Goal: Task Accomplishment & Management: Manage account settings

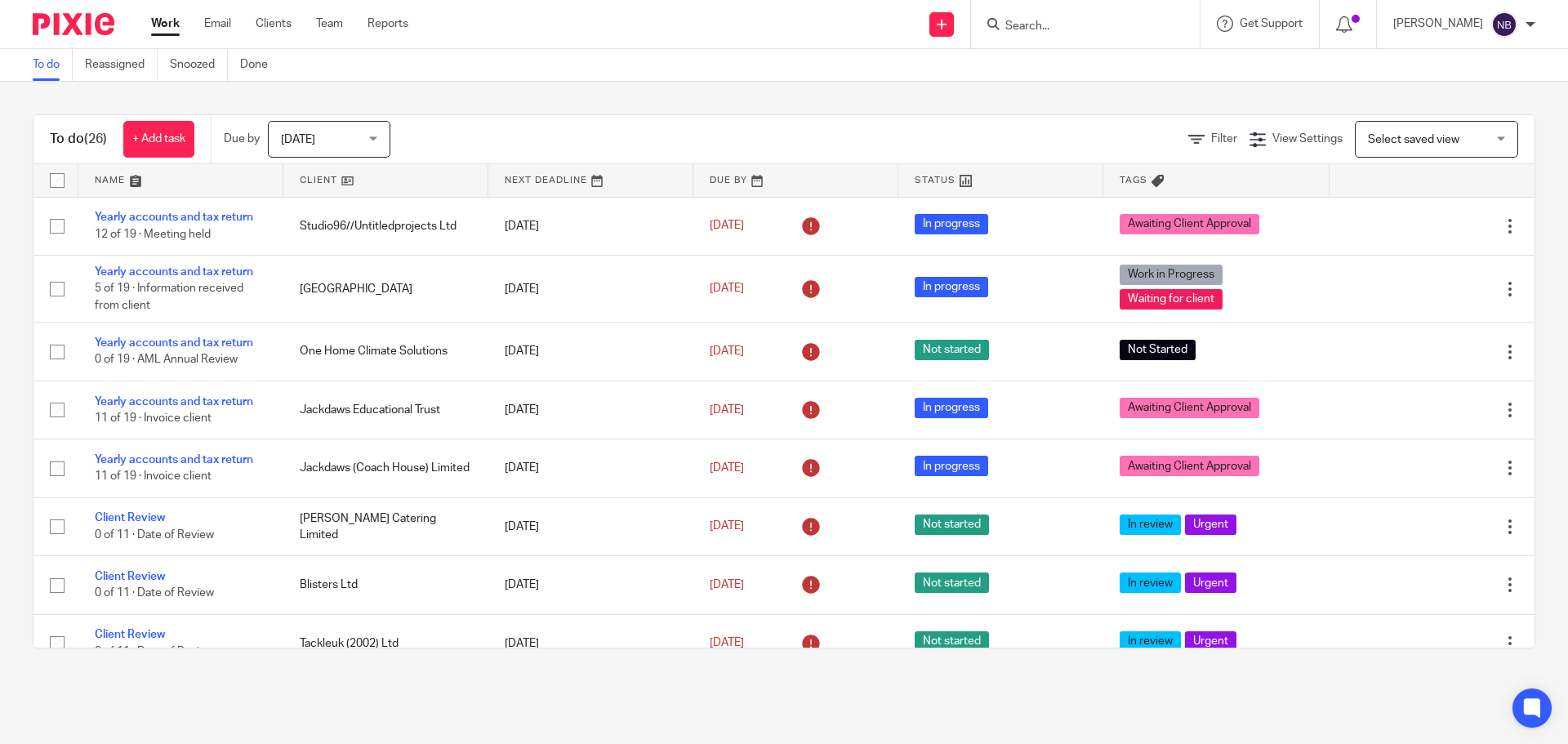
click at [1086, 29] on input "Search" at bounding box center [1077, 27] width 147 height 15
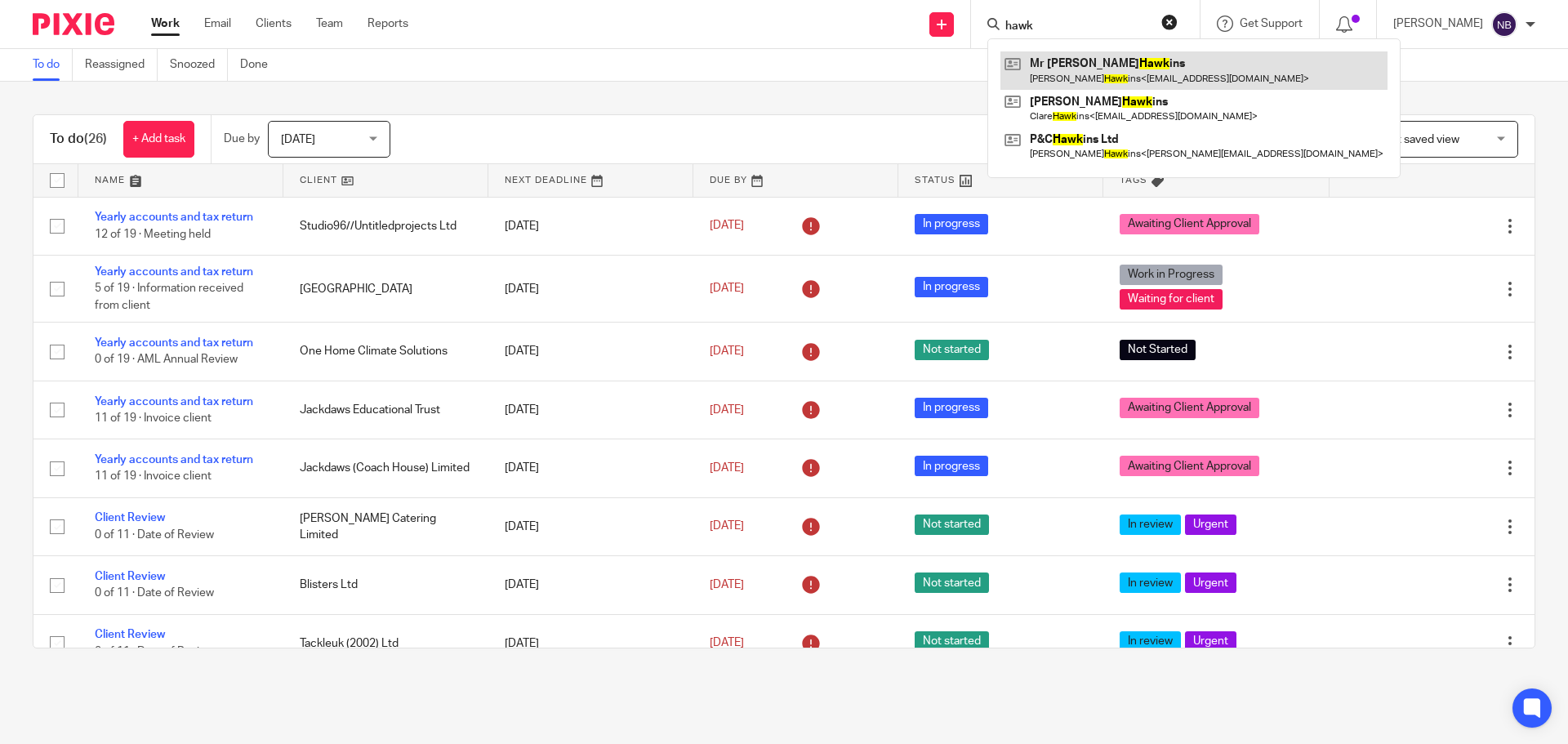
type input "hawk"
click at [1101, 73] on link at bounding box center [1194, 70] width 387 height 38
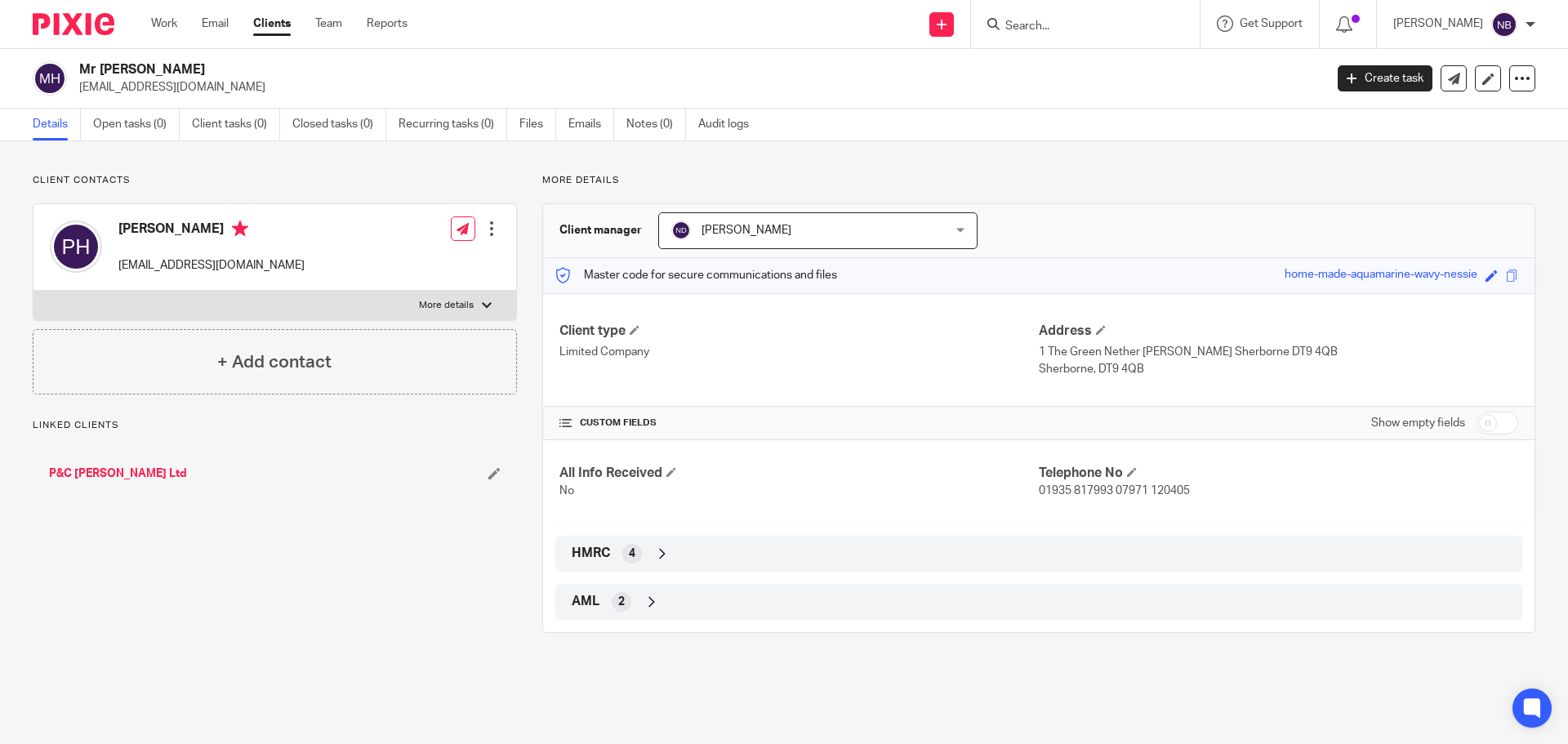
click at [1078, 32] on input "Search" at bounding box center [1077, 27] width 147 height 15
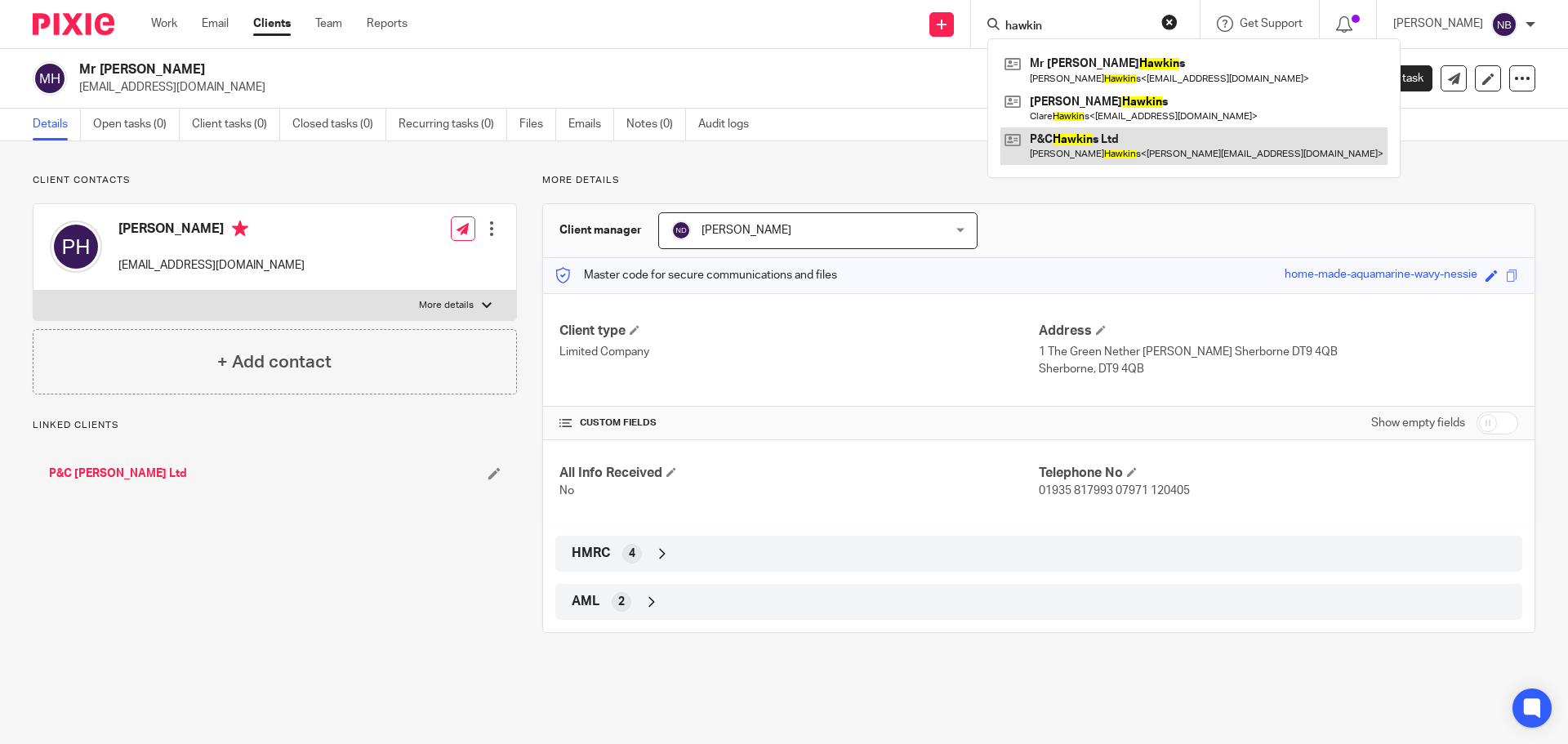
type input "hawkin"
click at [1134, 156] on link at bounding box center [1194, 146] width 387 height 38
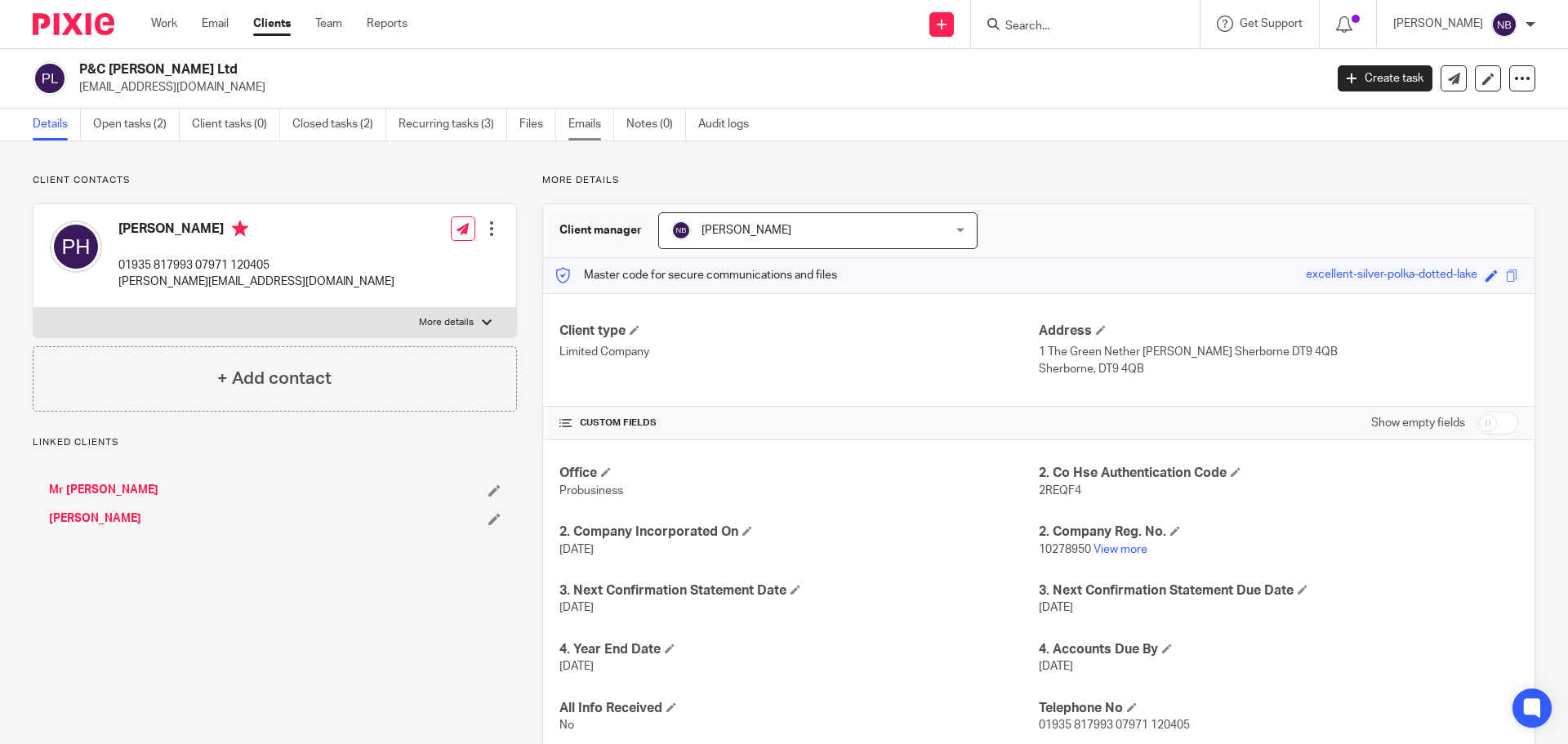
click at [585, 115] on link "Emails" at bounding box center [591, 124] width 46 height 32
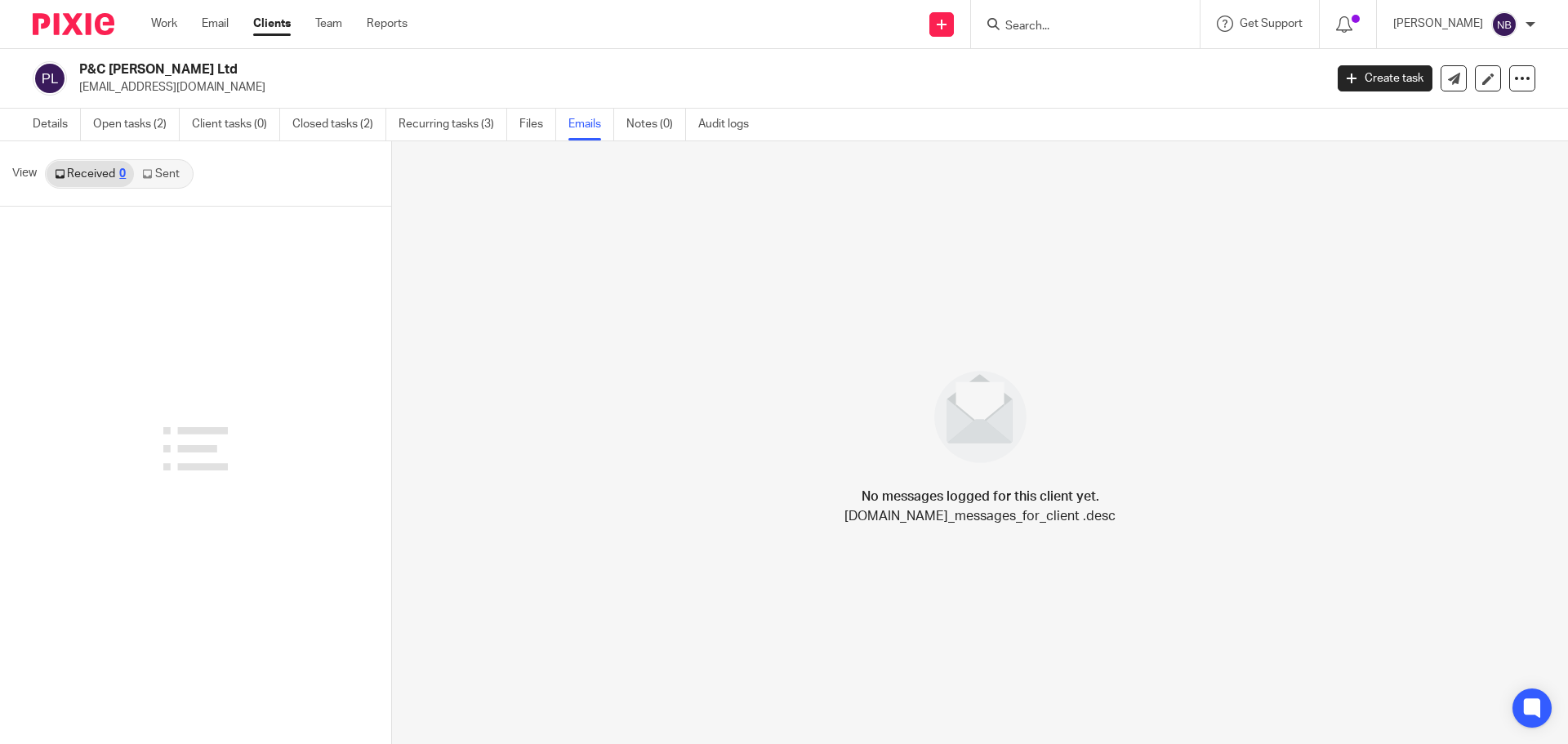
click at [157, 171] on link "Sent" at bounding box center [162, 174] width 57 height 27
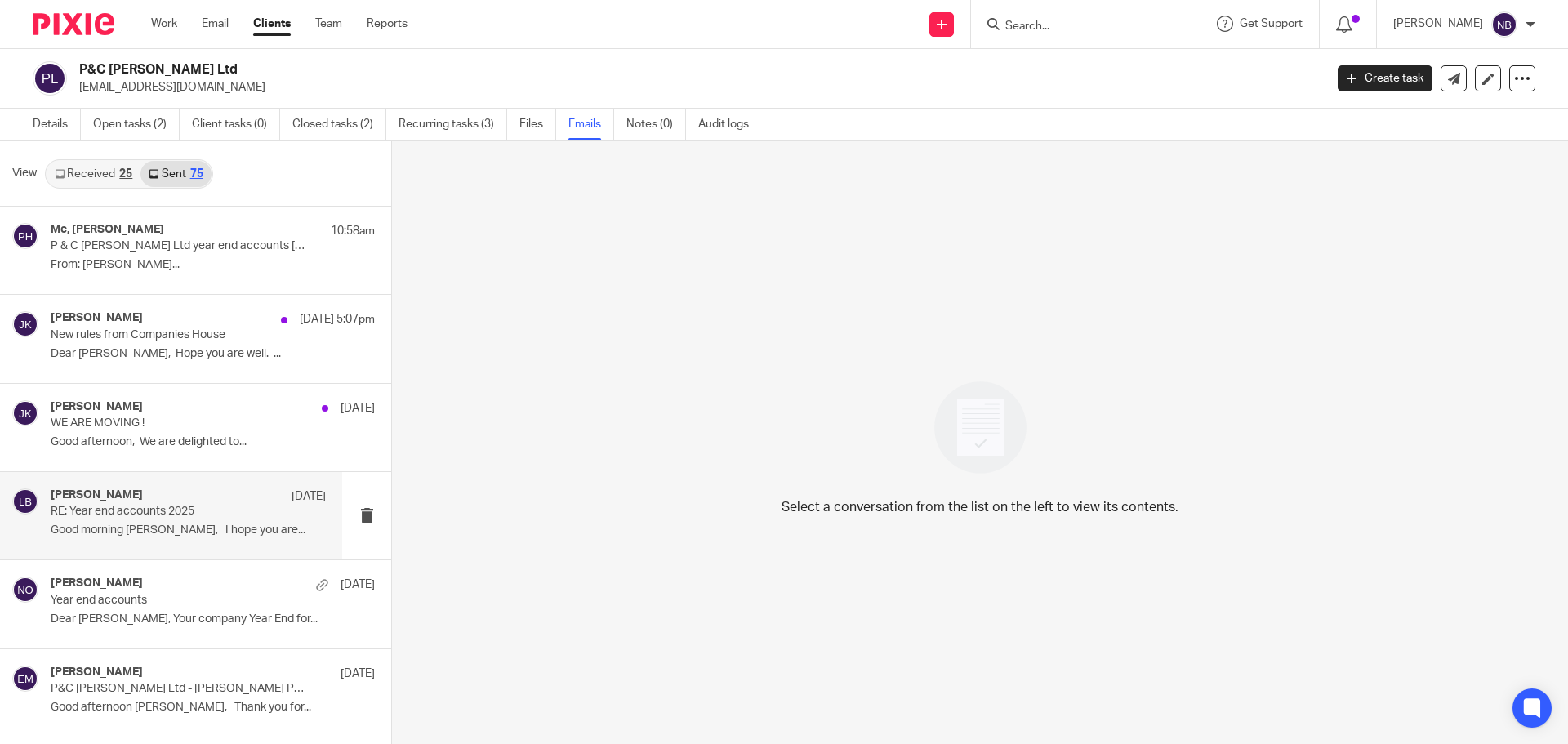
click at [190, 516] on p "RE: Year end accounts 2025" at bounding box center [160, 512] width 220 height 14
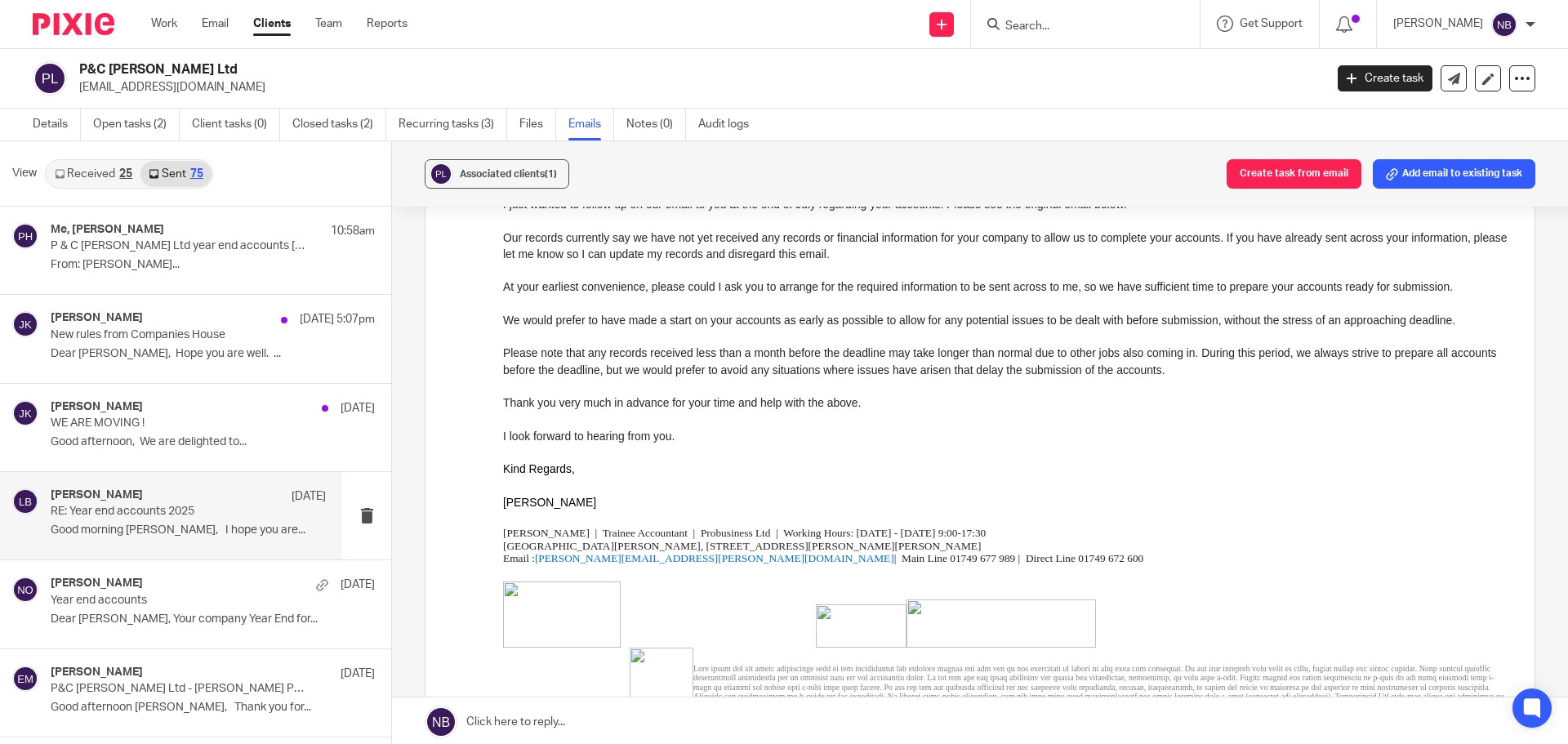
scroll to position [245, 0]
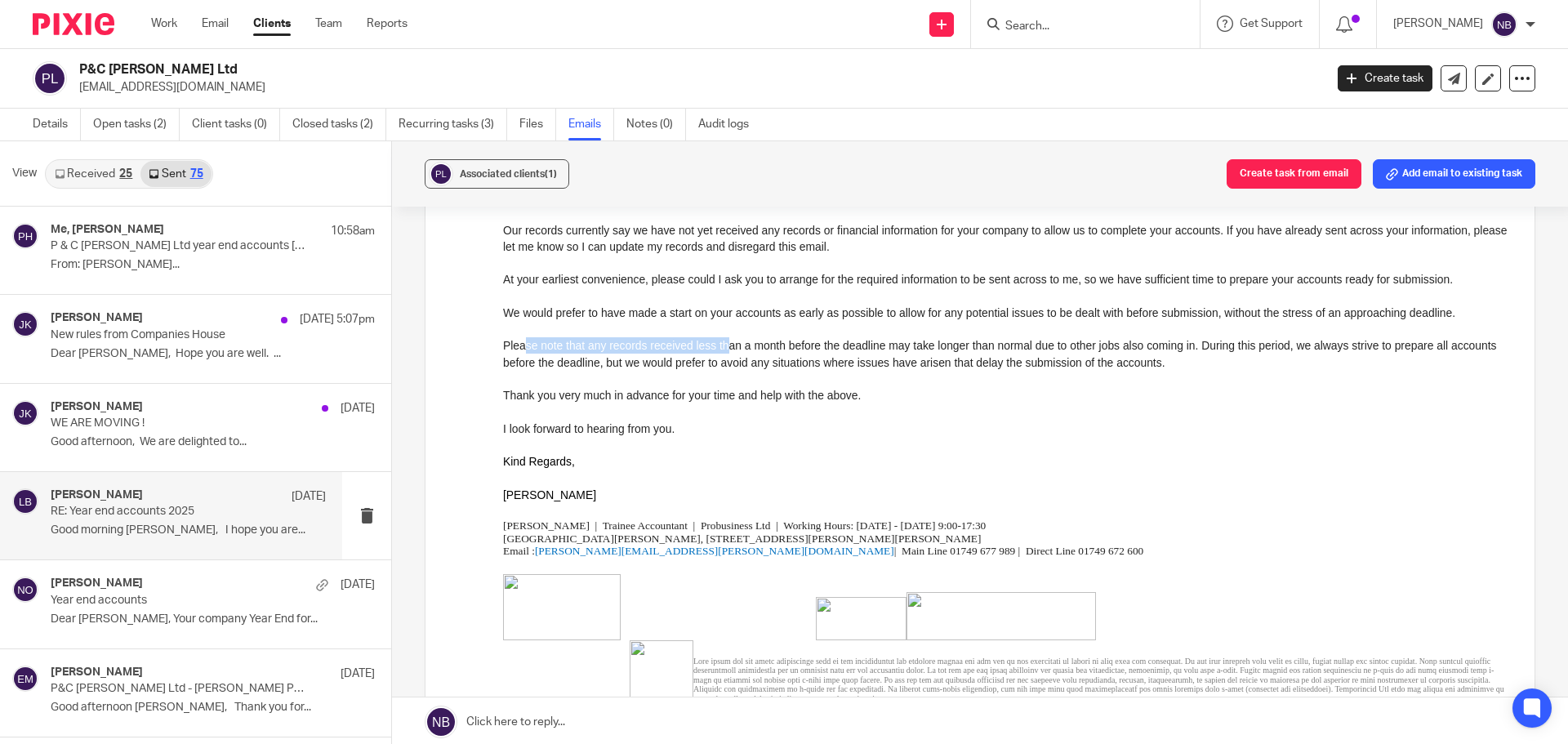
drag, startPoint x: 525, startPoint y: 350, endPoint x: 723, endPoint y: 340, distance: 198.3
click at [723, 340] on p "Please note that any records received less than a month before the deadline may…" at bounding box center [1006, 354] width 1007 height 34
click at [733, 397] on p "Thank you very much in advance for your time and help with the above." at bounding box center [1006, 395] width 1007 height 16
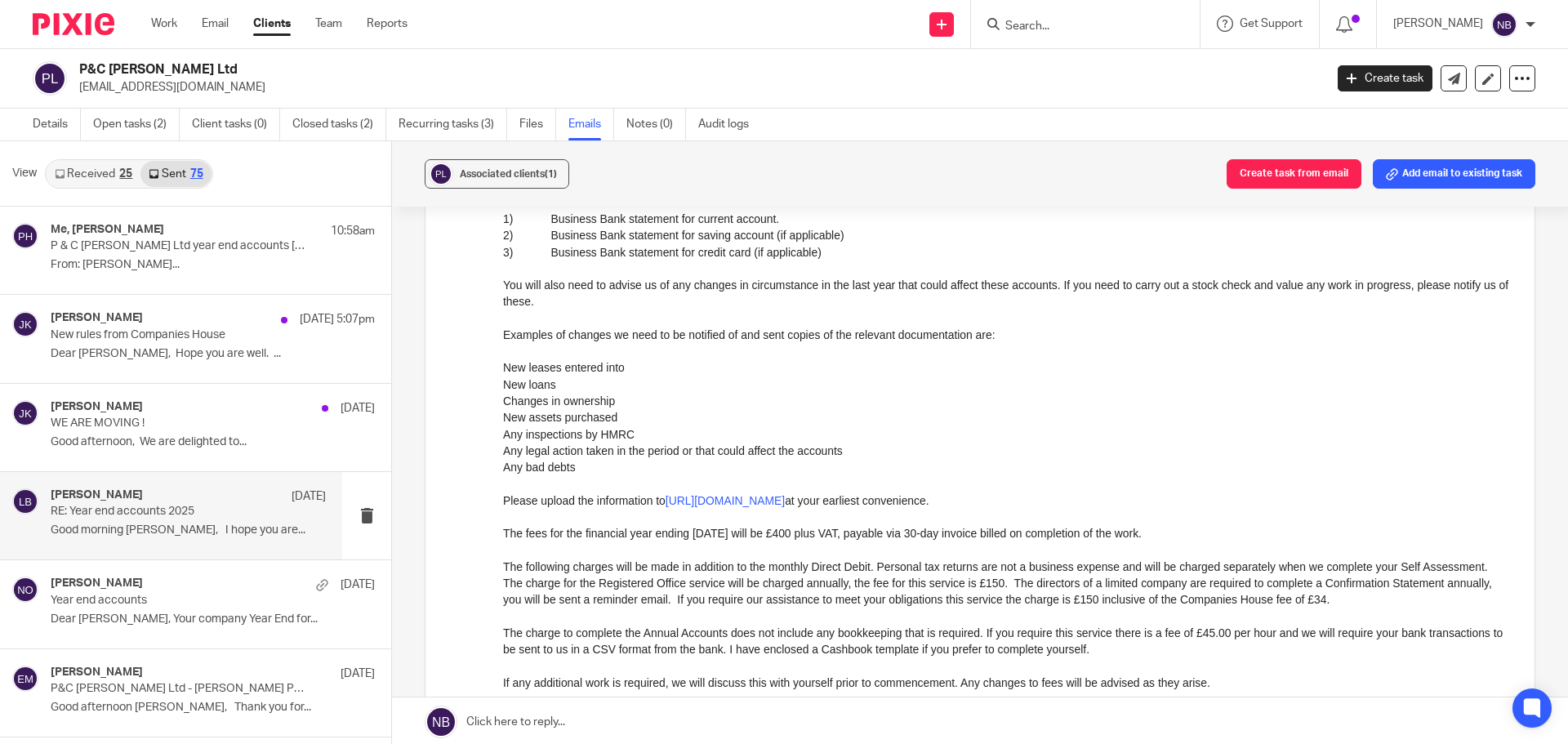
scroll to position [980, 0]
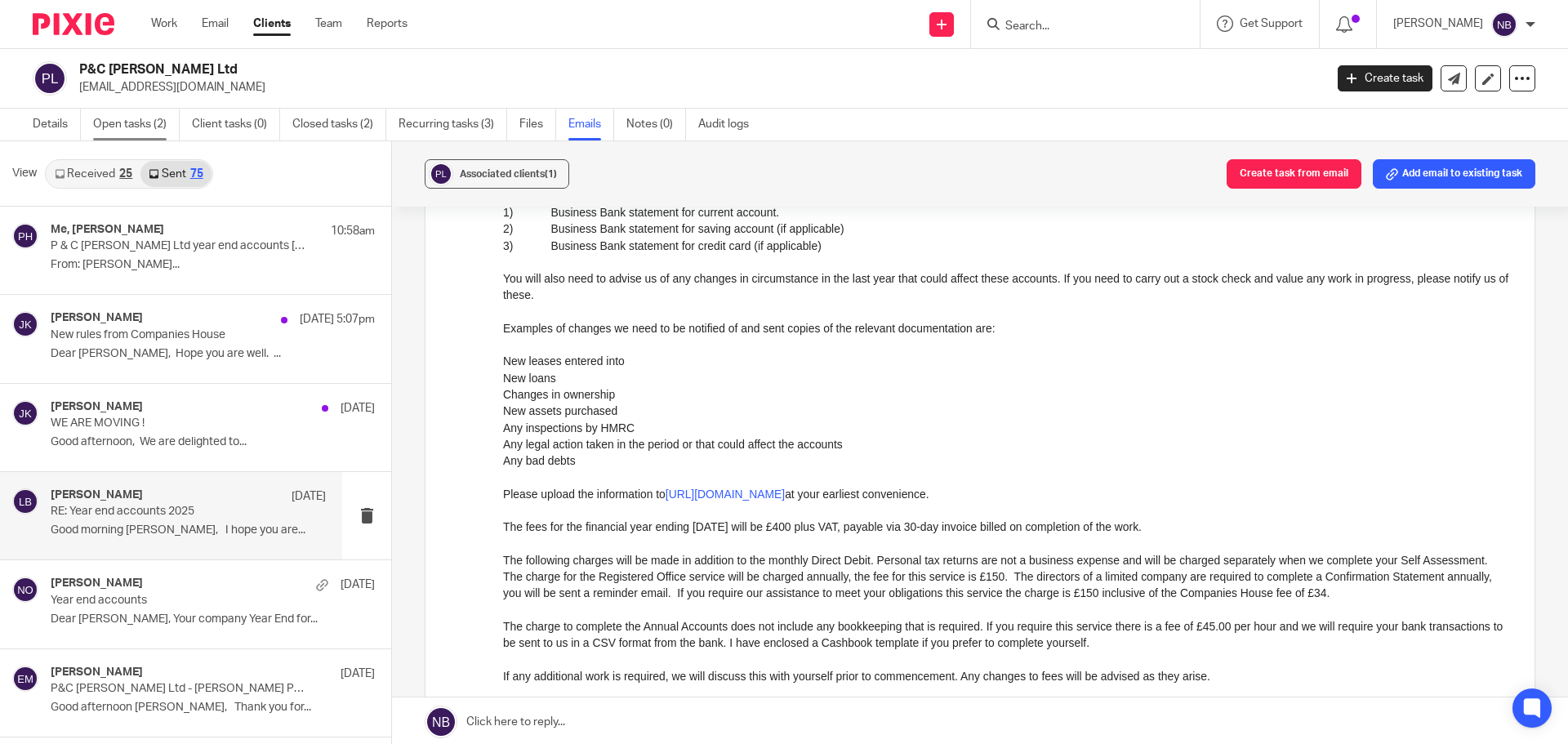
click at [135, 115] on link "Open tasks (2)" at bounding box center [136, 124] width 87 height 32
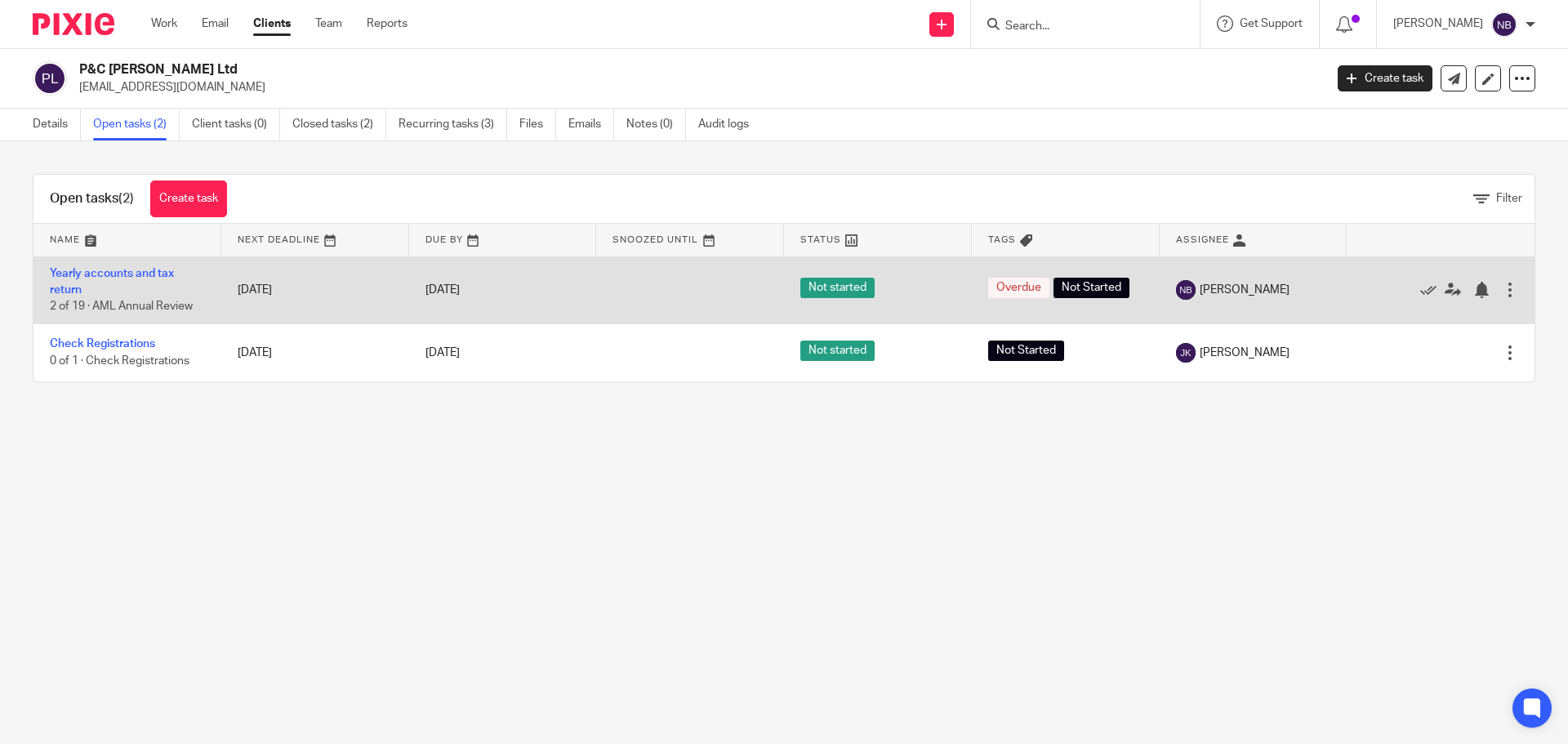
click at [132, 257] on td "Yearly accounts and tax return 2 of 19 · AML Annual Review" at bounding box center [127, 289] width 188 height 67
click at [140, 277] on link "Yearly accounts and tax return" at bounding box center [112, 282] width 124 height 27
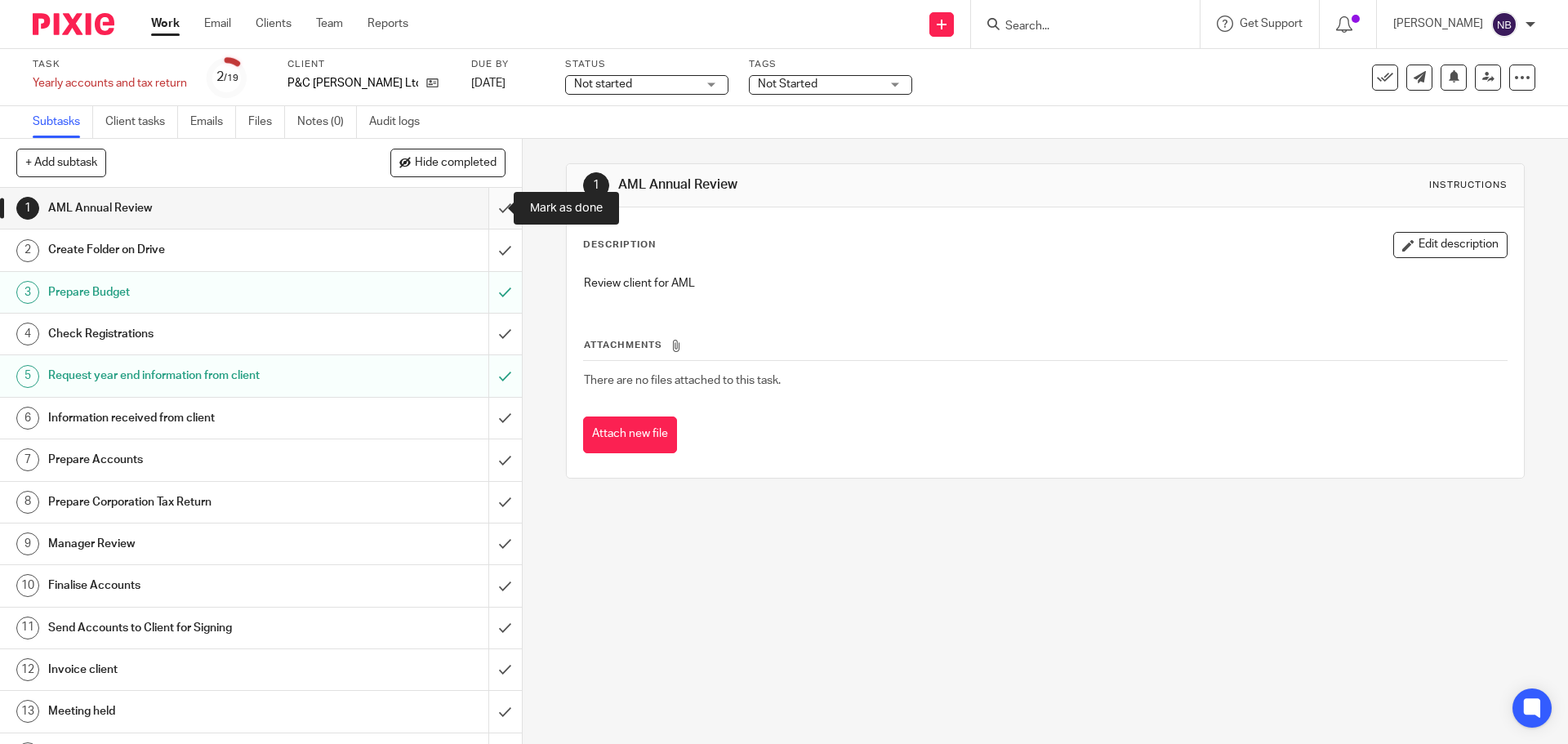
click at [478, 210] on input "submit" at bounding box center [261, 208] width 521 height 41
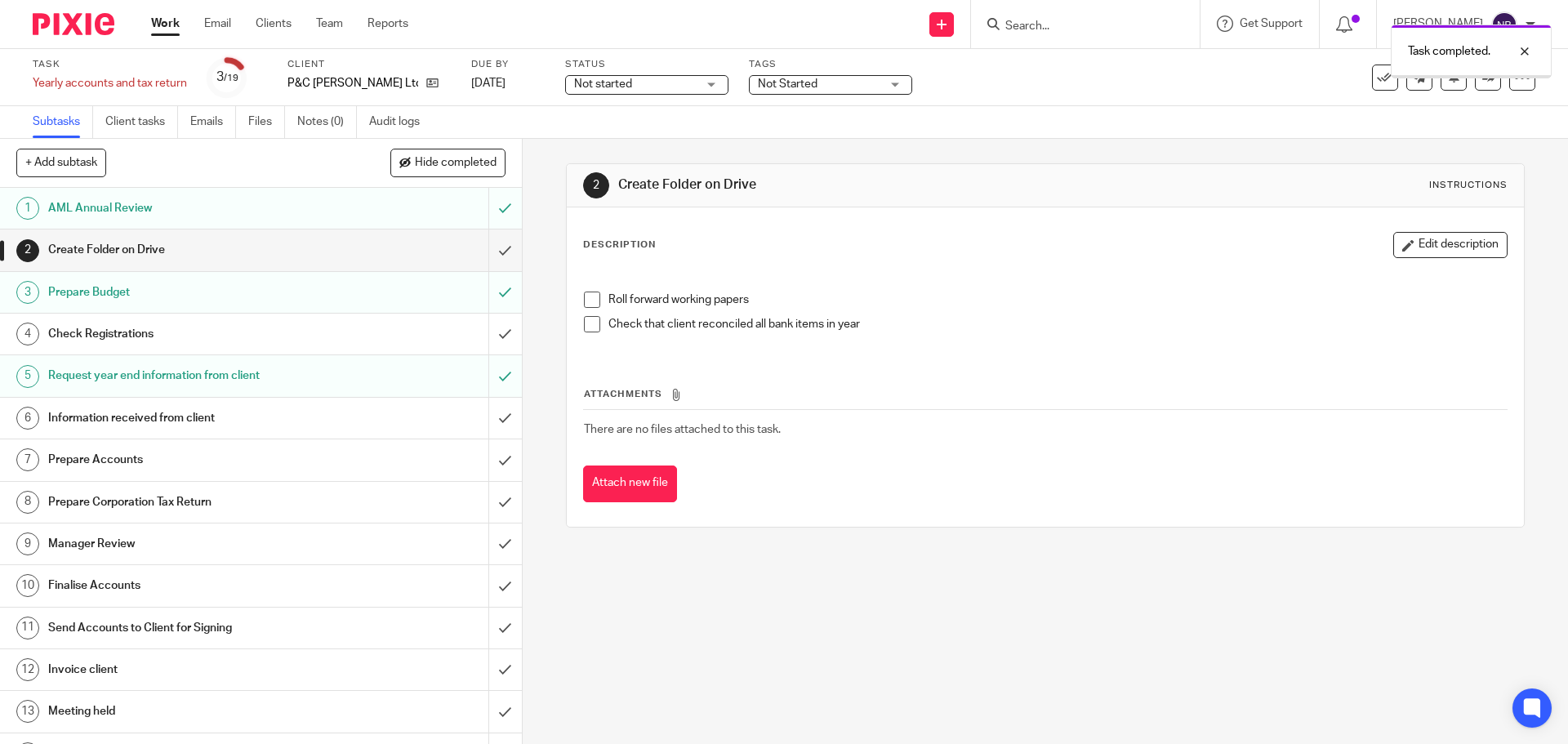
click at [485, 246] on input "submit" at bounding box center [261, 250] width 521 height 41
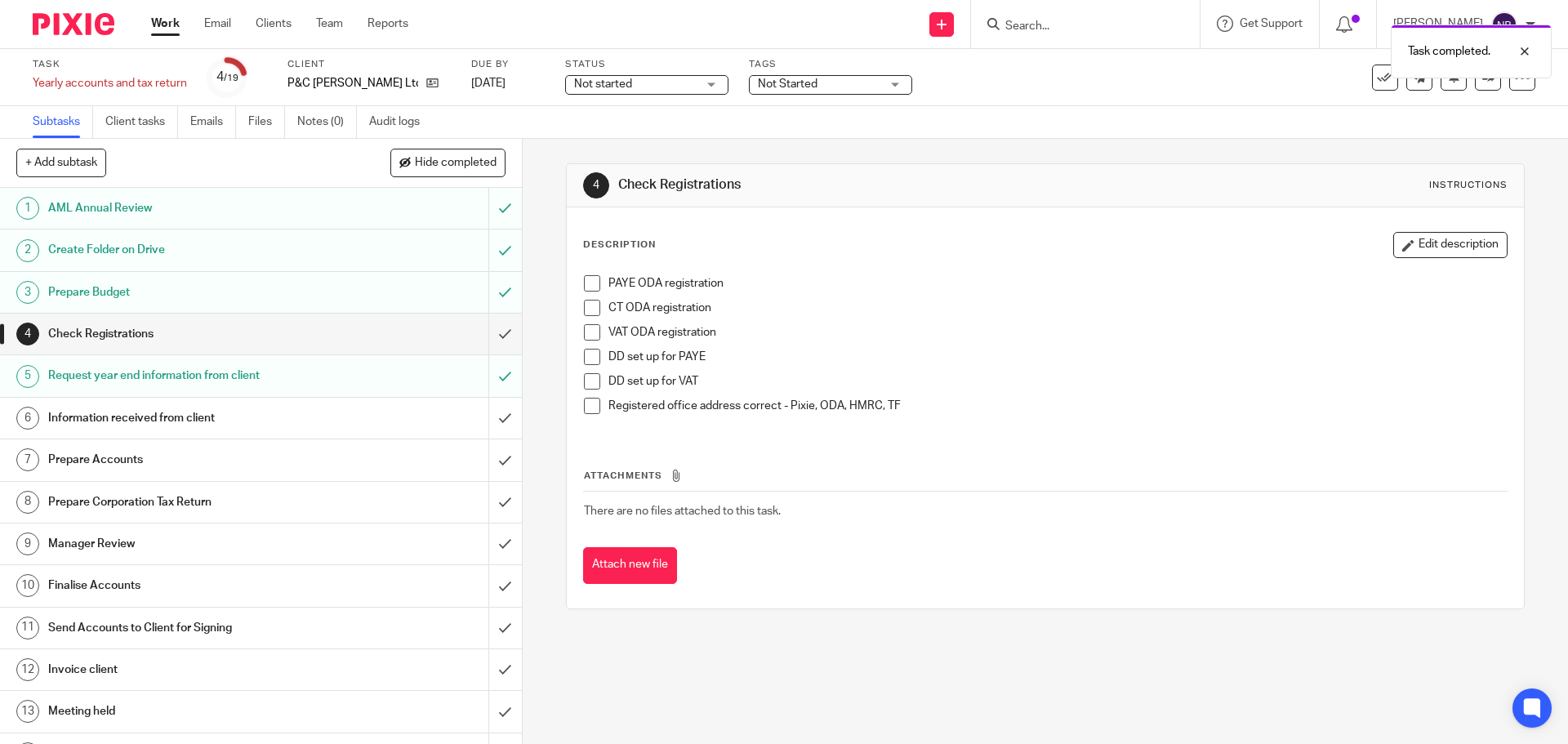
click at [413, 293] on div "Prepare Budget" at bounding box center [260, 292] width 424 height 25
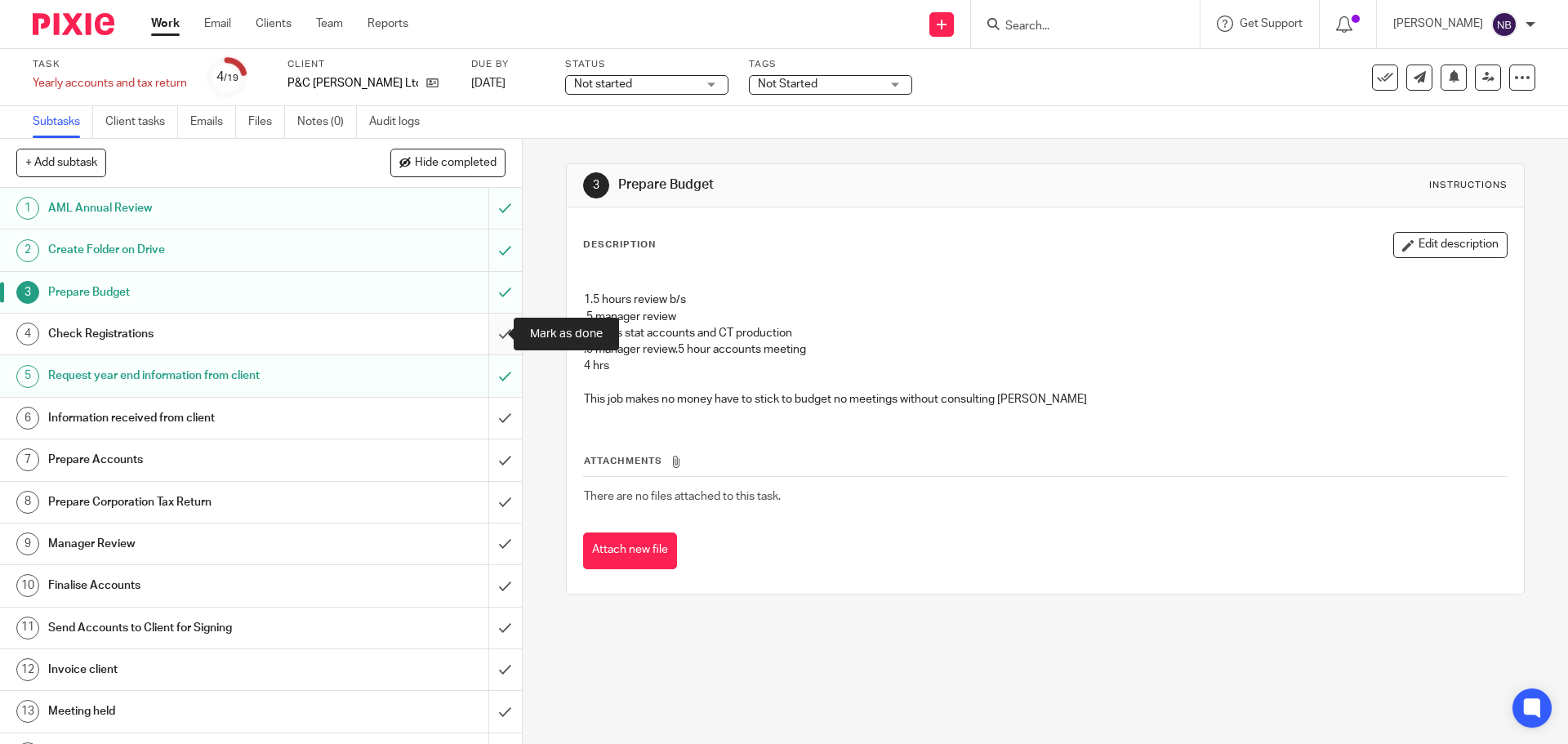
click at [494, 329] on input "submit" at bounding box center [261, 334] width 521 height 41
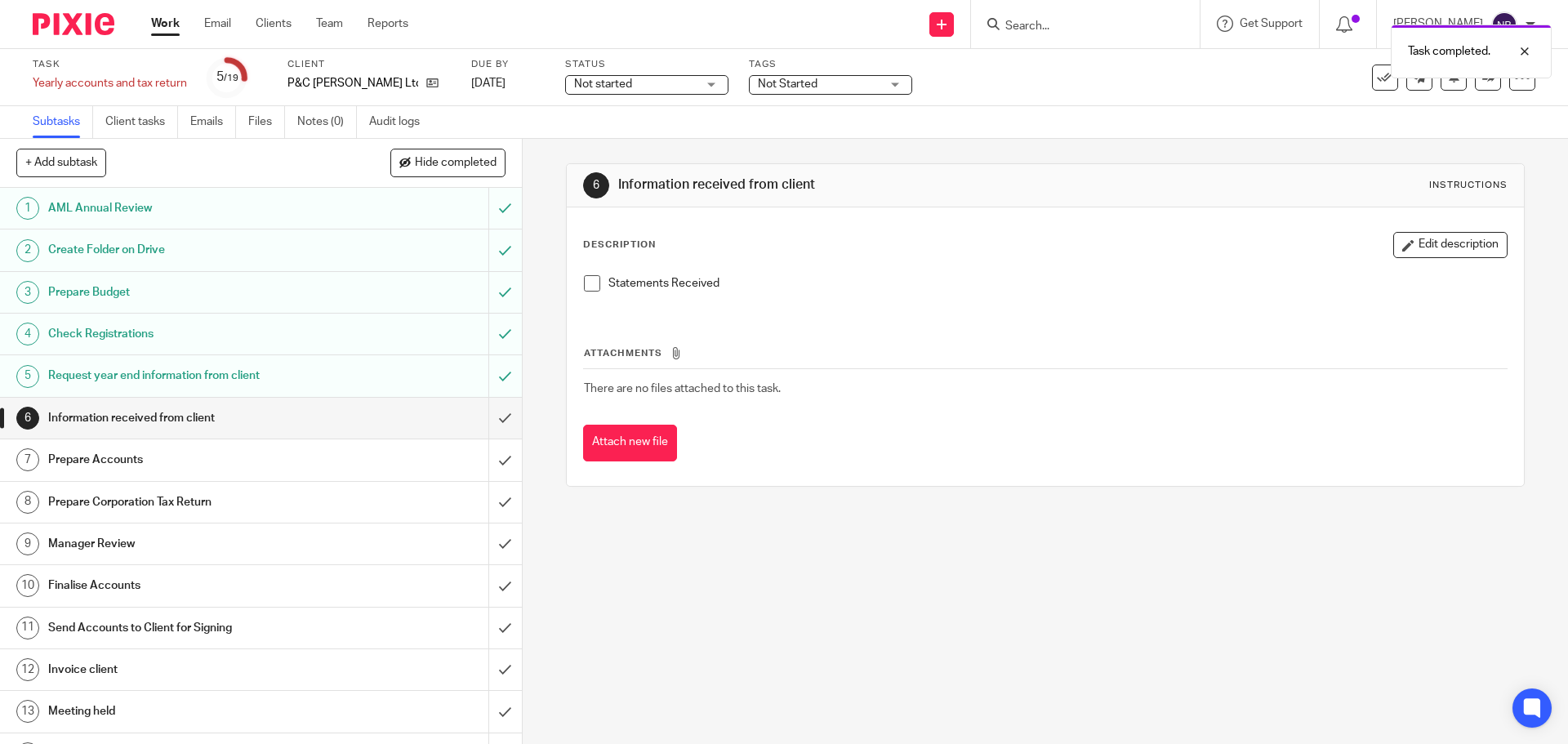
click at [584, 284] on span at bounding box center [592, 284] width 16 height 16
click at [711, 88] on div "Not started Not started" at bounding box center [647, 84] width 164 height 19
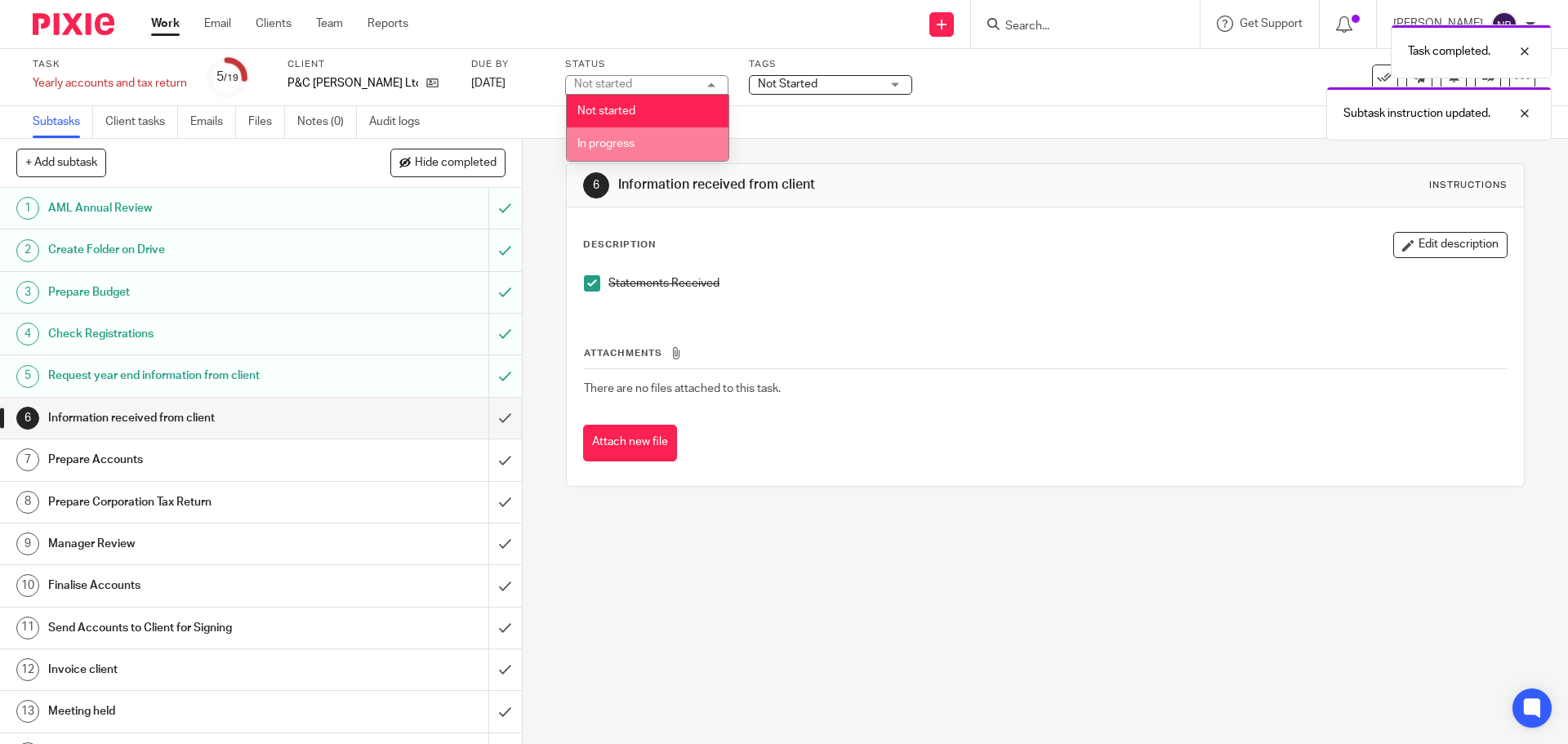
click at [673, 147] on li "In progress" at bounding box center [648, 144] width 162 height 34
click at [791, 80] on div "Task completed. Subtask instruction updated." at bounding box center [1167, 79] width 768 height 124
click at [794, 91] on div "Task completed. Subtask instruction updated." at bounding box center [1167, 79] width 768 height 124
click at [796, 83] on div "Task completed. Subtask instruction updated." at bounding box center [1167, 79] width 768 height 124
click at [843, 82] on div "Task completed. Subtask instruction updated." at bounding box center [1167, 79] width 768 height 124
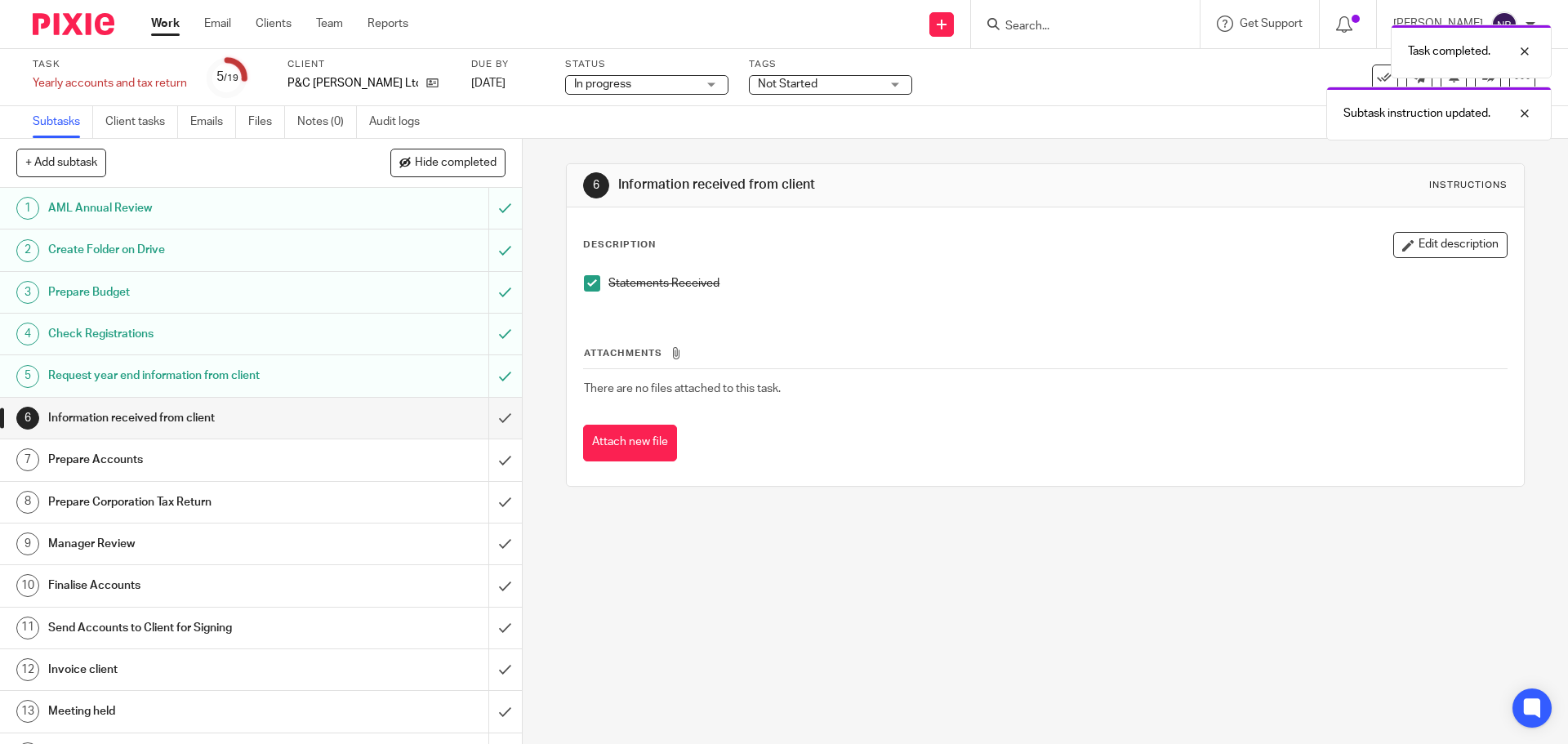
click at [846, 109] on div "Task completed. Subtask instruction updated." at bounding box center [1167, 79] width 768 height 124
click at [834, 80] on span "Not Started" at bounding box center [819, 84] width 123 height 17
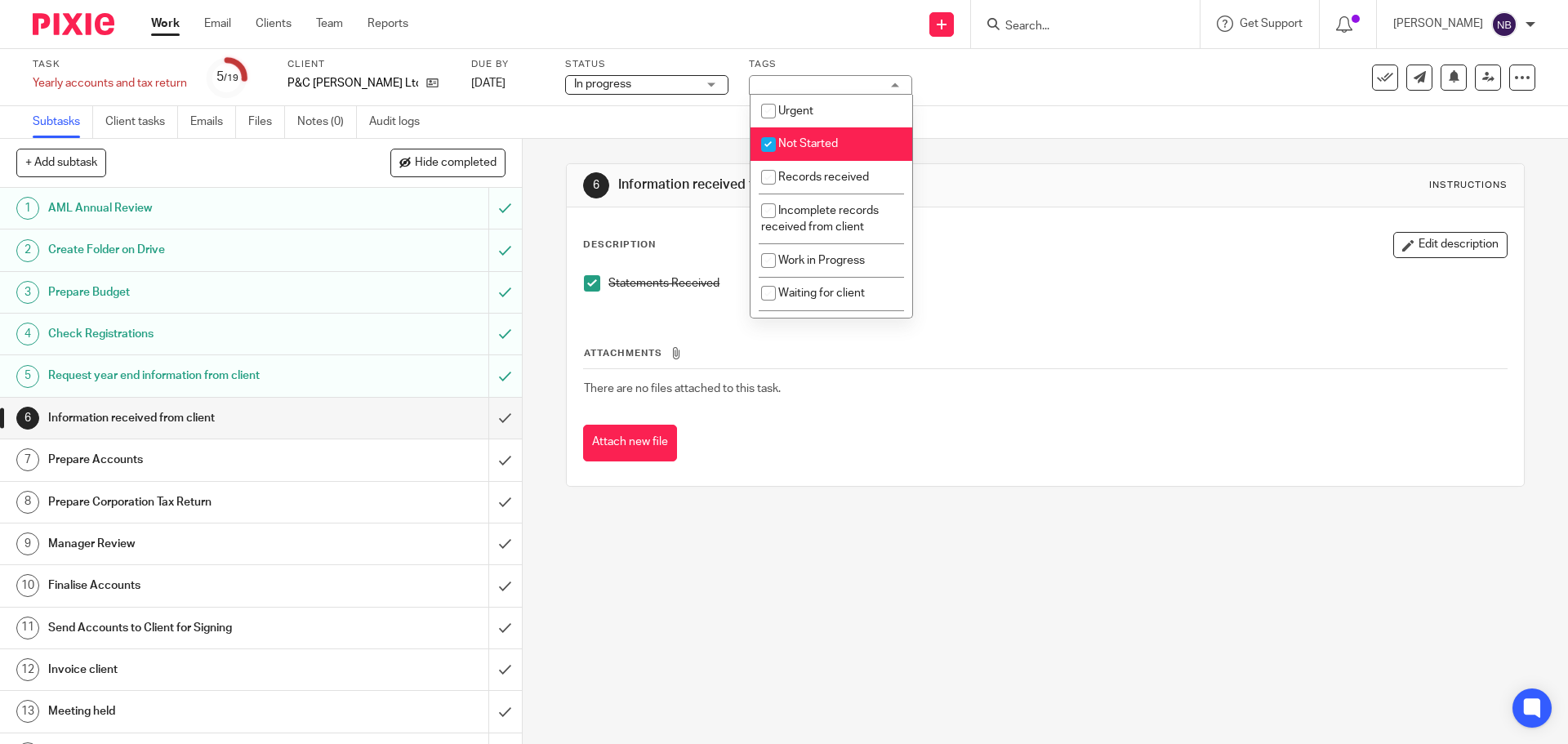
click at [820, 135] on li "Not Started" at bounding box center [831, 144] width 162 height 34
checkbox input "false"
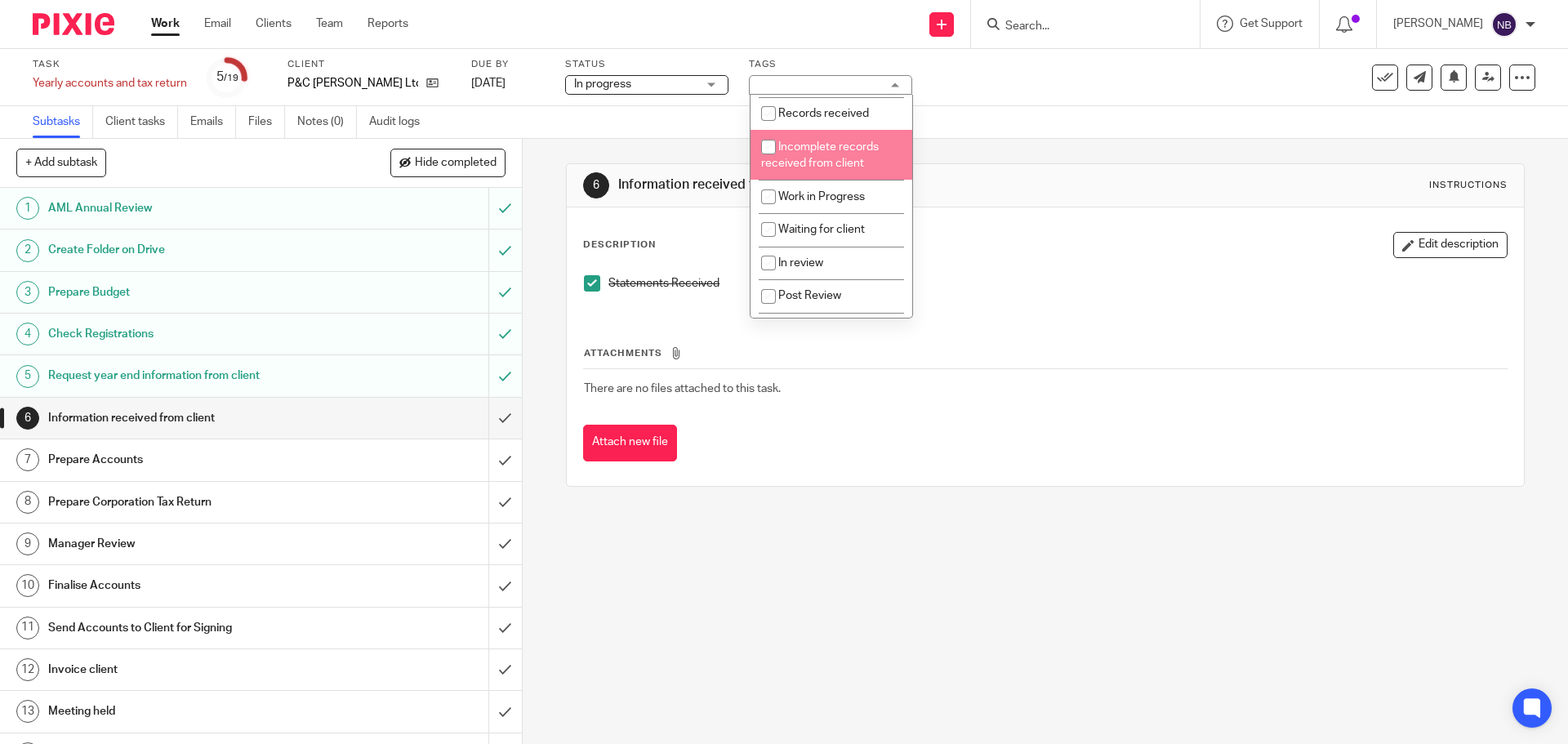
scroll to position [175, 0]
click at [803, 163] on span "In review" at bounding box center [800, 168] width 45 height 11
checkbox input "true"
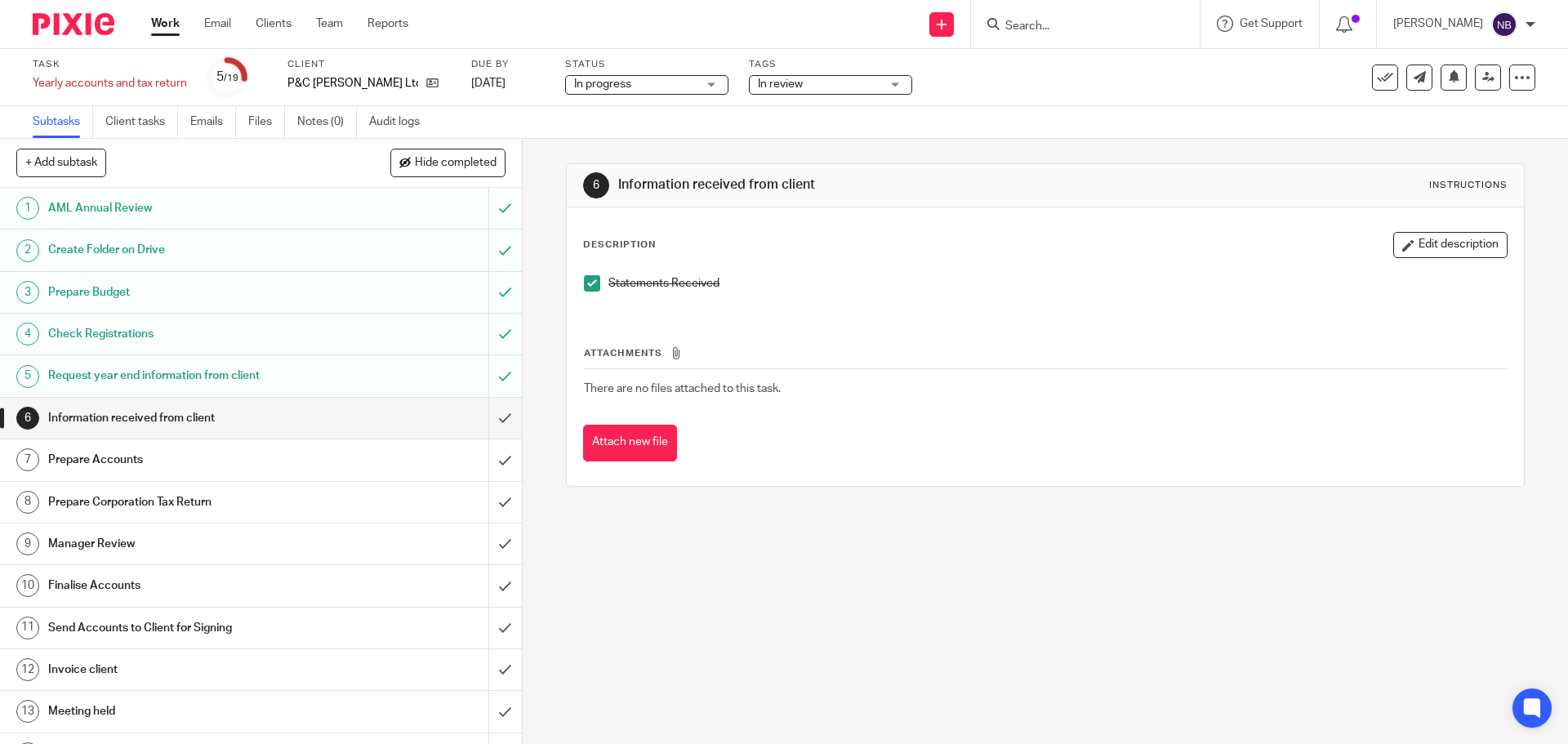
click at [711, 140] on div "6 Information received from client Instructions Description Edit description St…" at bounding box center [1045, 325] width 958 height 372
click at [491, 426] on input "submit" at bounding box center [261, 418] width 521 height 41
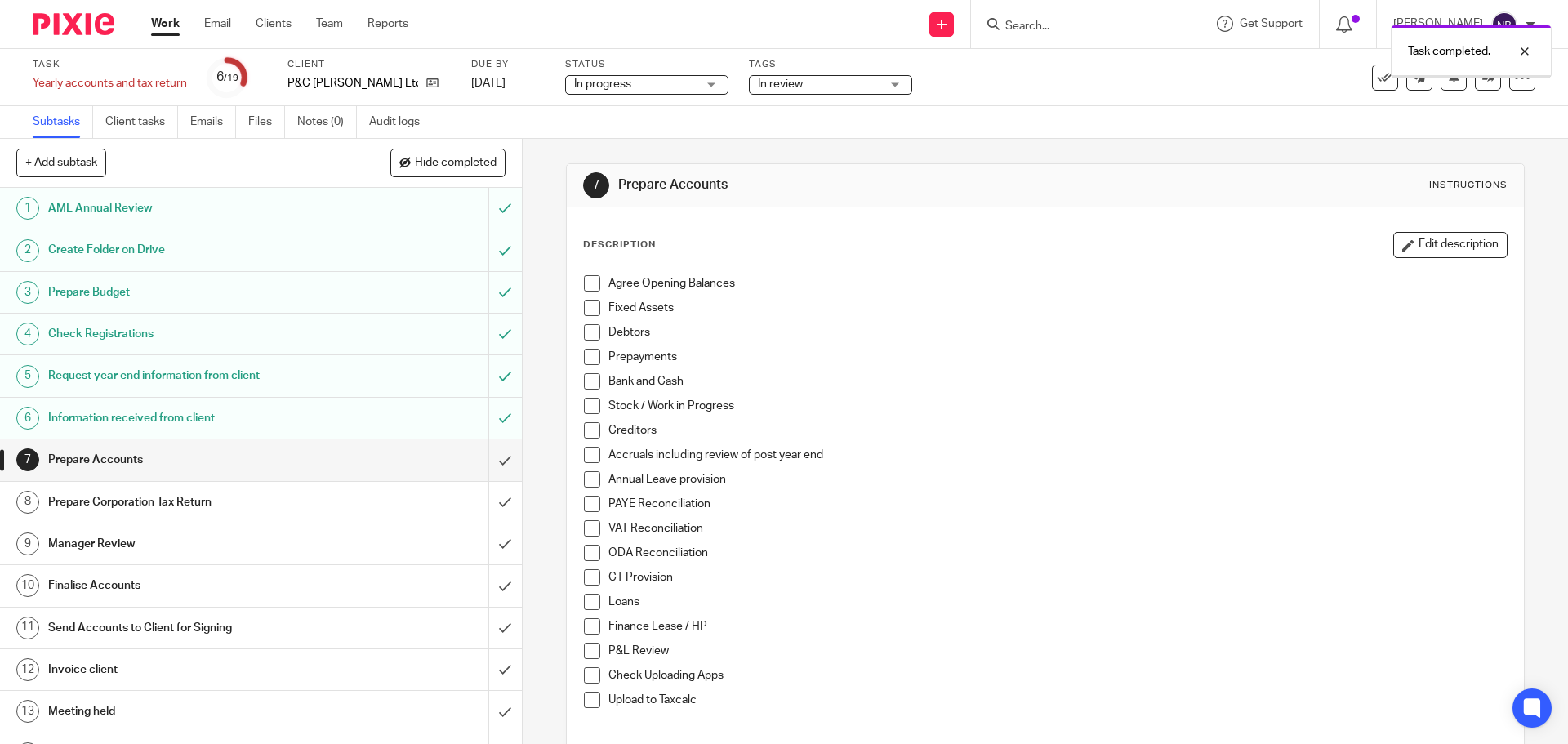
click at [590, 282] on span at bounding box center [592, 284] width 16 height 16
drag, startPoint x: 581, startPoint y: 311, endPoint x: 586, endPoint y: 323, distance: 13.0
click at [584, 311] on span at bounding box center [592, 308] width 16 height 16
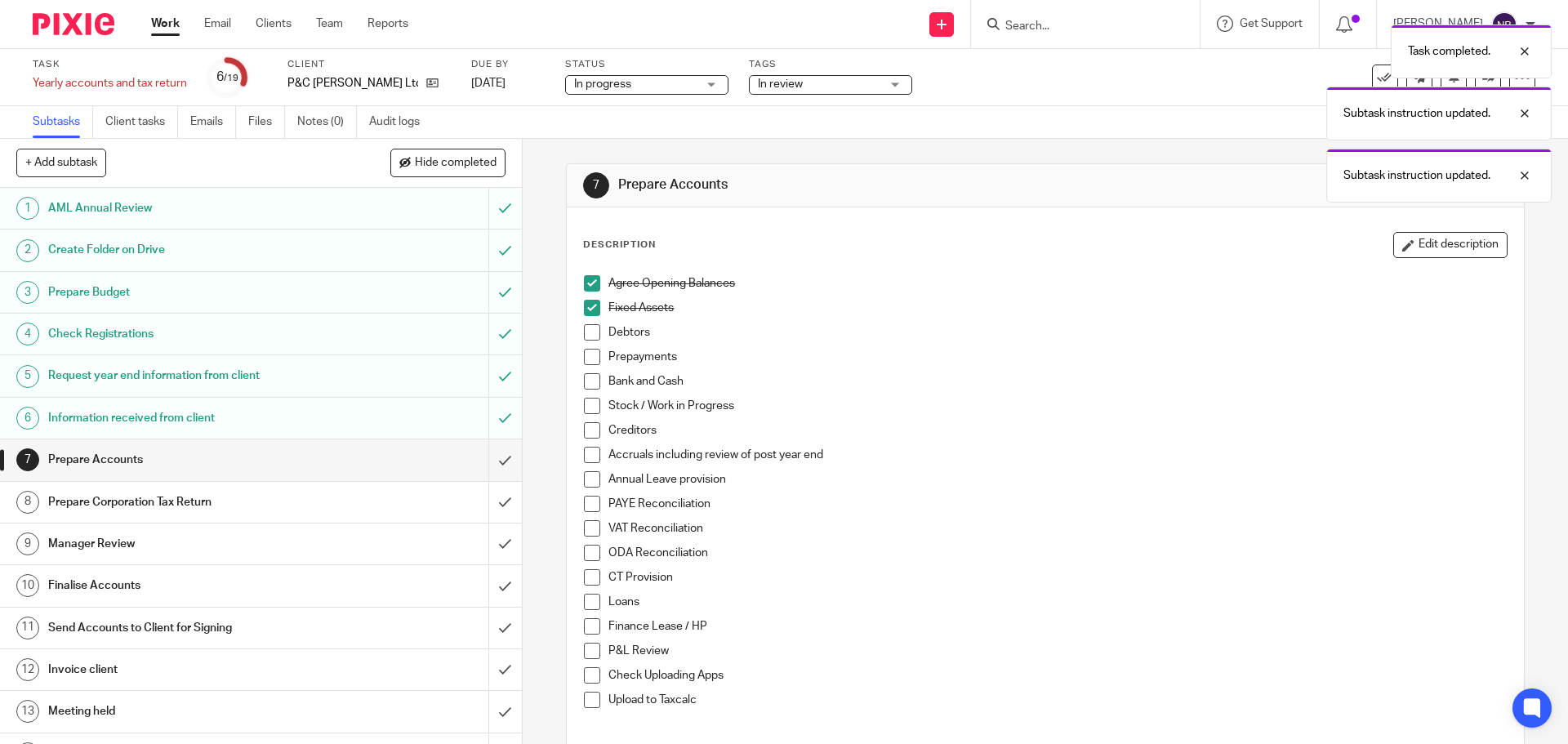
click at [585, 380] on span at bounding box center [592, 382] width 16 height 16
click at [585, 571] on span at bounding box center [592, 577] width 16 height 16
click at [586, 701] on span at bounding box center [592, 700] width 16 height 16
click at [586, 653] on span at bounding box center [592, 652] width 16 height 16
click at [483, 466] on input "submit" at bounding box center [261, 459] width 521 height 41
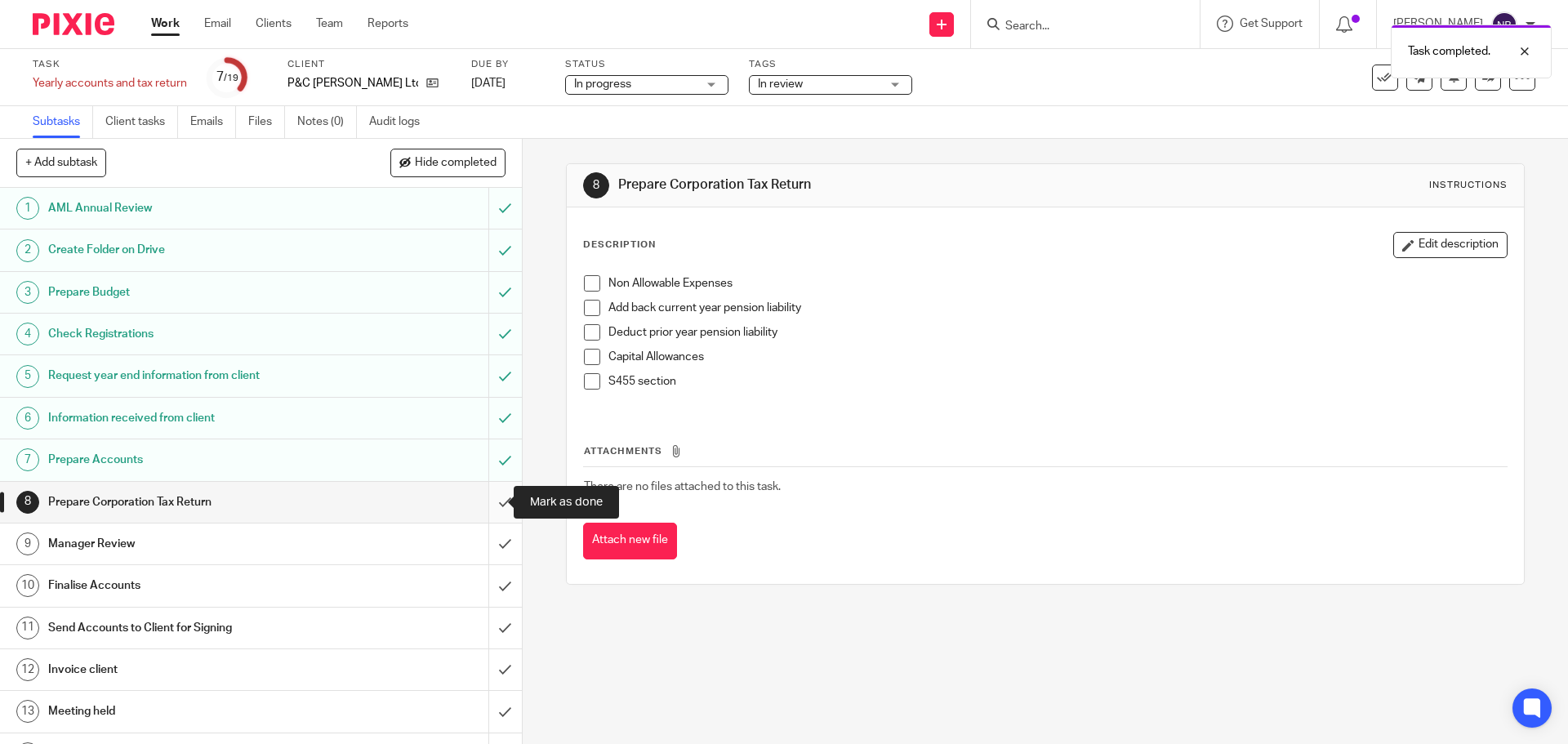
click at [491, 500] on input "submit" at bounding box center [261, 502] width 521 height 41
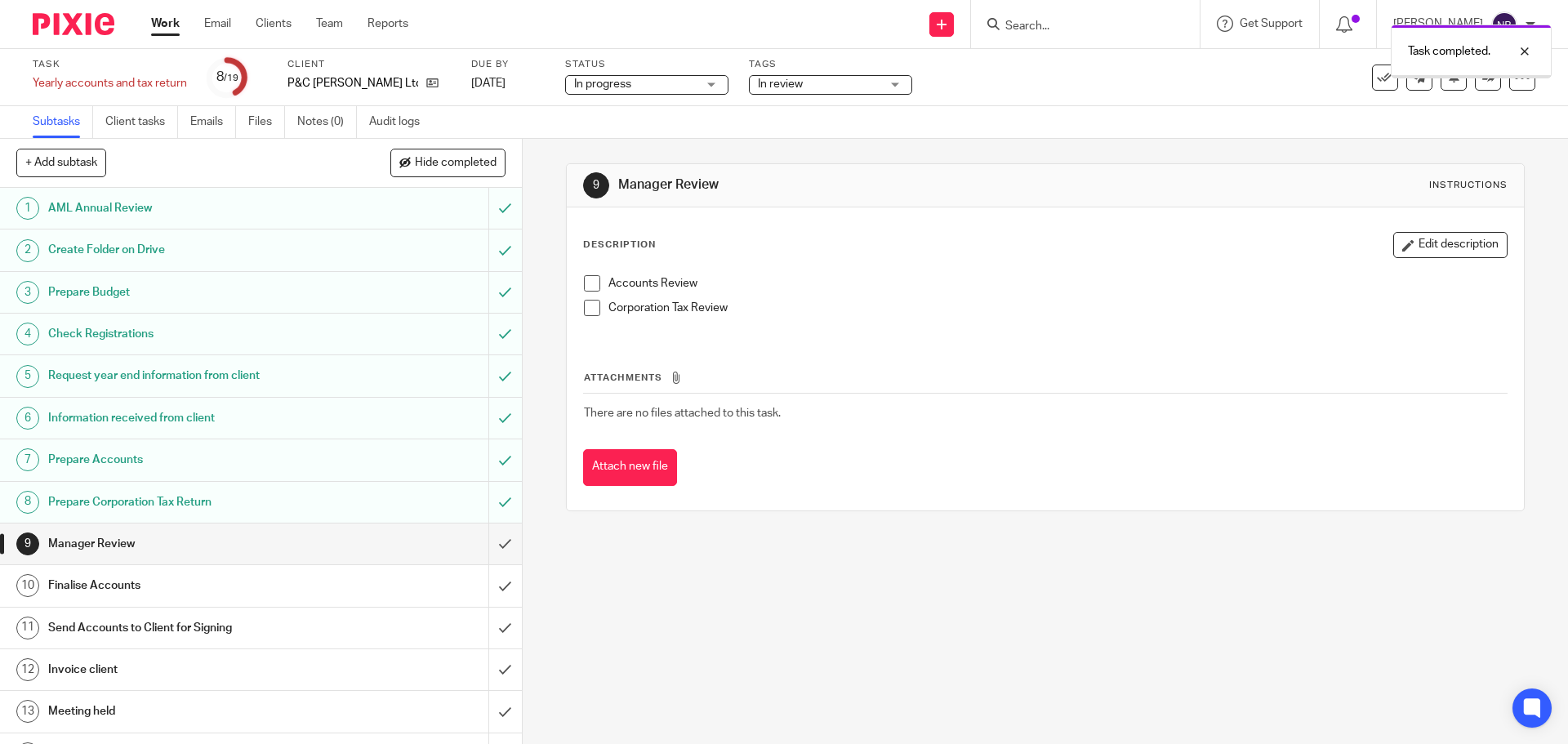
click at [164, 20] on link "Work" at bounding box center [165, 24] width 28 height 16
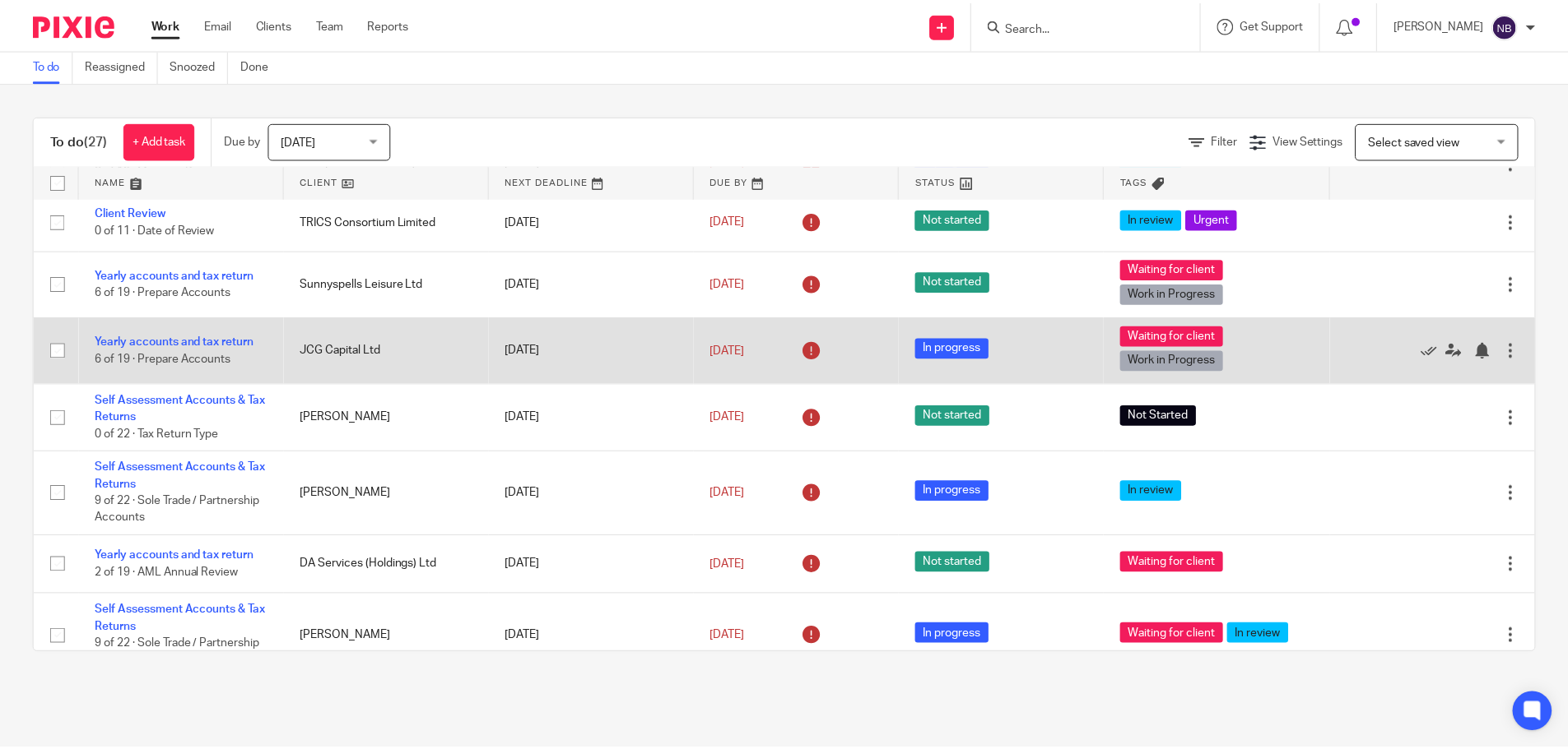
scroll to position [1269, 0]
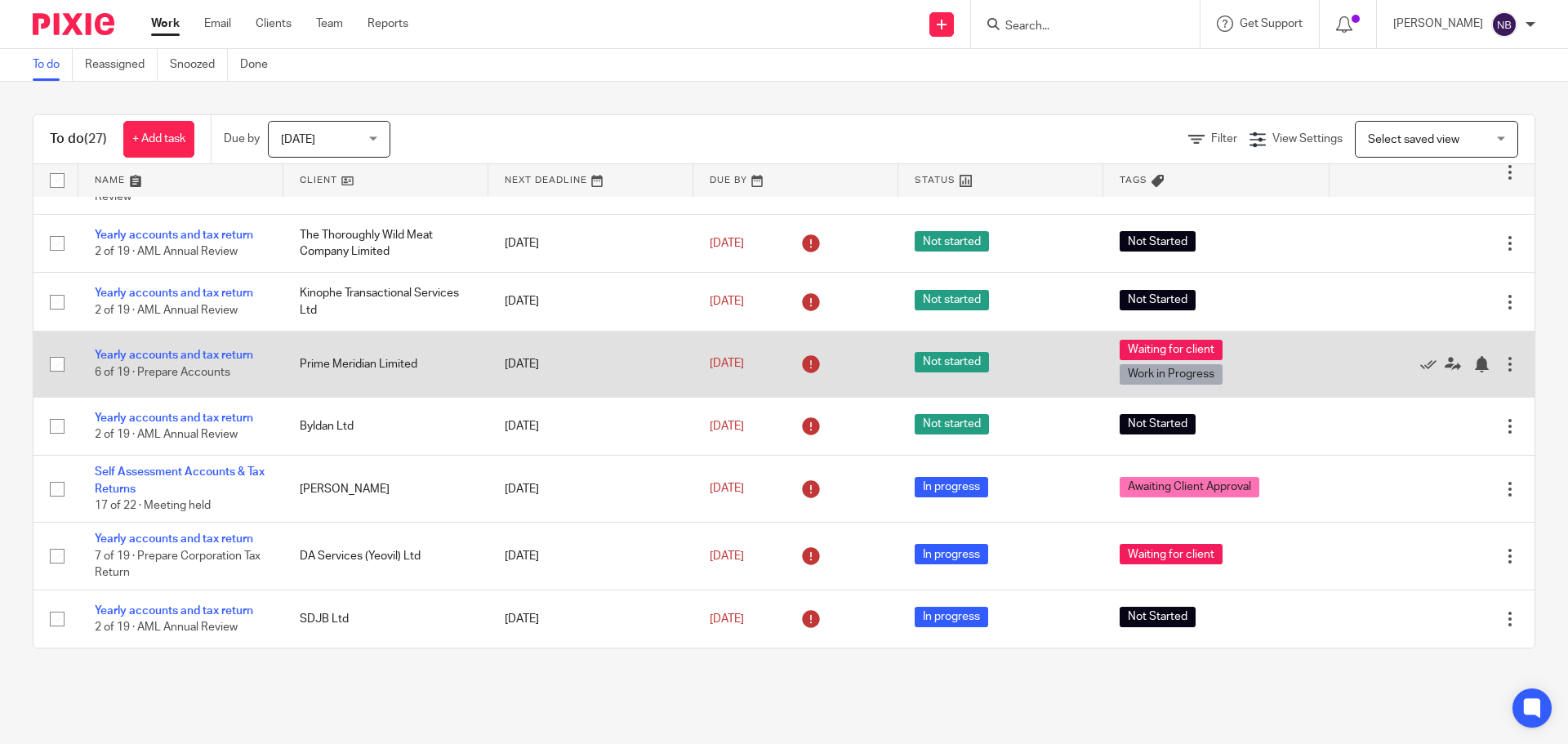
click at [798, 370] on icon at bounding box center [811, 364] width 27 height 27
drag, startPoint x: 793, startPoint y: 370, endPoint x: 765, endPoint y: 358, distance: 30.5
click at [765, 358] on link "[DATE]" at bounding box center [746, 363] width 73 height 17
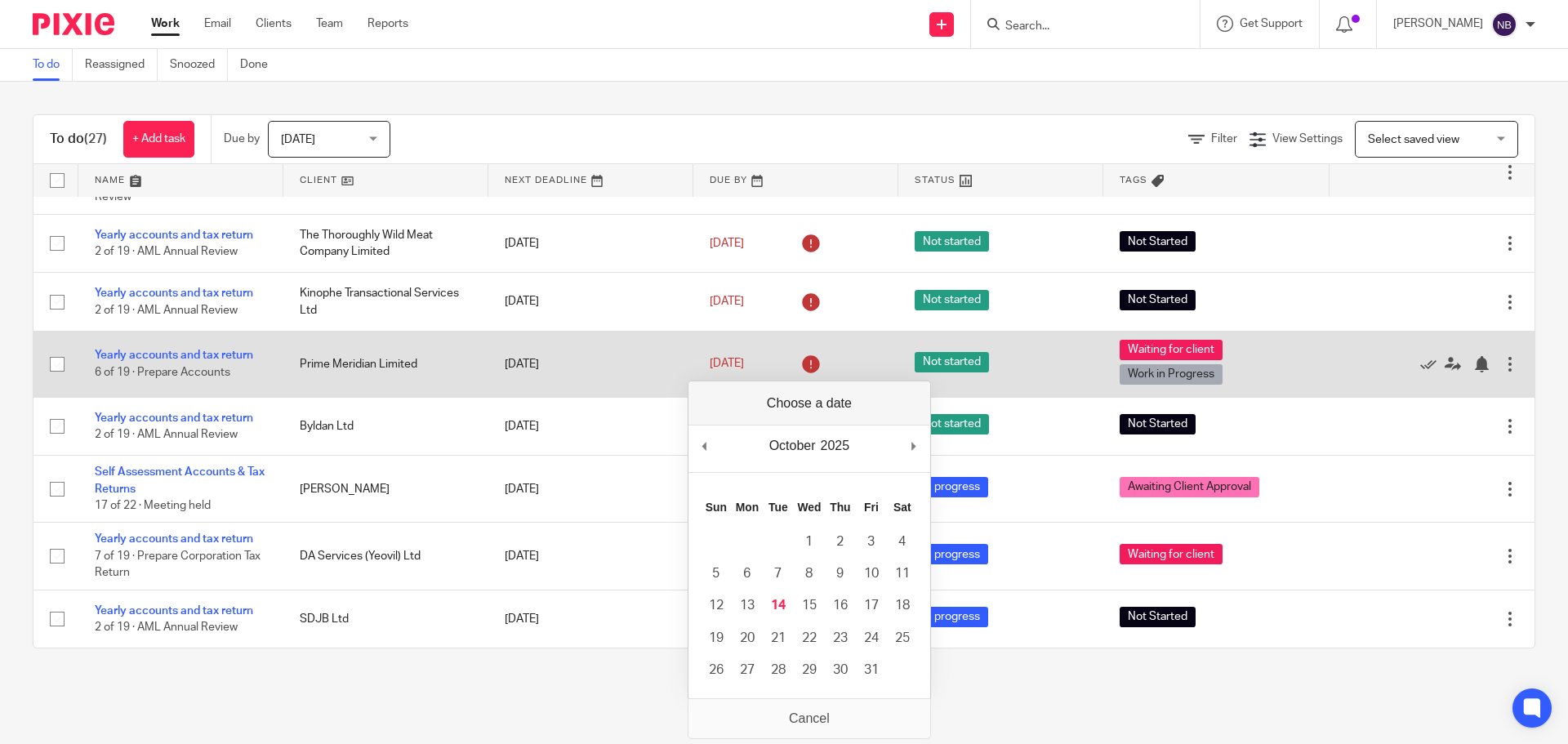
click at [767, 340] on td "[DATE]" at bounding box center [796, 364] width 205 height 66
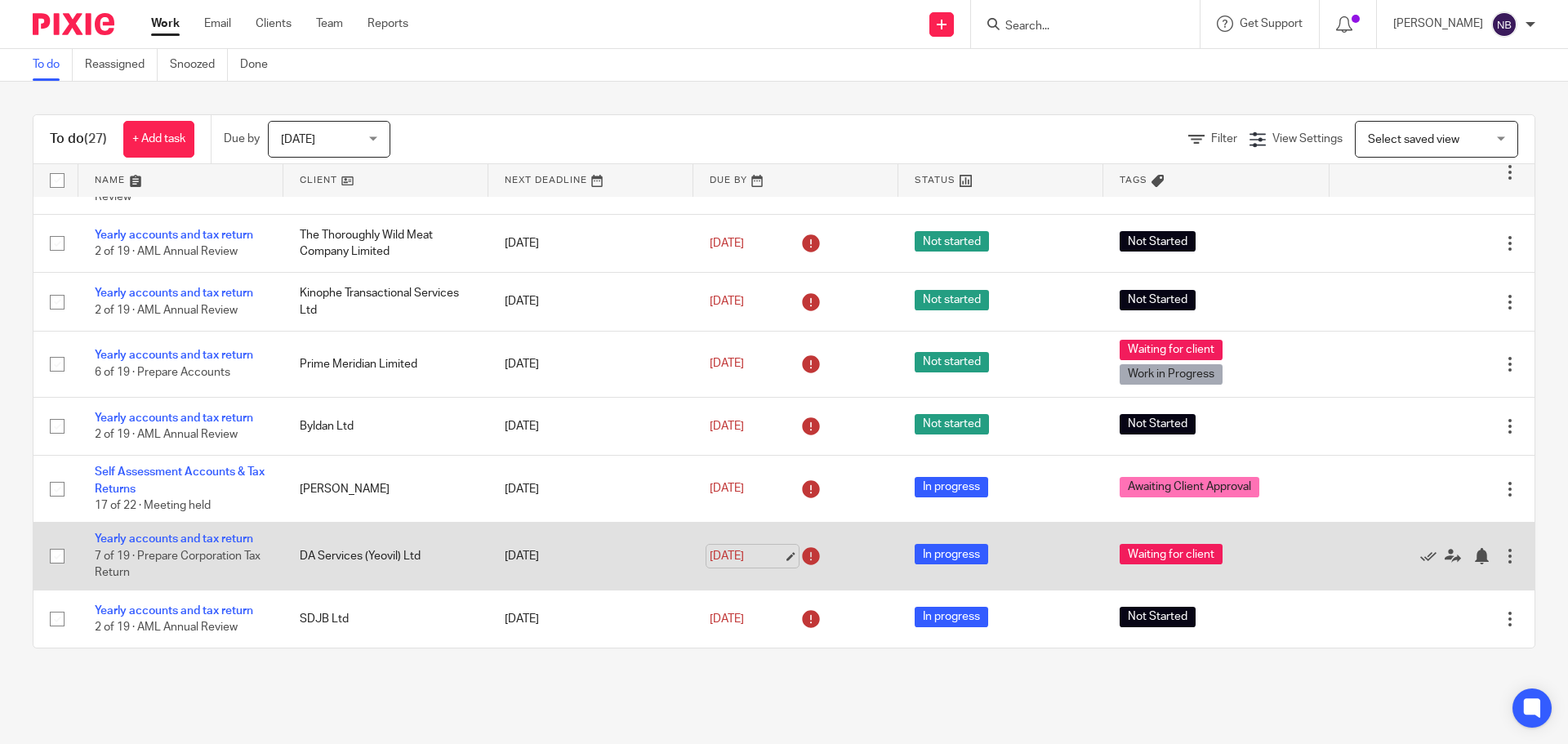
click at [739, 559] on link "[DATE]" at bounding box center [746, 556] width 73 height 17
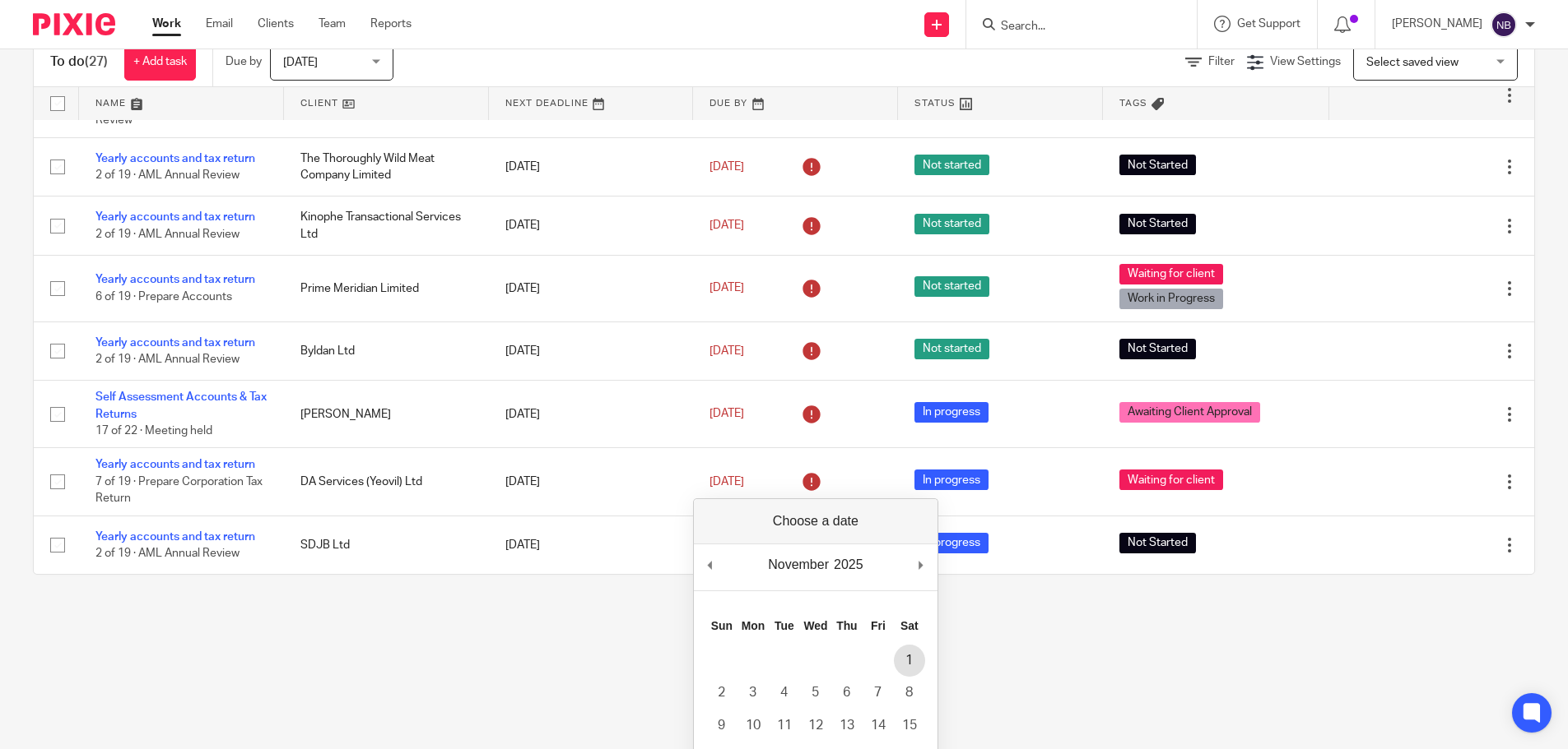
scroll to position [165, 0]
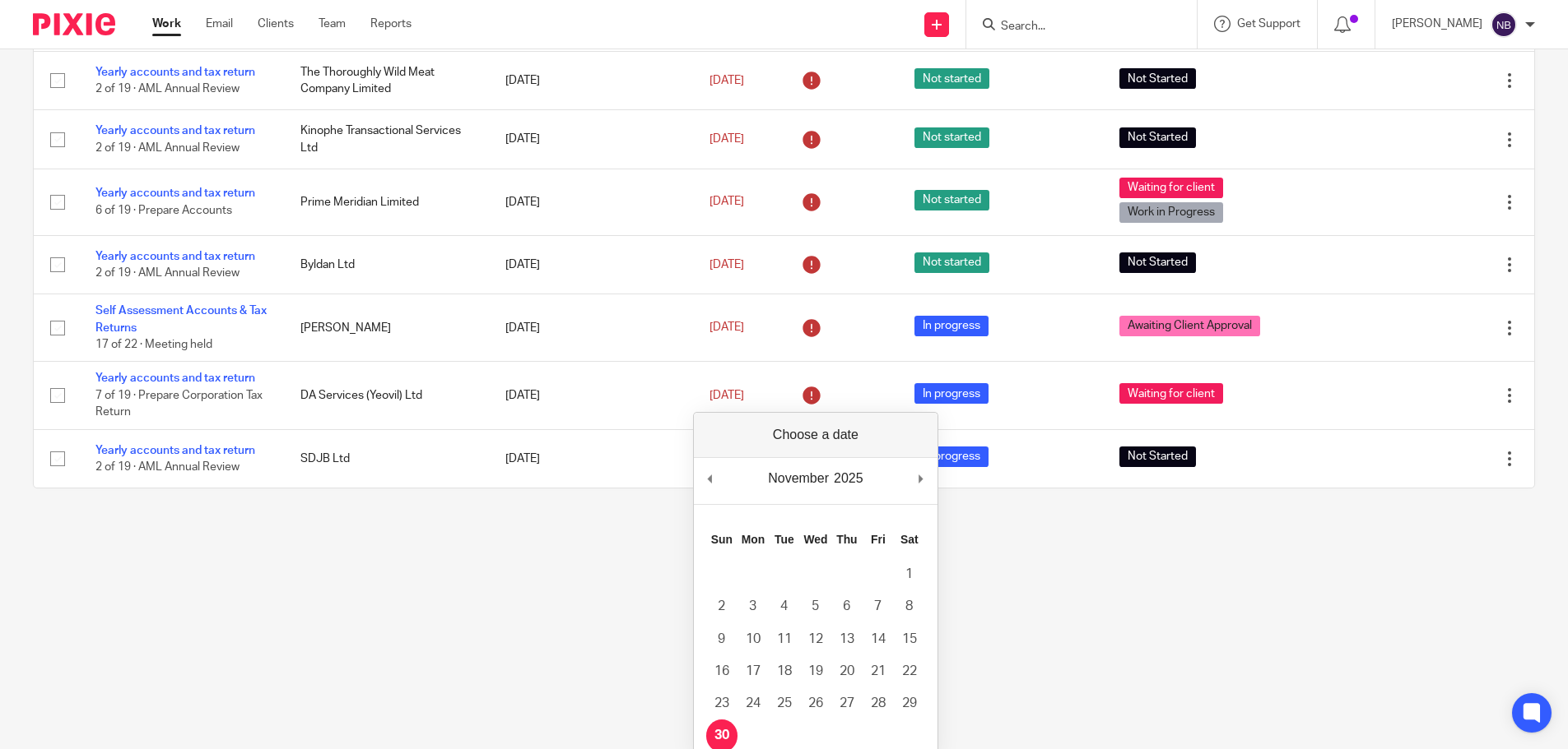
drag, startPoint x: 723, startPoint y: 731, endPoint x: 723, endPoint y: 692, distance: 39.0
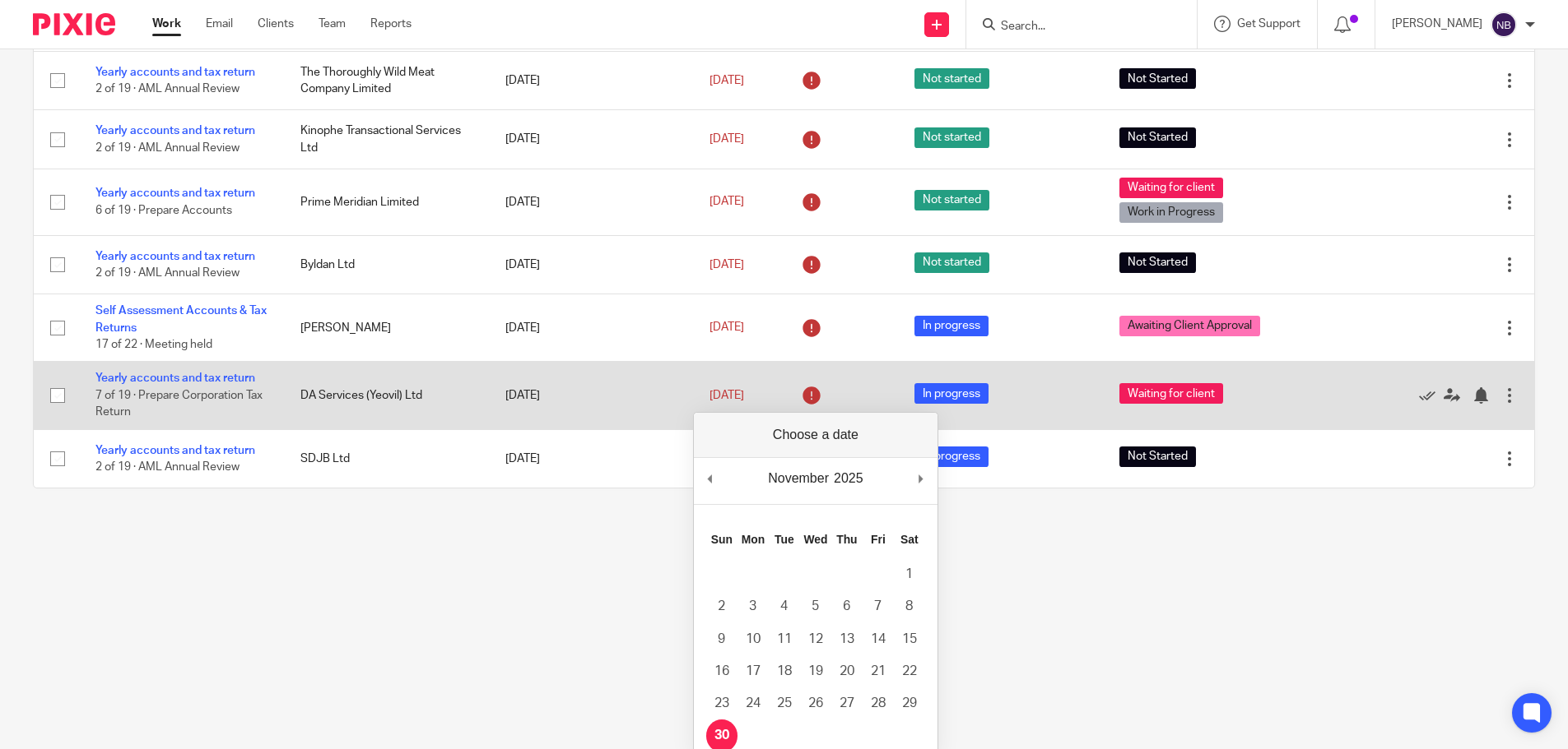
scroll to position [0, 0]
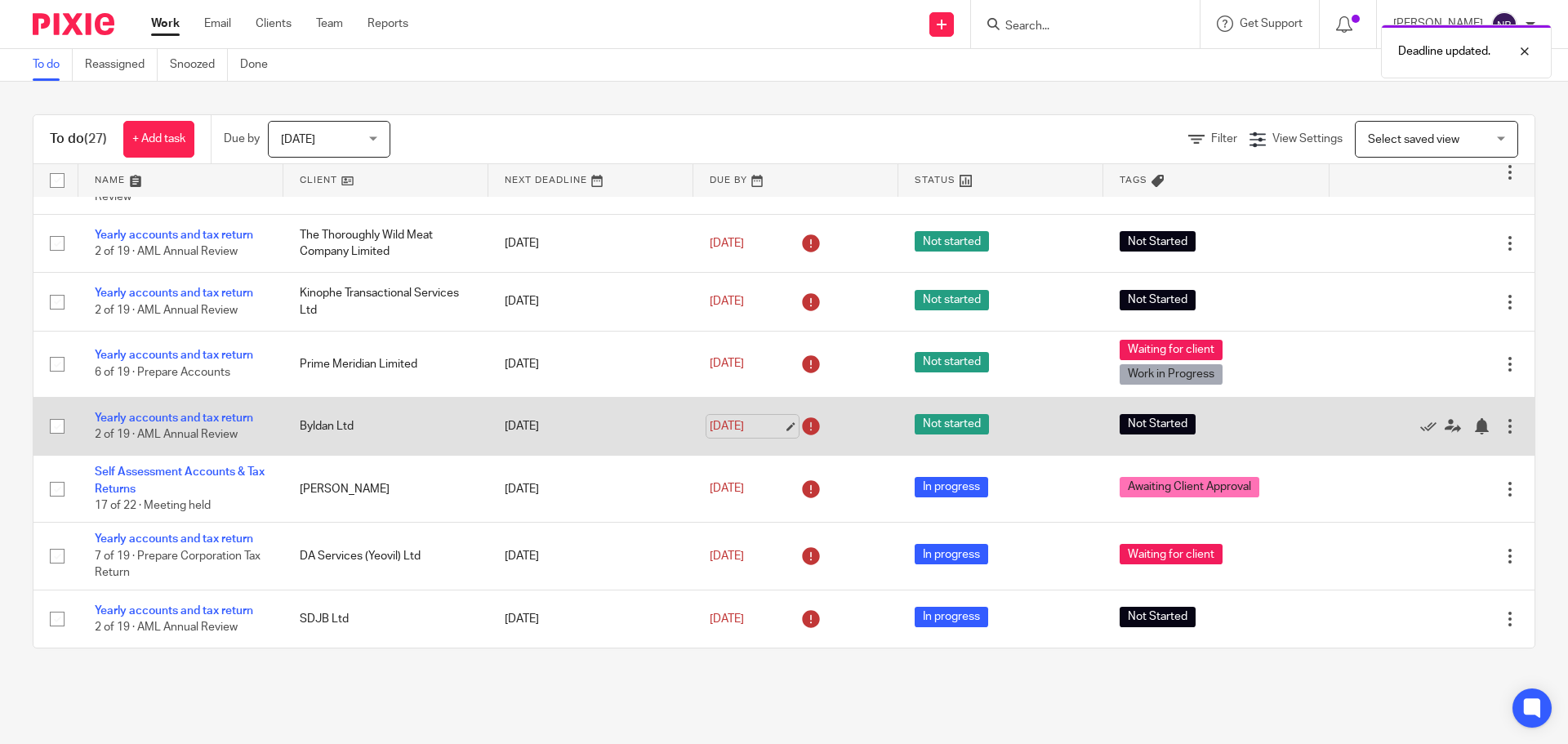
click at [735, 426] on link "[DATE]" at bounding box center [746, 426] width 73 height 17
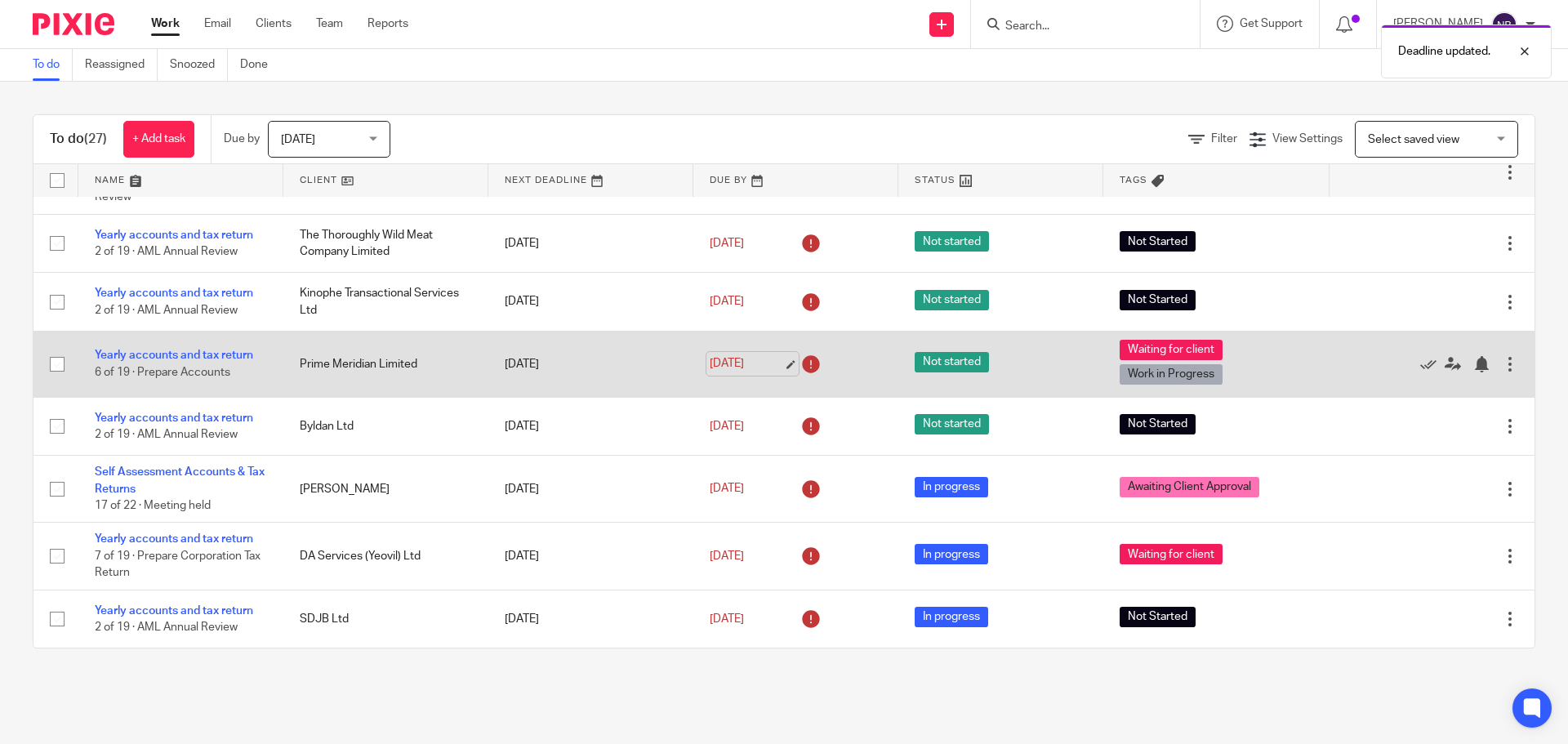
click at [741, 366] on link "[DATE]" at bounding box center [746, 363] width 73 height 17
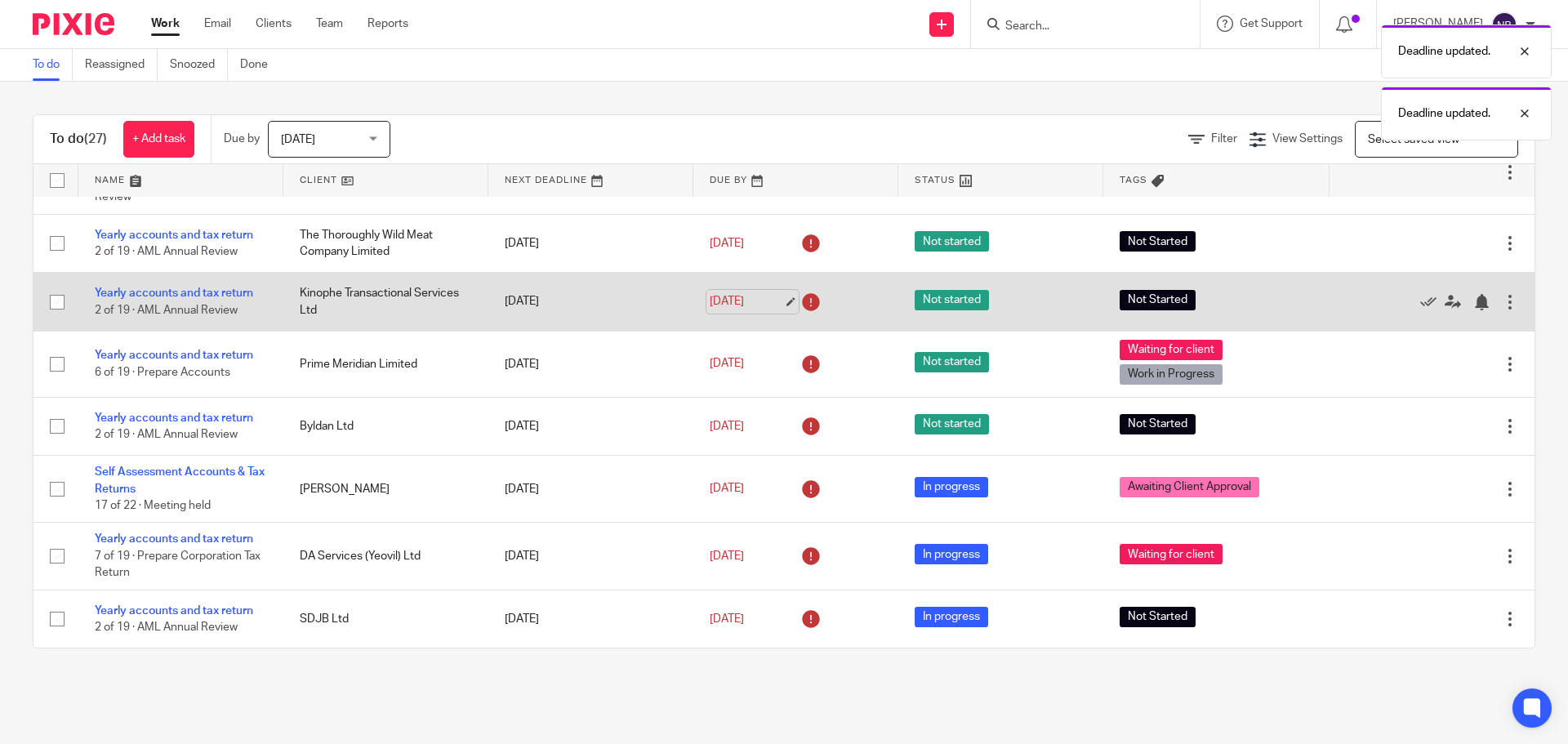
click at [741, 295] on link "[DATE]" at bounding box center [746, 301] width 73 height 17
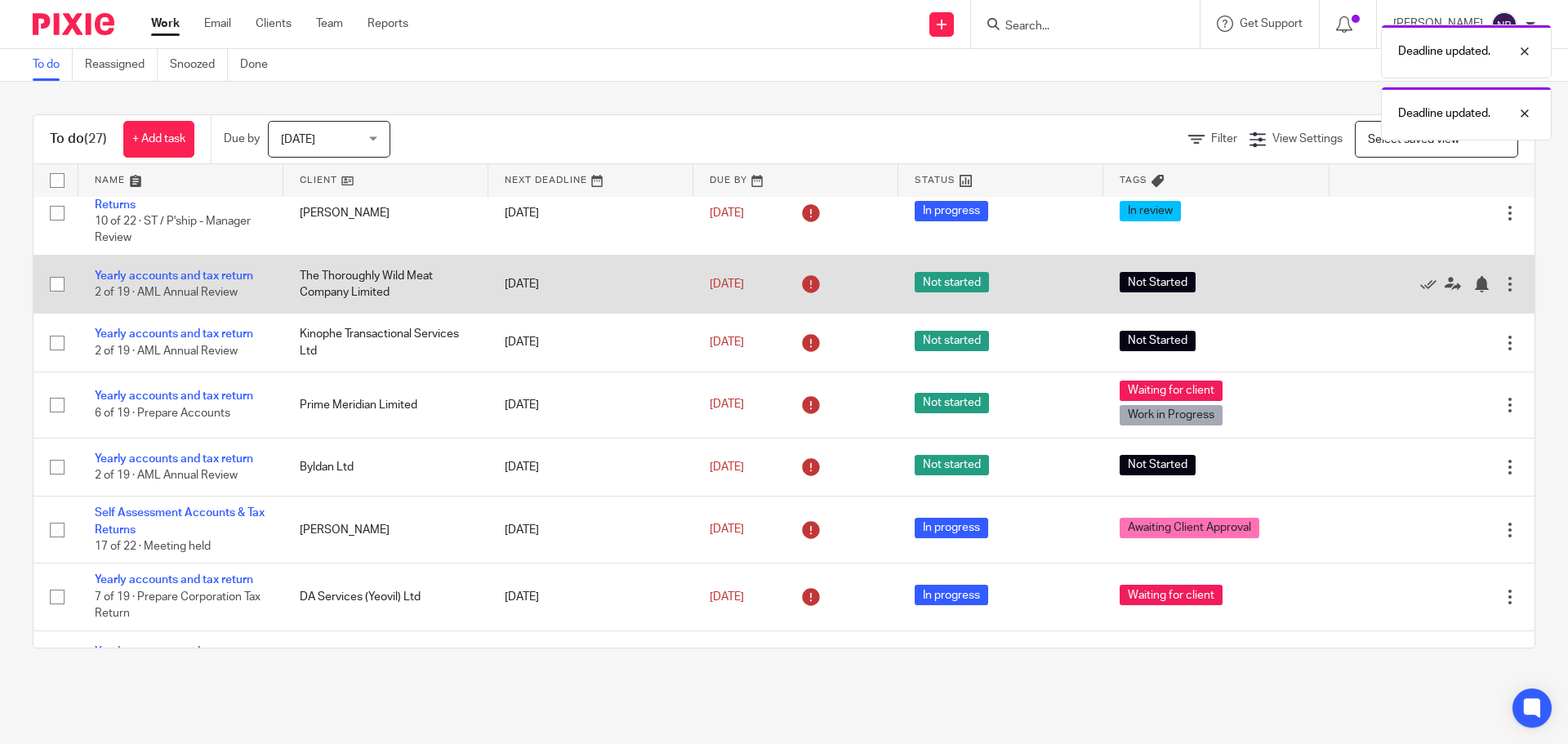
scroll to position [1178, 0]
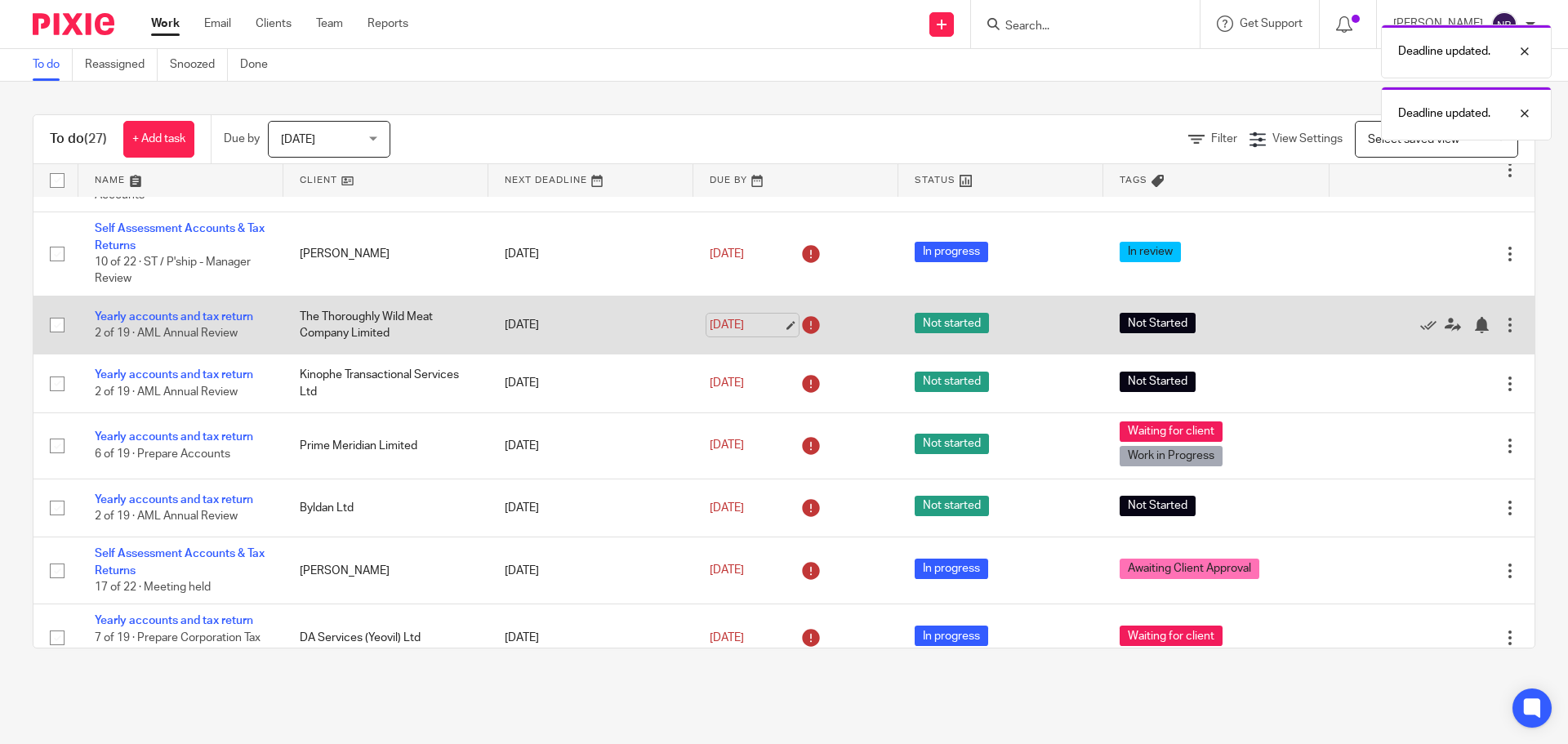
click at [765, 325] on link "[DATE]" at bounding box center [746, 325] width 73 height 17
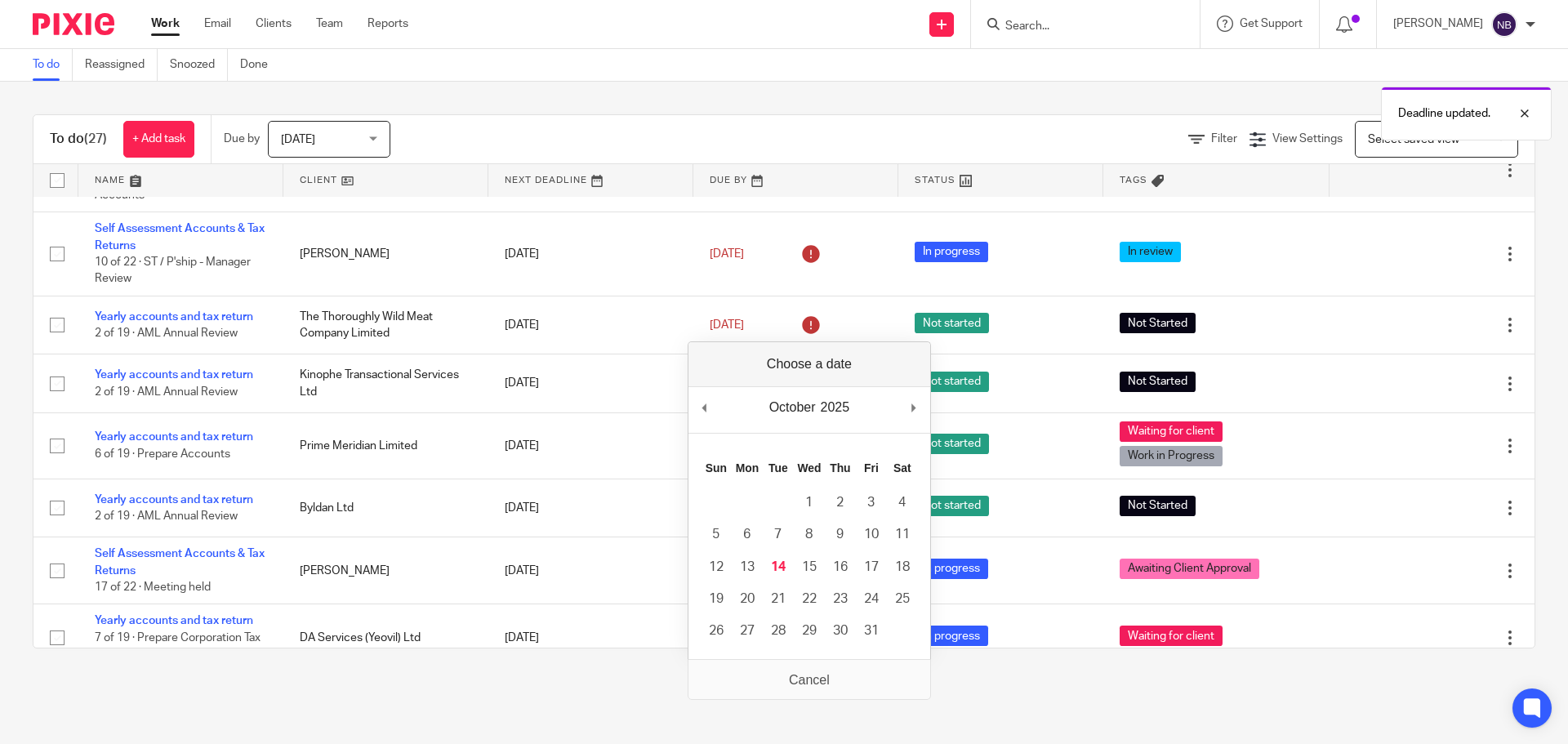
click at [908, 410] on div "October January February March April May June July August September October Nov…" at bounding box center [810, 410] width 242 height 47
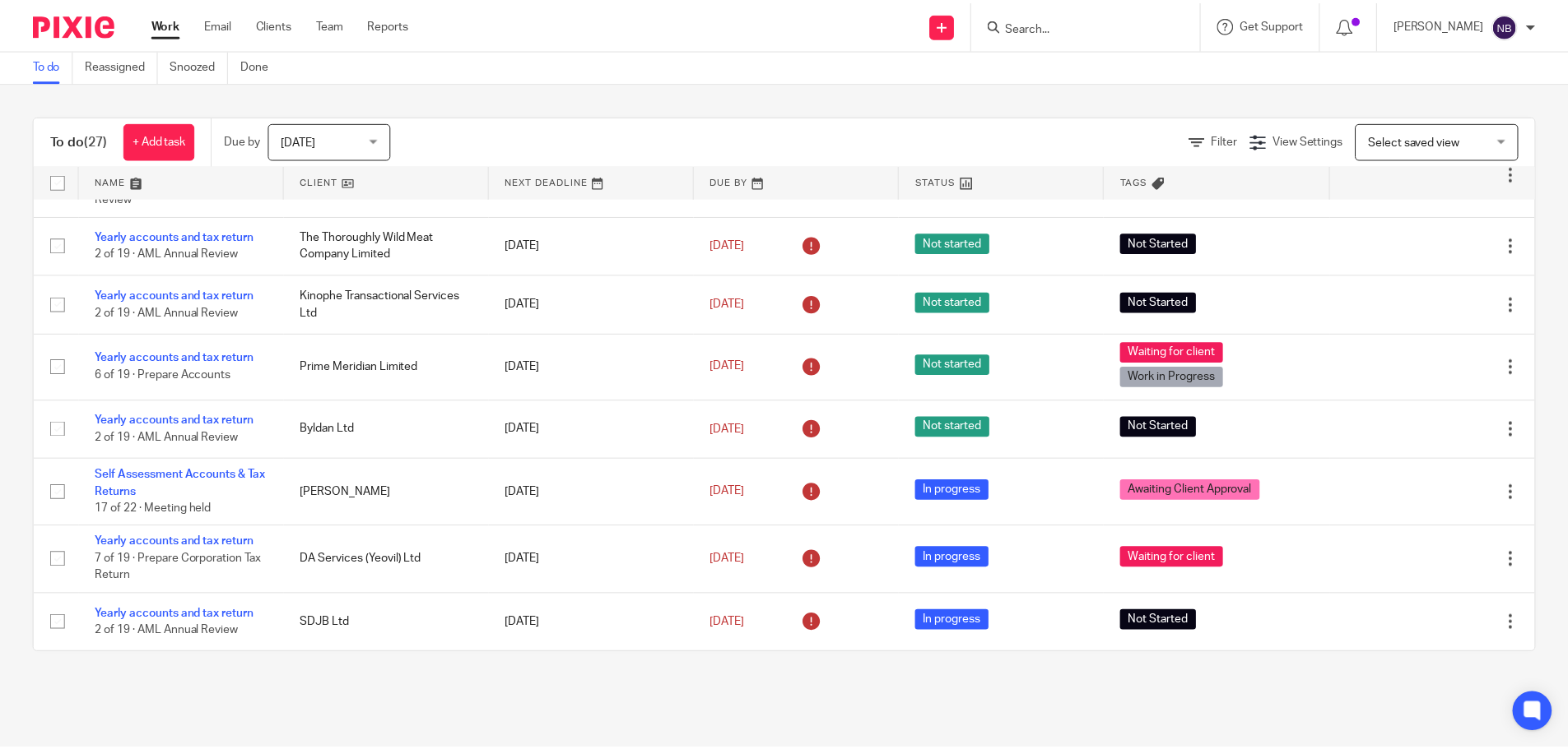
scroll to position [857, 0]
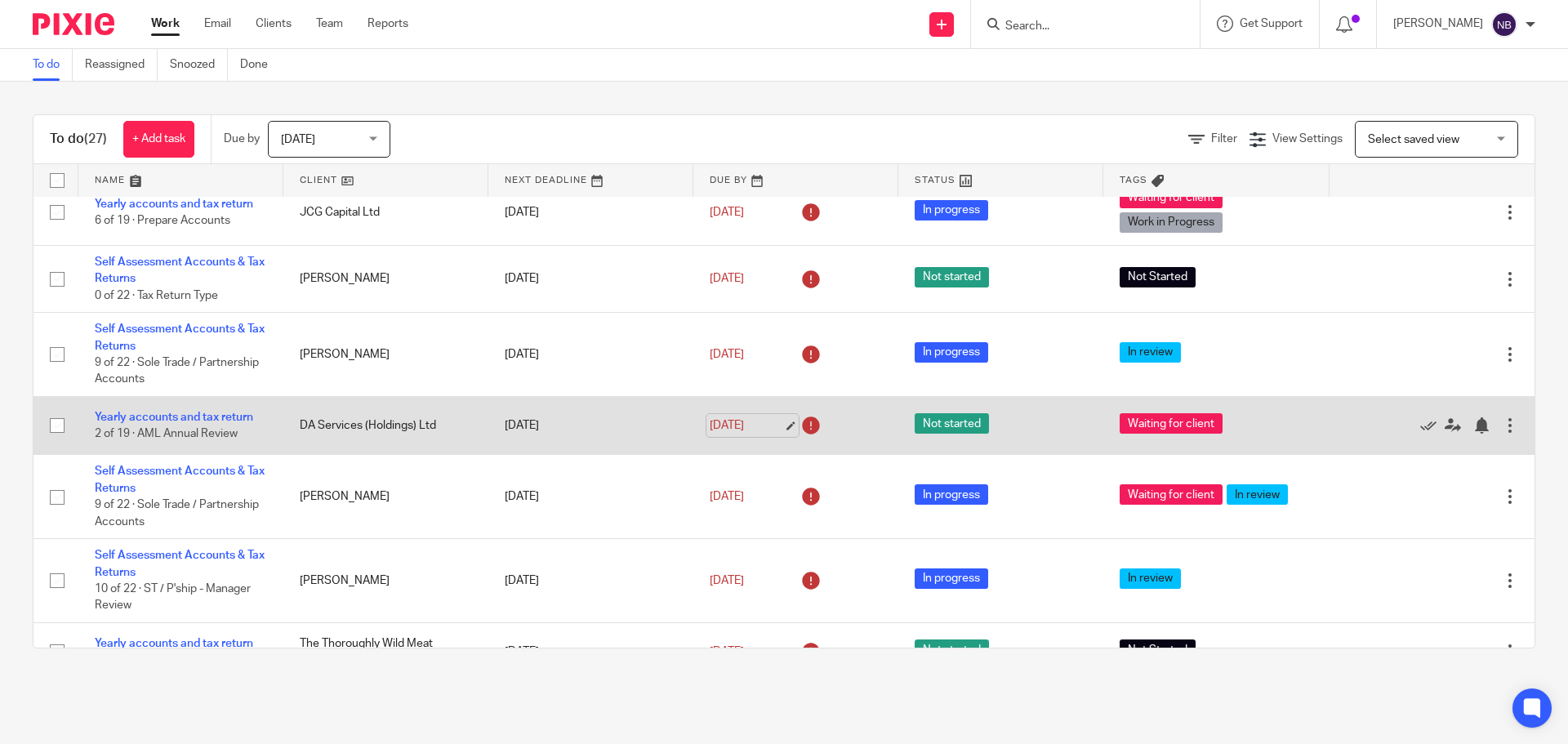
click at [735, 427] on link "[DATE]" at bounding box center [746, 426] width 73 height 17
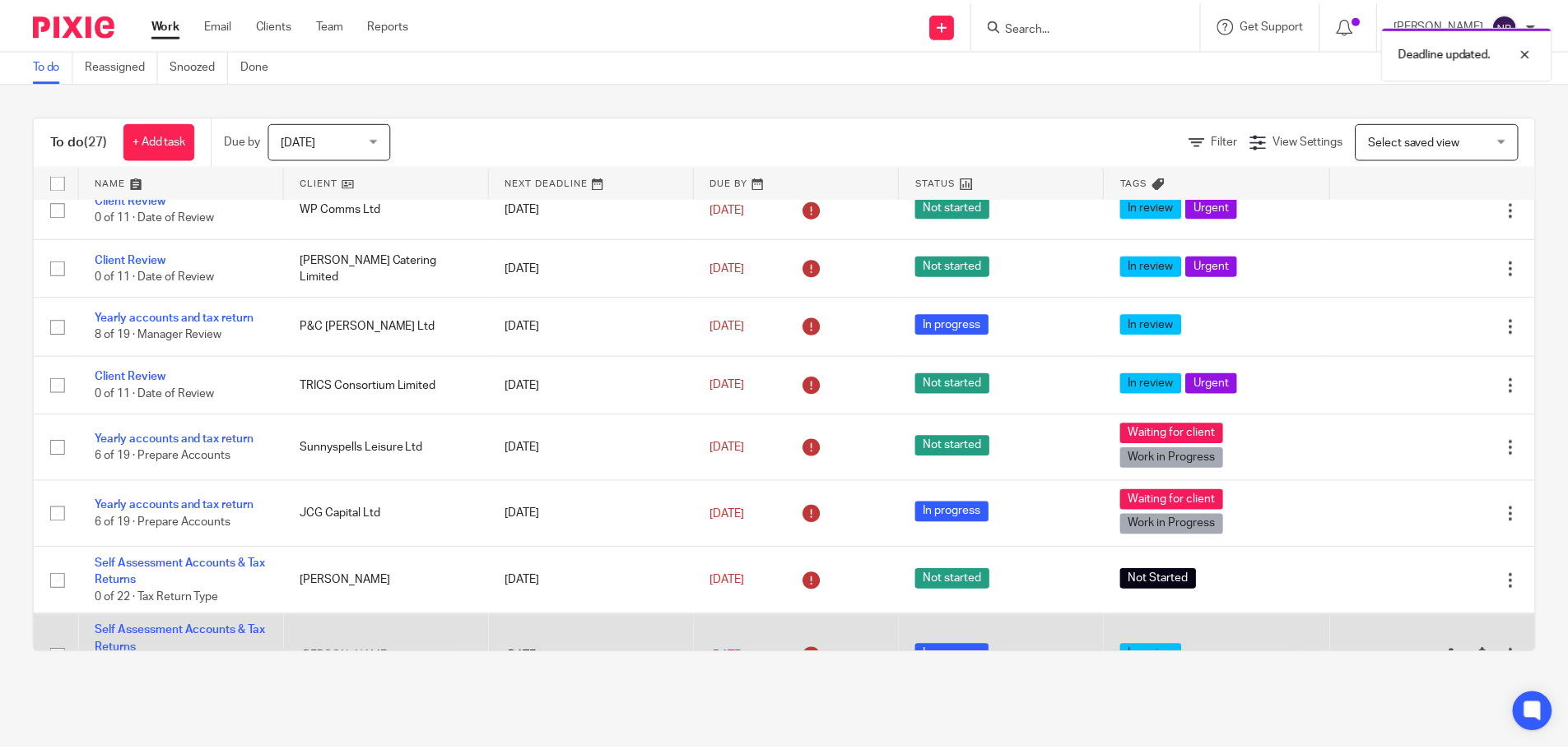
scroll to position [528, 0]
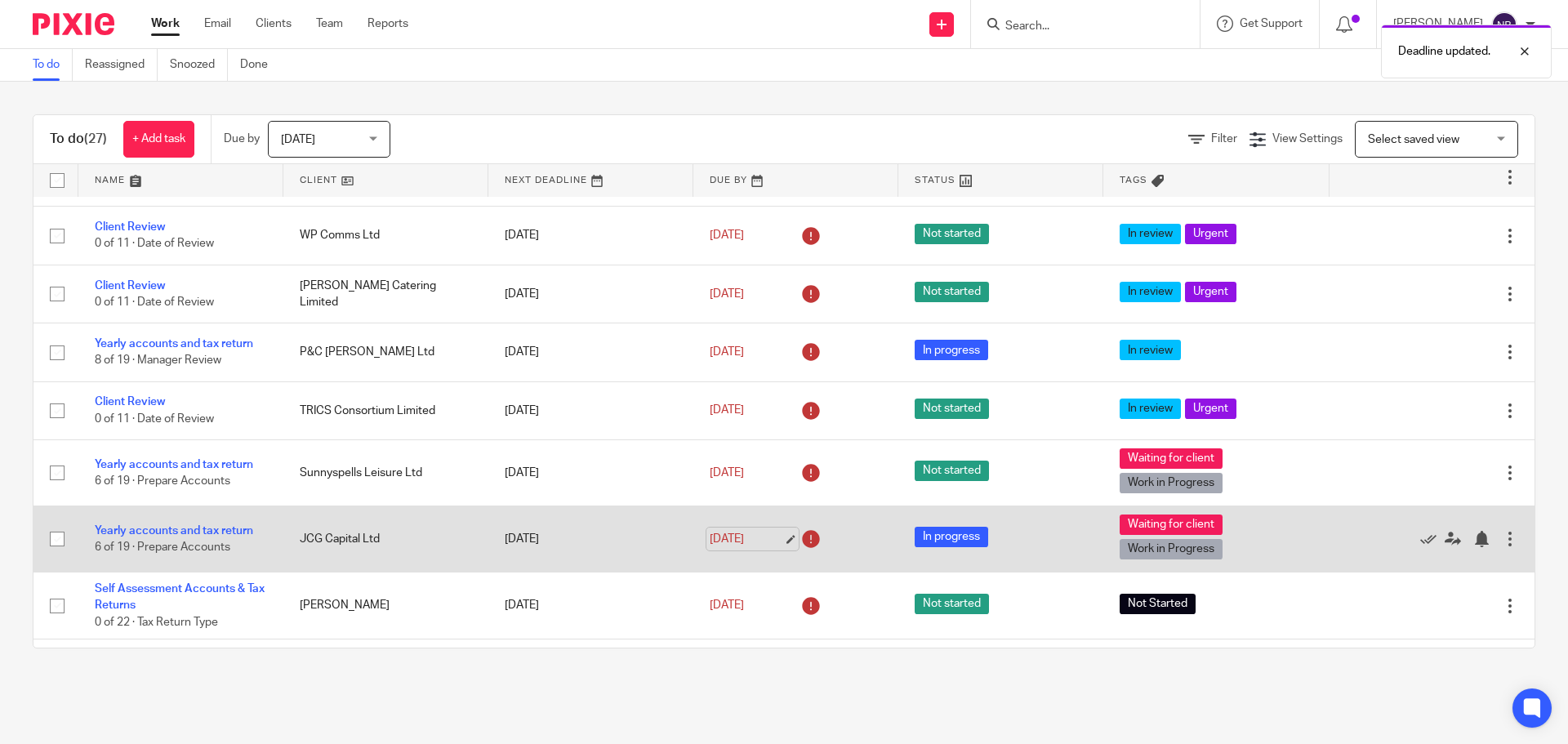
click at [716, 548] on link "[DATE]" at bounding box center [746, 539] width 73 height 17
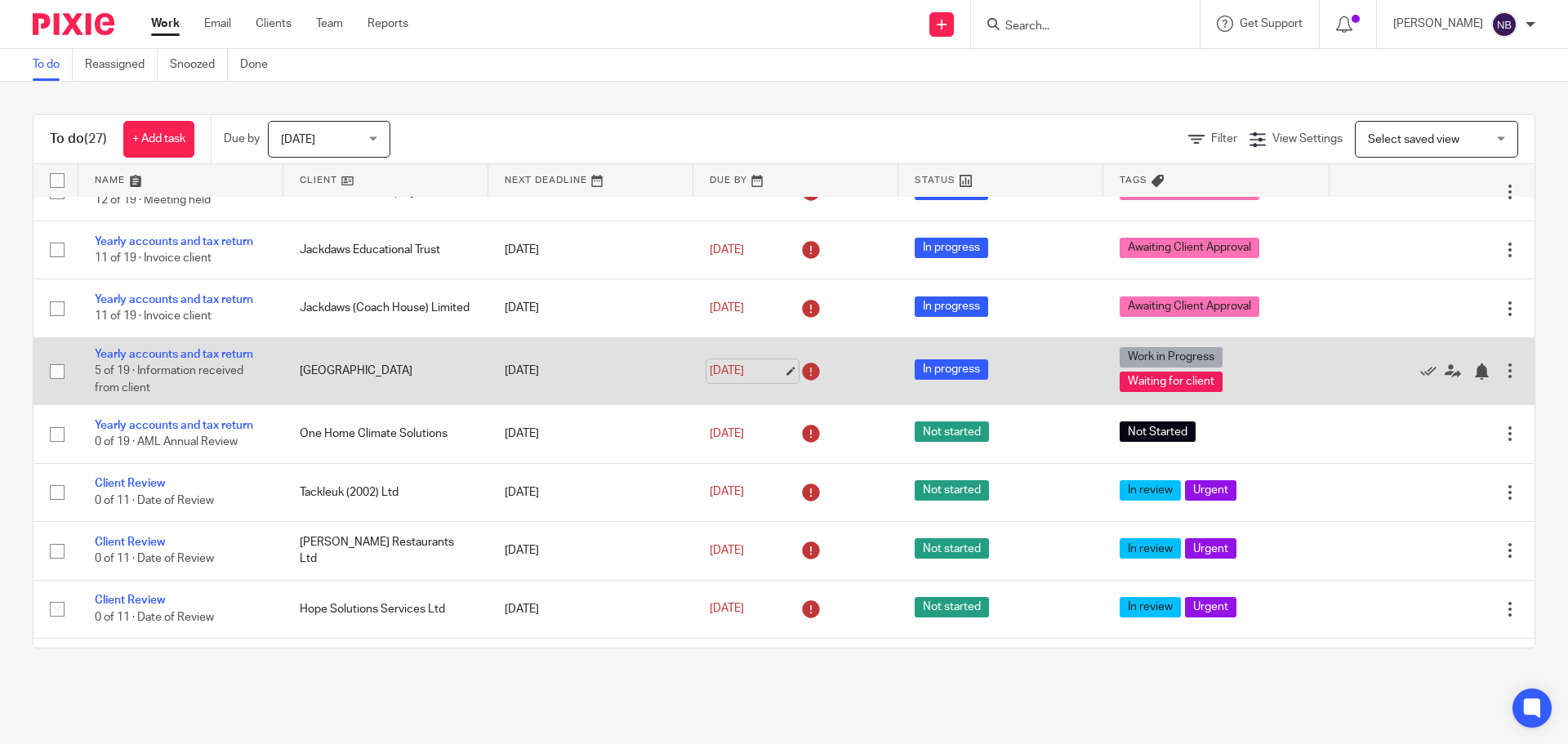
scroll to position [0, 0]
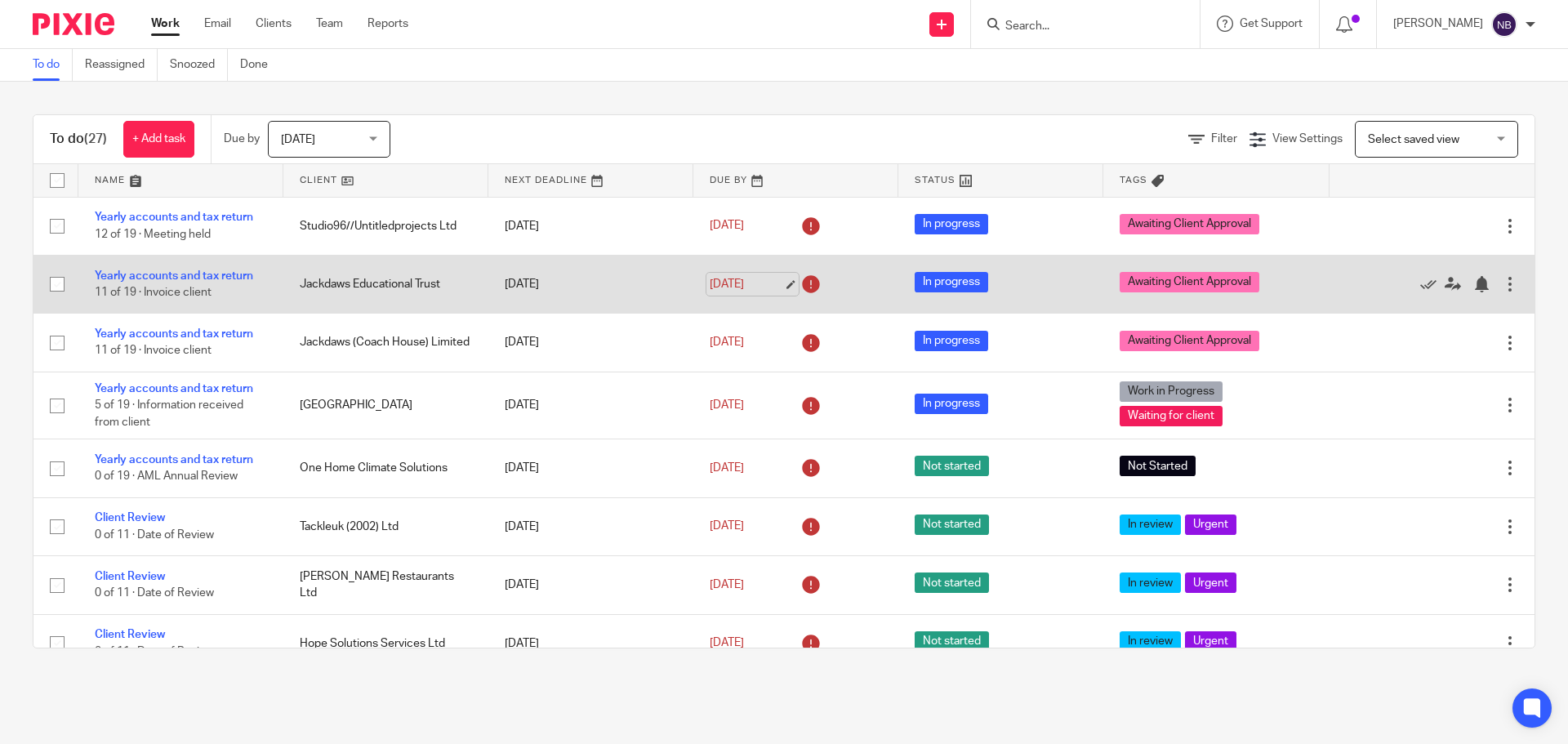
click at [735, 286] on link "[DATE]" at bounding box center [746, 285] width 73 height 17
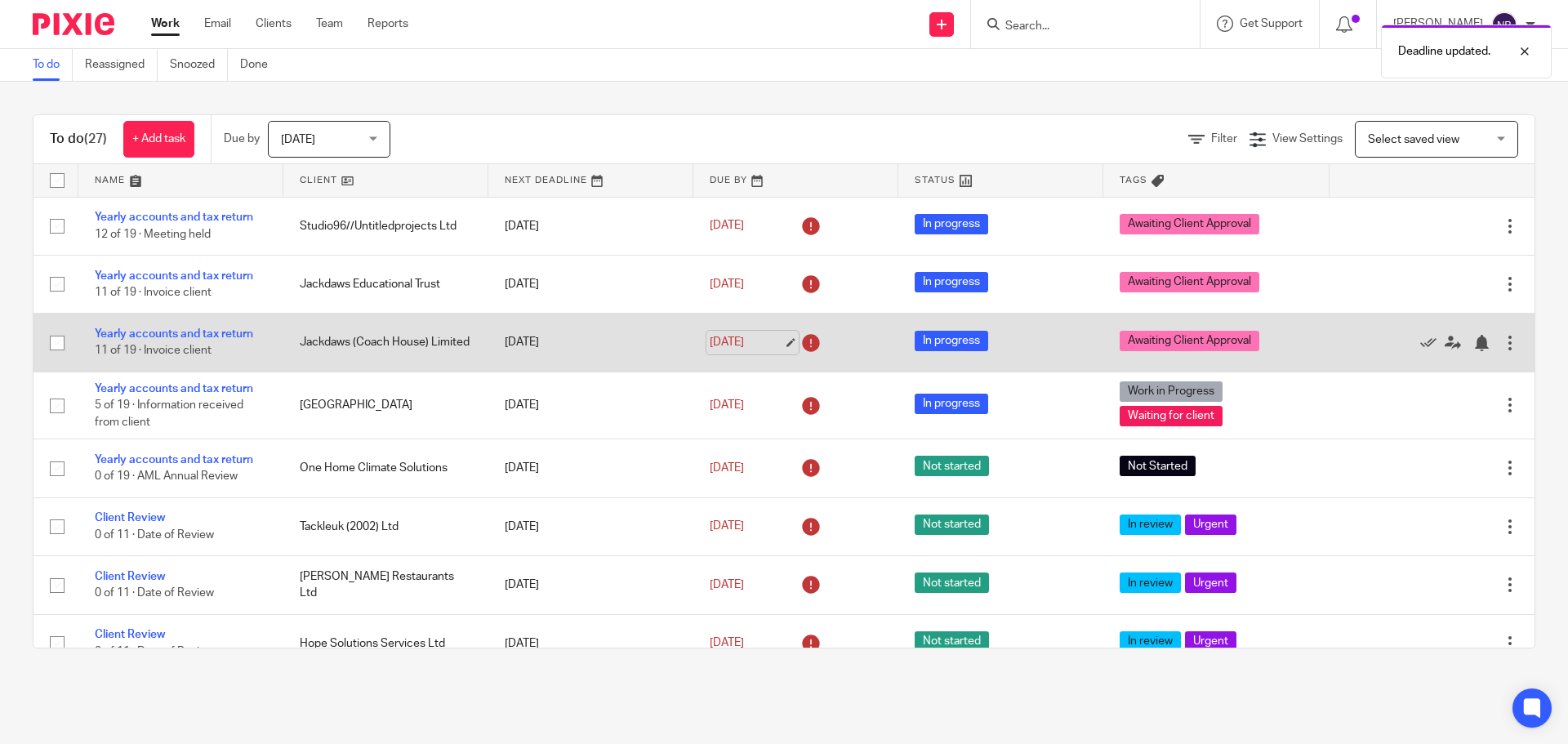
click at [763, 343] on link "[DATE]" at bounding box center [746, 342] width 73 height 17
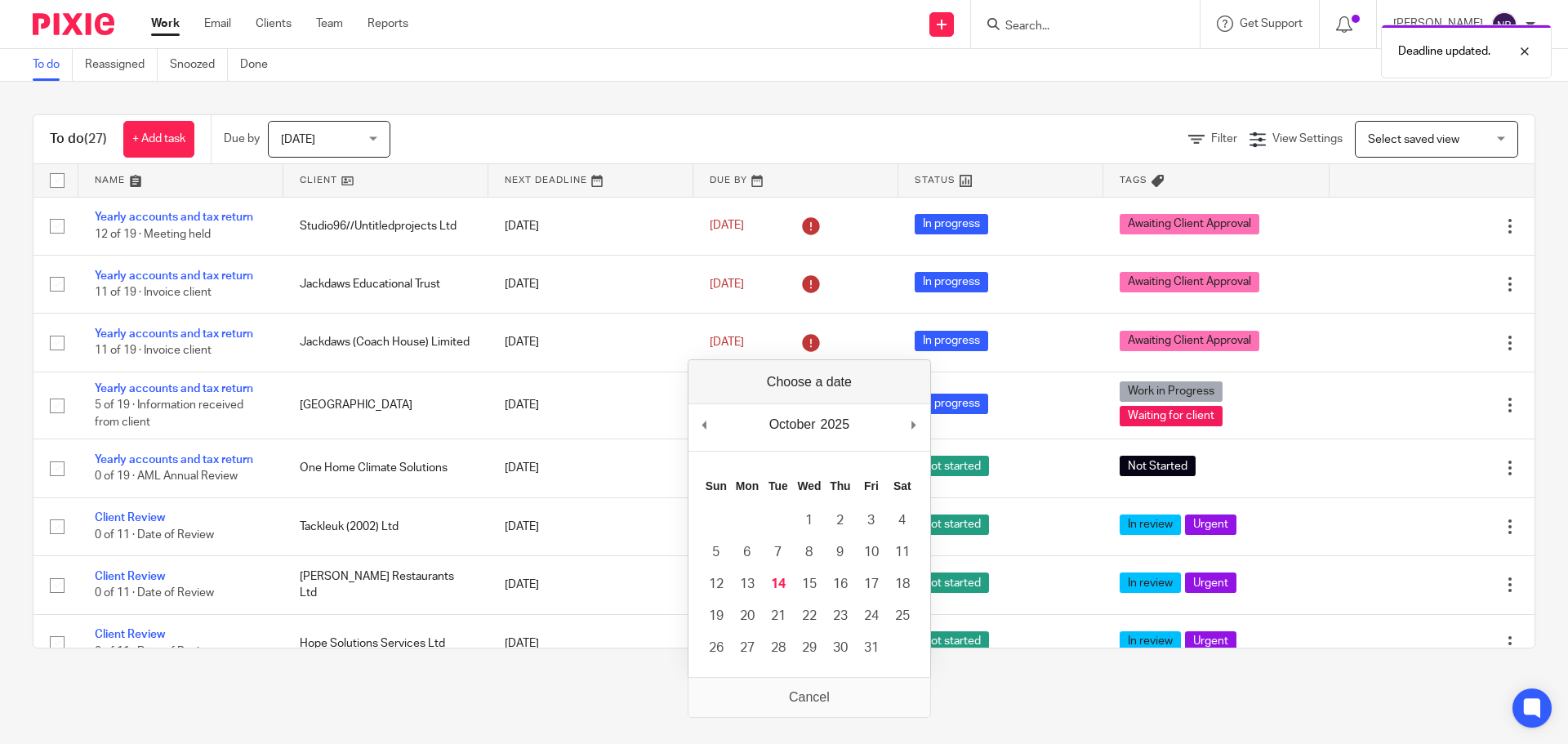
click at [909, 423] on div "October January February March April May June July August September October Nov…" at bounding box center [810, 427] width 242 height 47
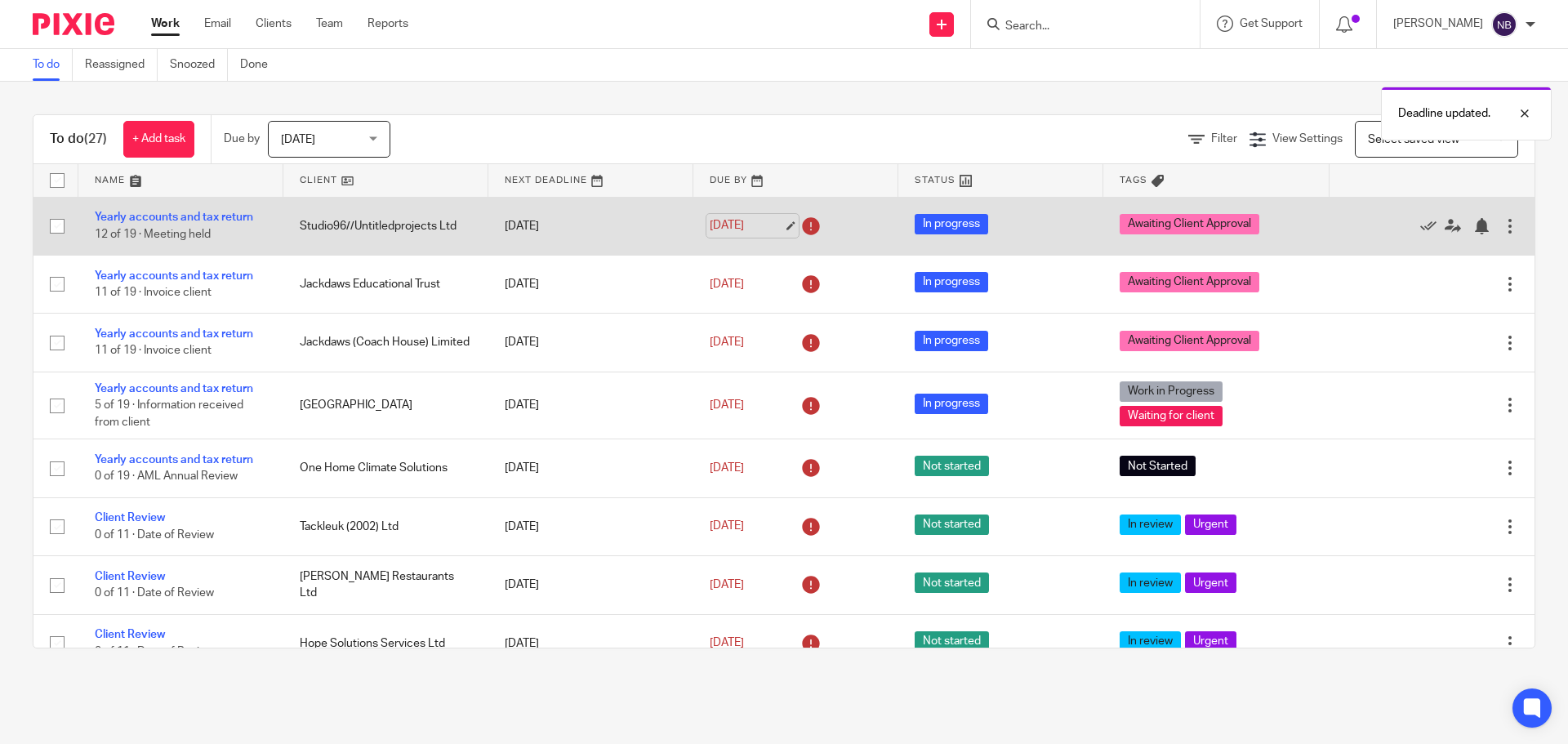
click at [731, 226] on link "31 Aug 2025" at bounding box center [746, 225] width 73 height 17
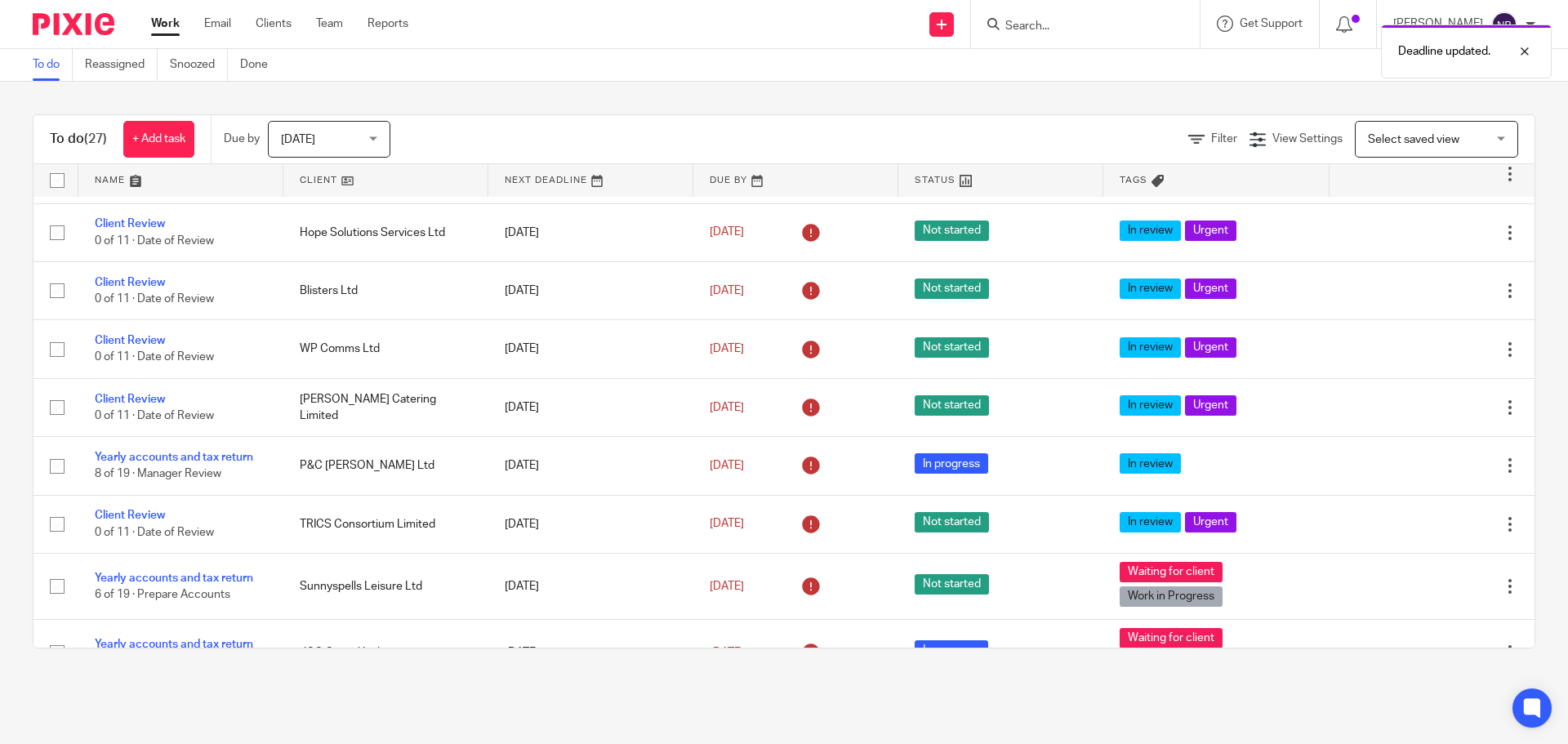
scroll to position [491, 0]
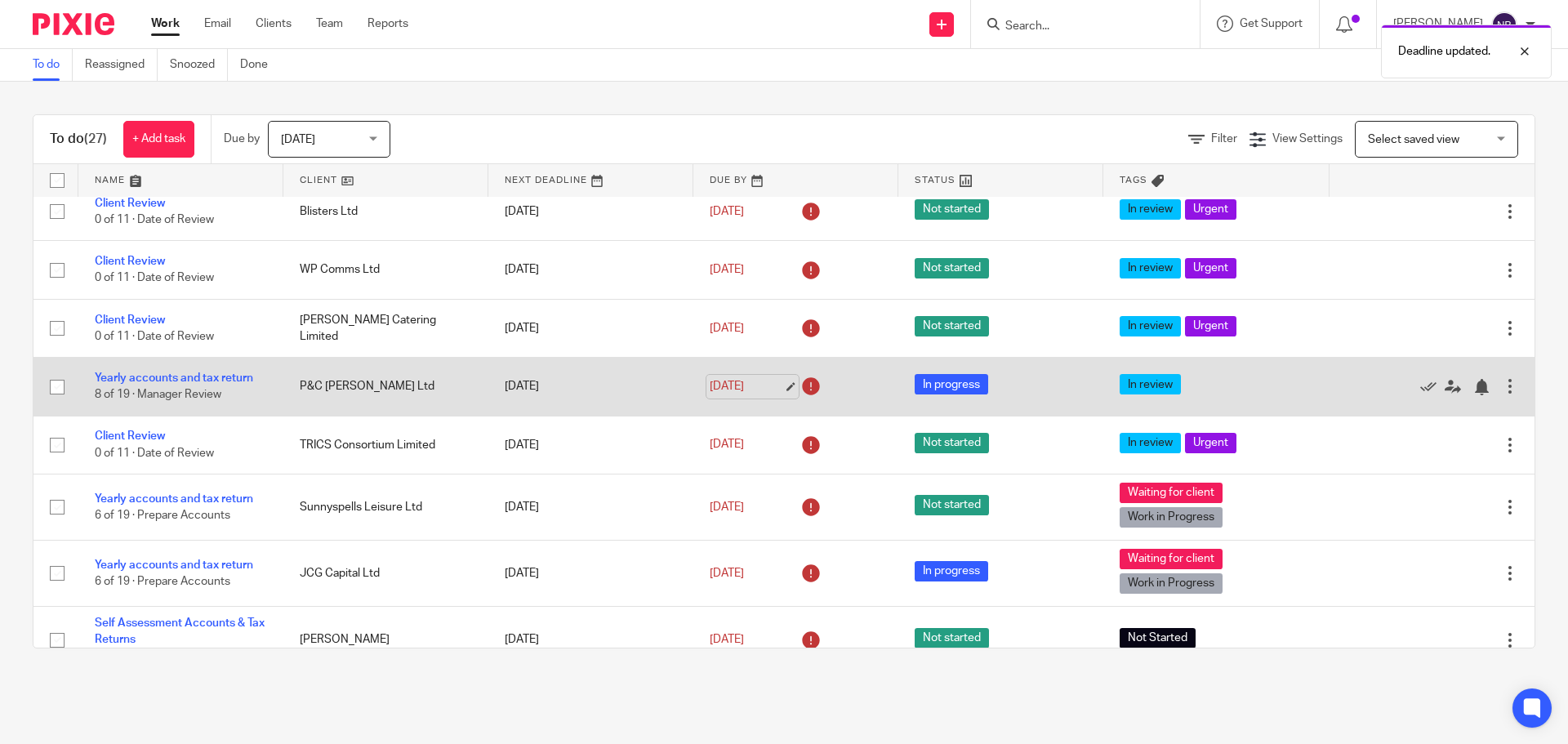
click at [735, 378] on link "30 Sep 2025" at bounding box center [746, 386] width 73 height 17
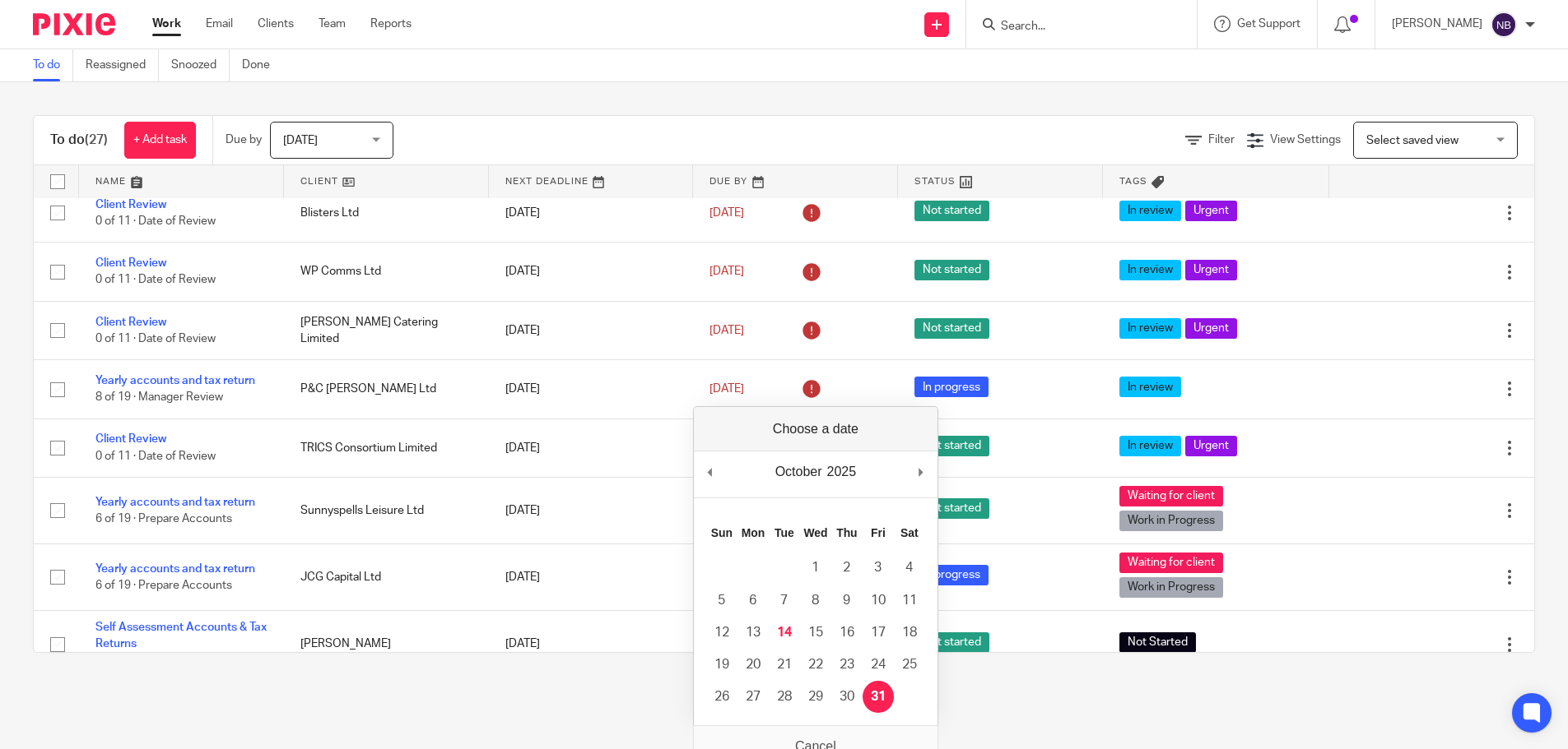
drag, startPoint x: 879, startPoint y: 693, endPoint x: 866, endPoint y: 671, distance: 25.6
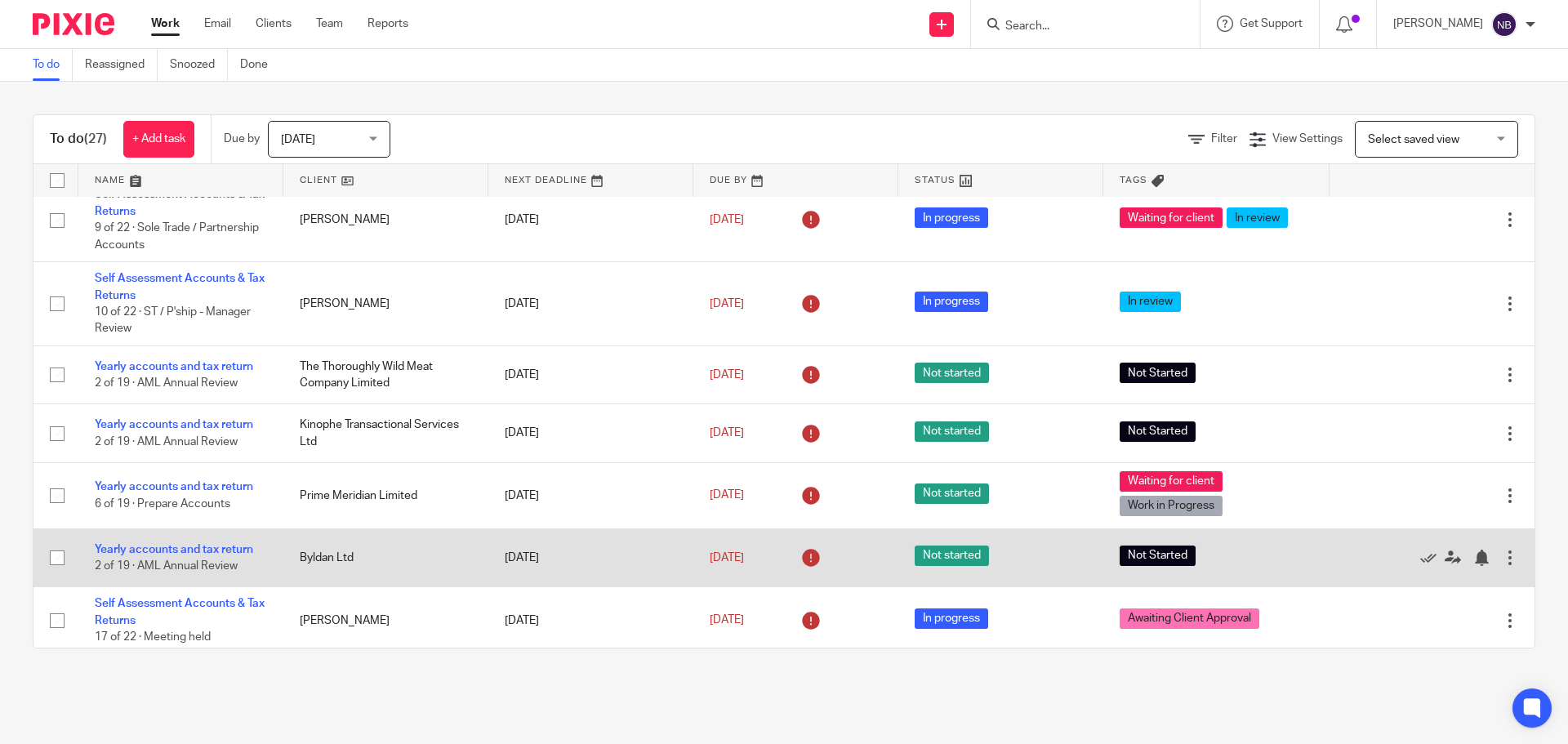
scroll to position [1096, 0]
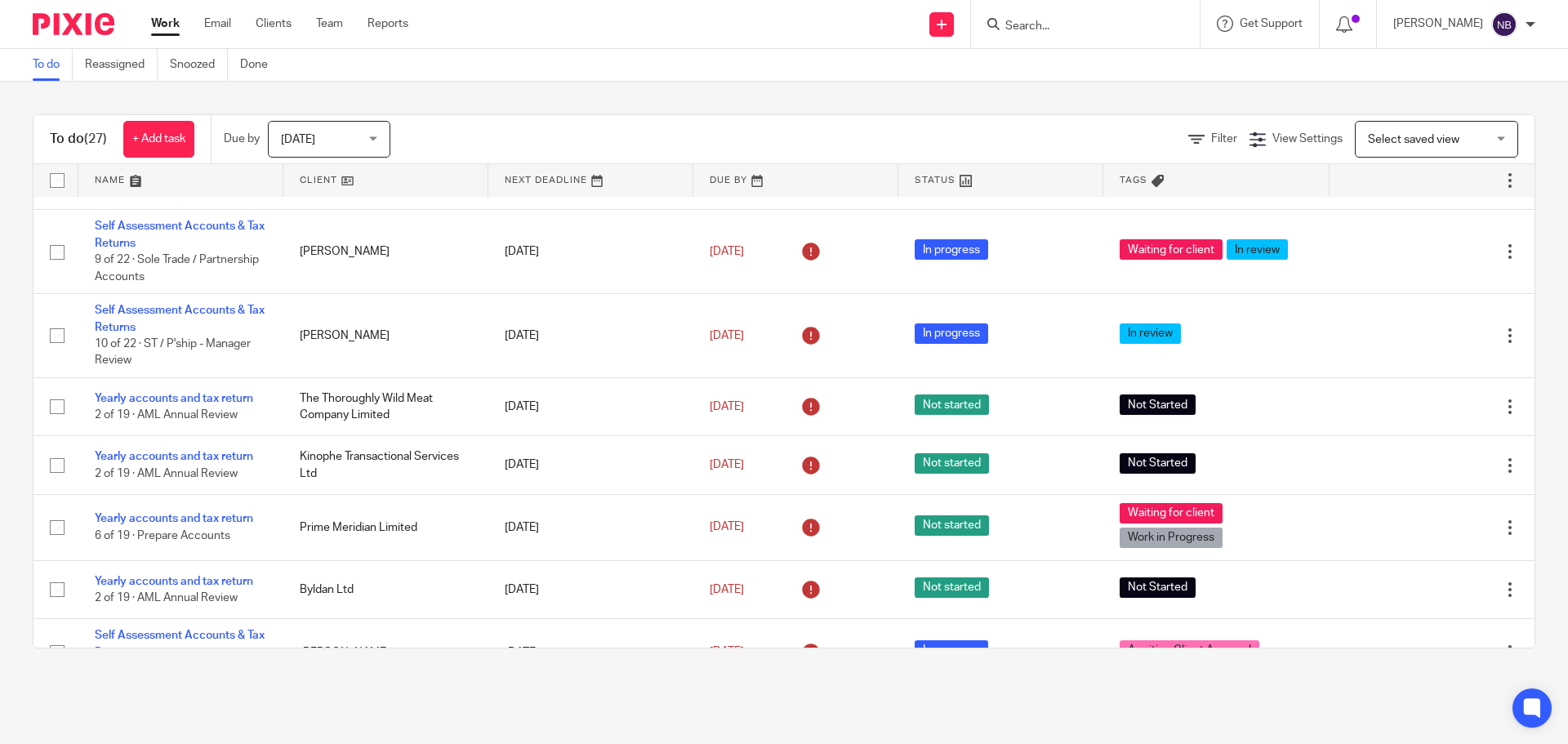
click at [1083, 23] on input "Search" at bounding box center [1077, 27] width 147 height 15
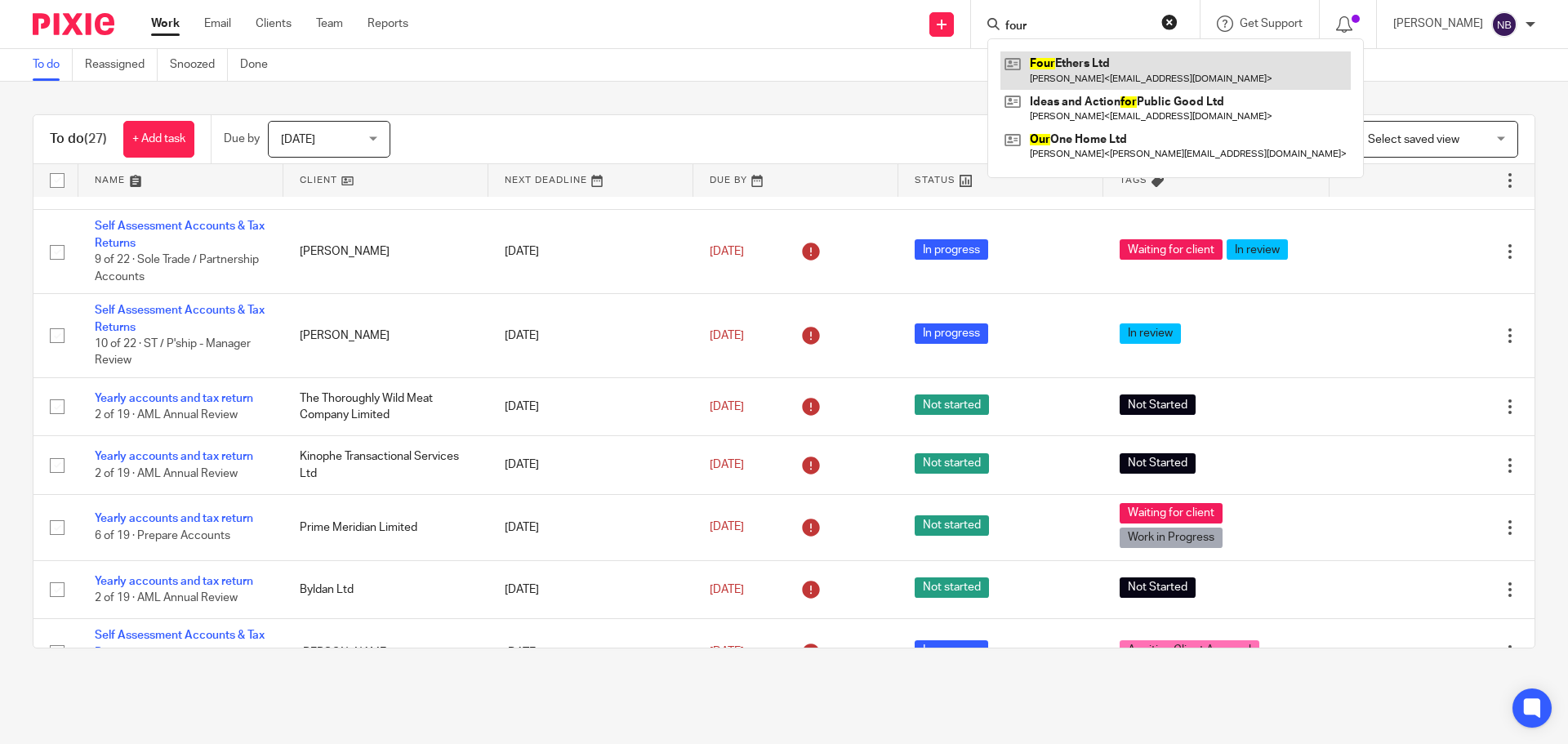
type input "four"
click at [1110, 72] on link at bounding box center [1176, 70] width 350 height 38
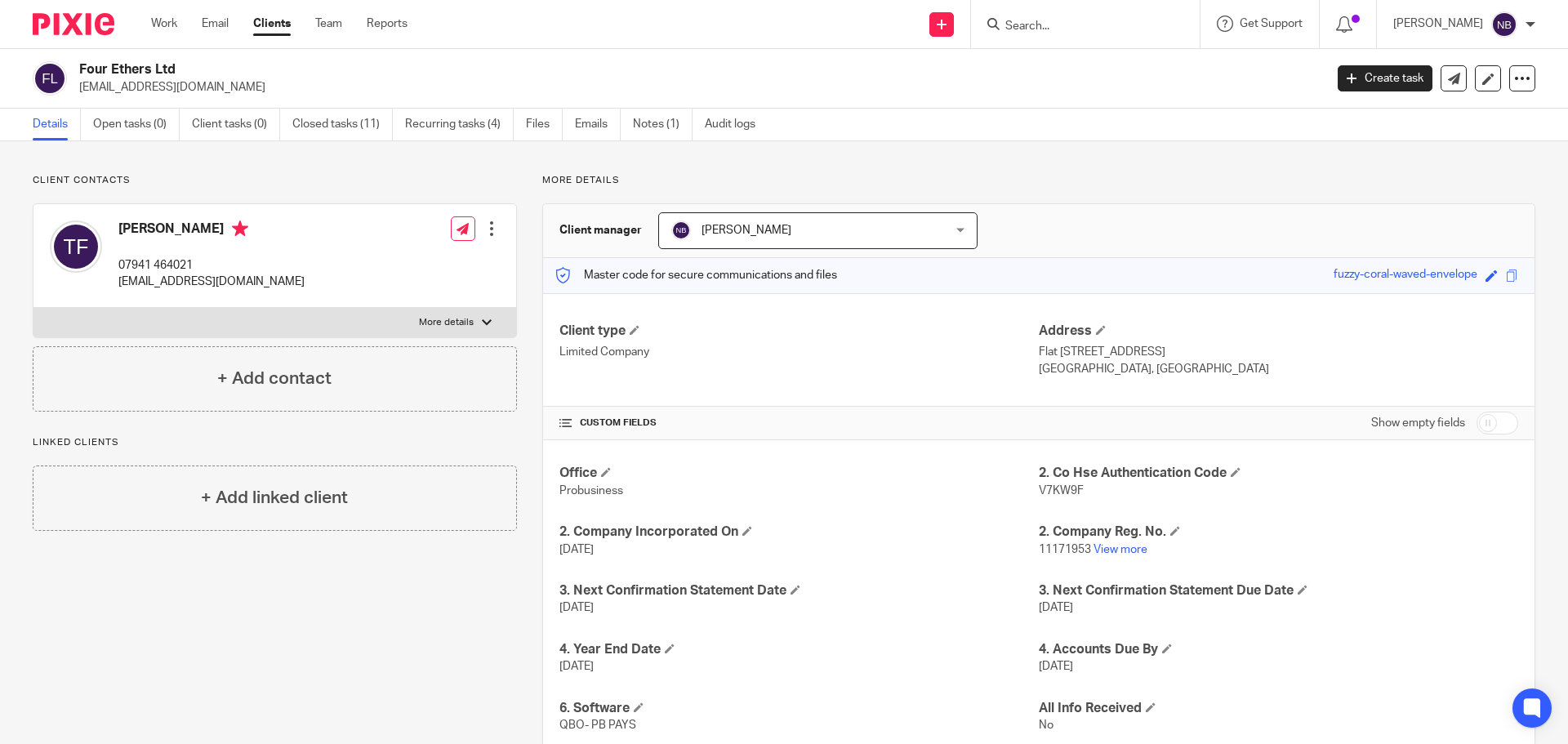
click at [1087, 19] on input "Search" at bounding box center [1077, 27] width 147 height 15
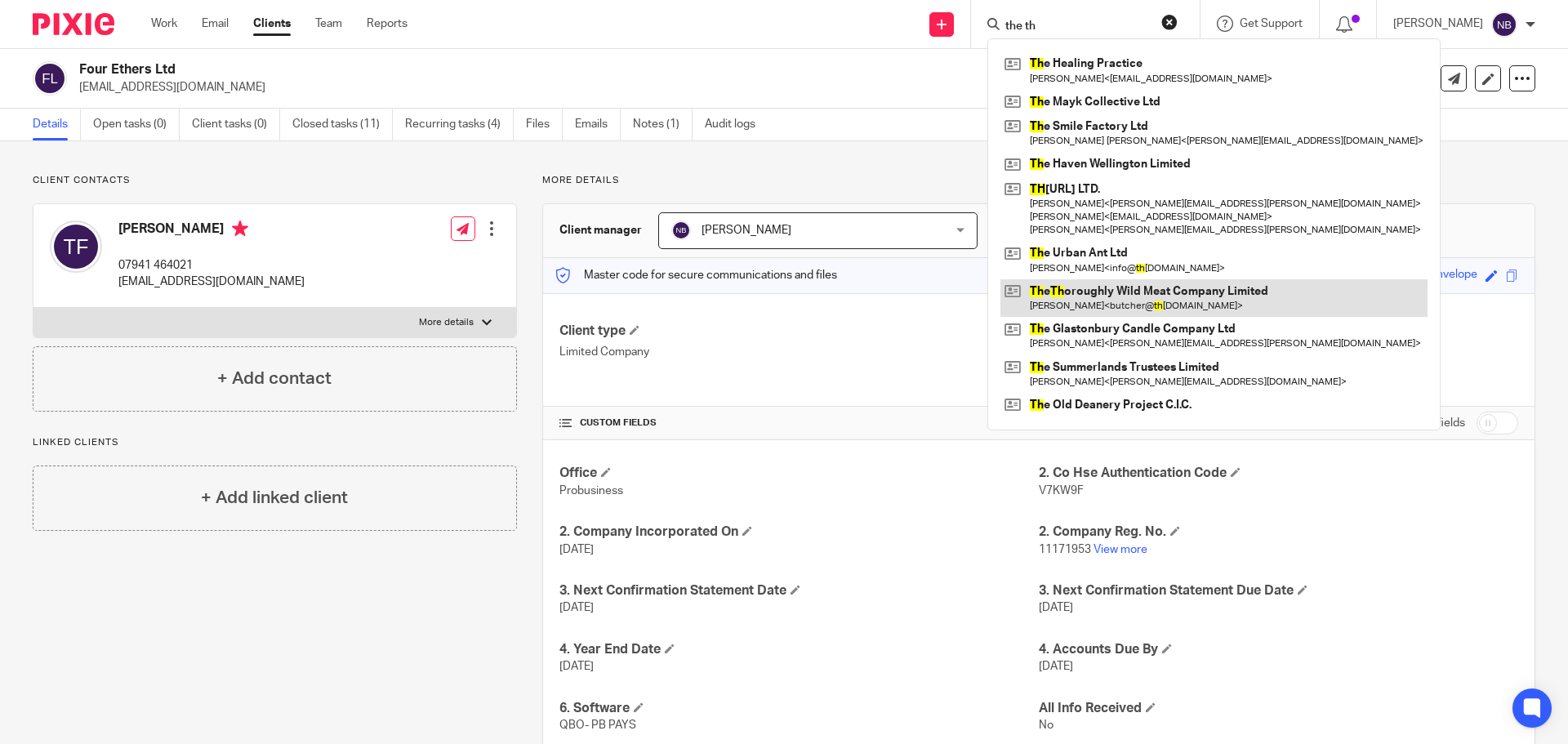
type input "the th"
click at [1166, 307] on link at bounding box center [1214, 297] width 427 height 38
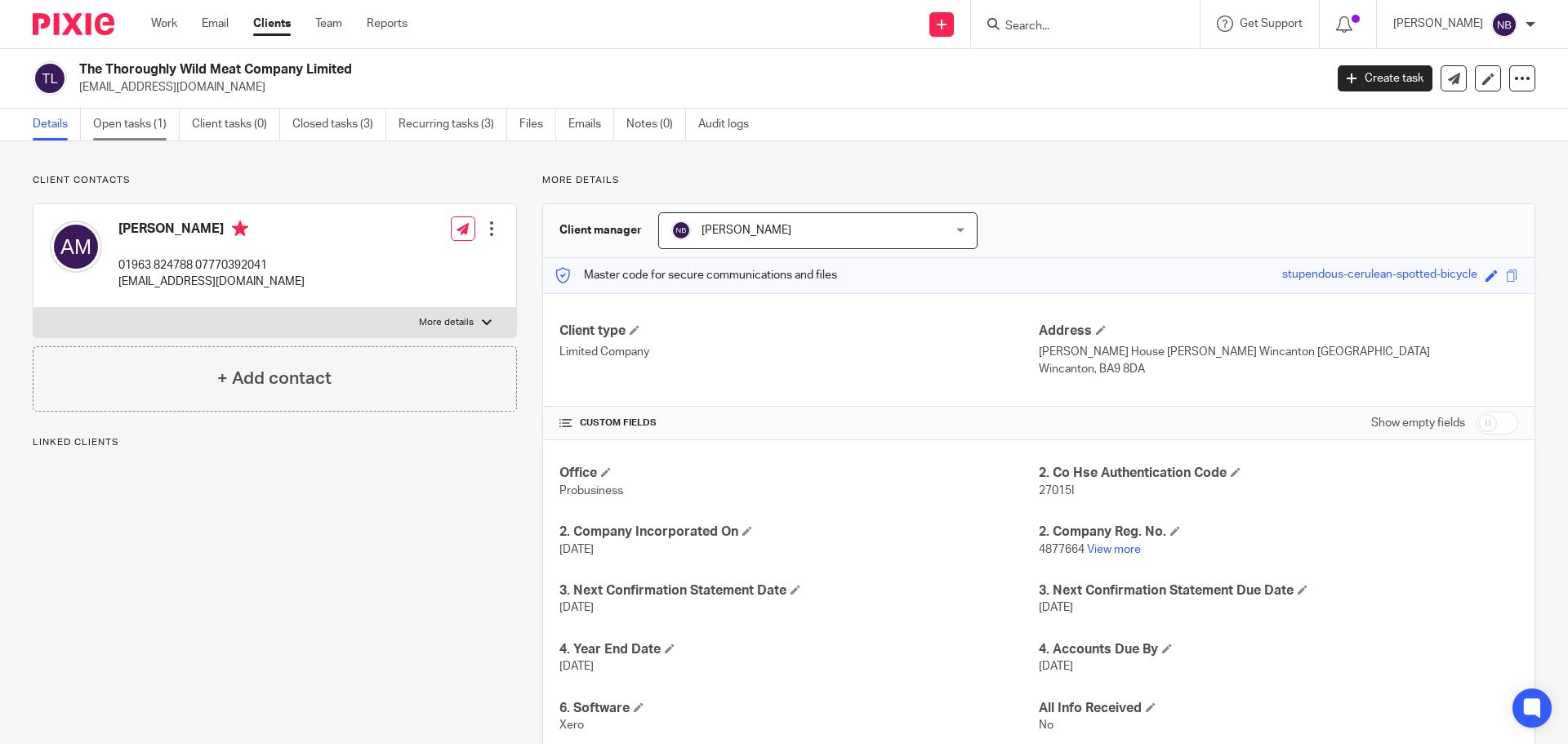
click at [141, 123] on link "Open tasks (1)" at bounding box center [136, 124] width 87 height 32
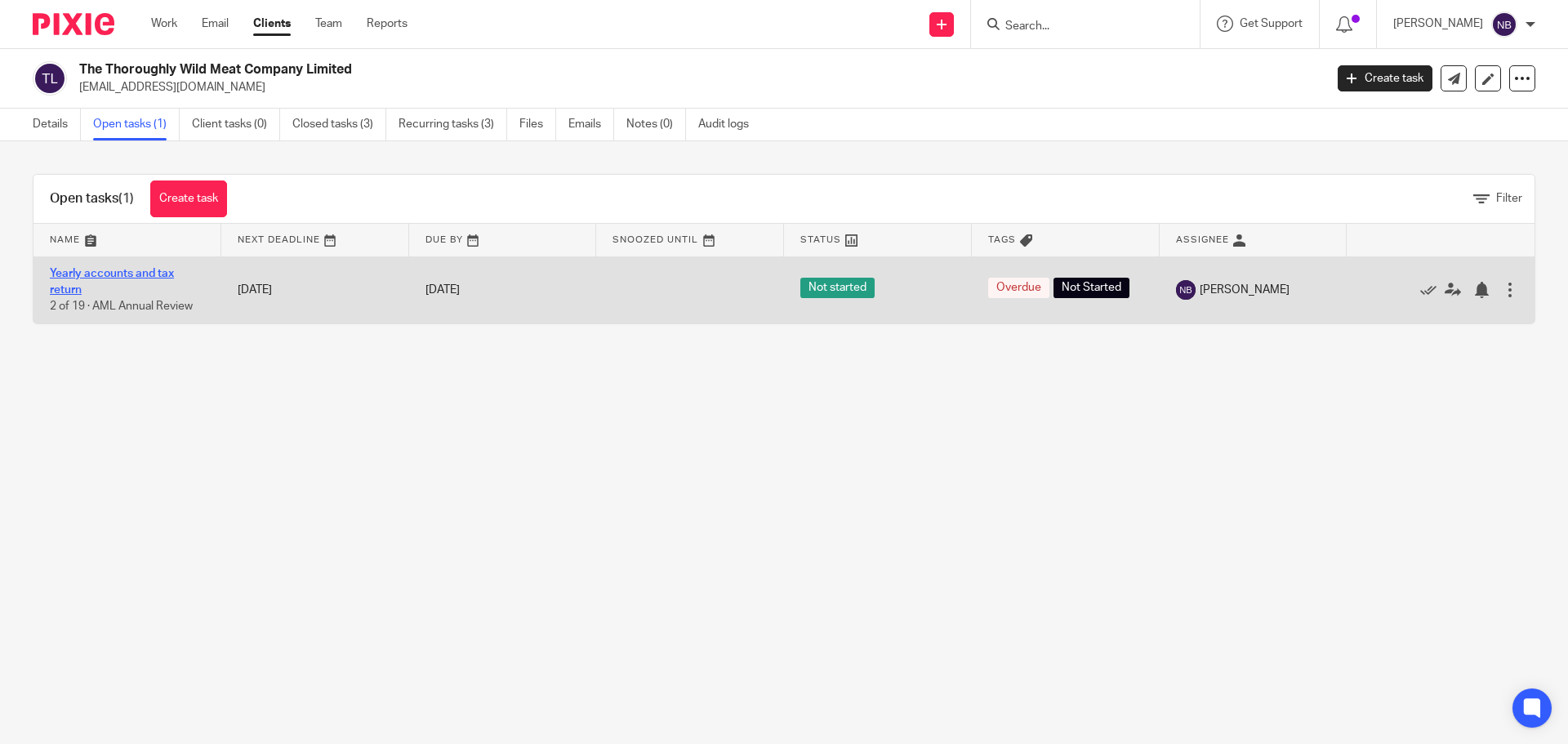
click at [155, 275] on link "Yearly accounts and tax return" at bounding box center [112, 282] width 124 height 27
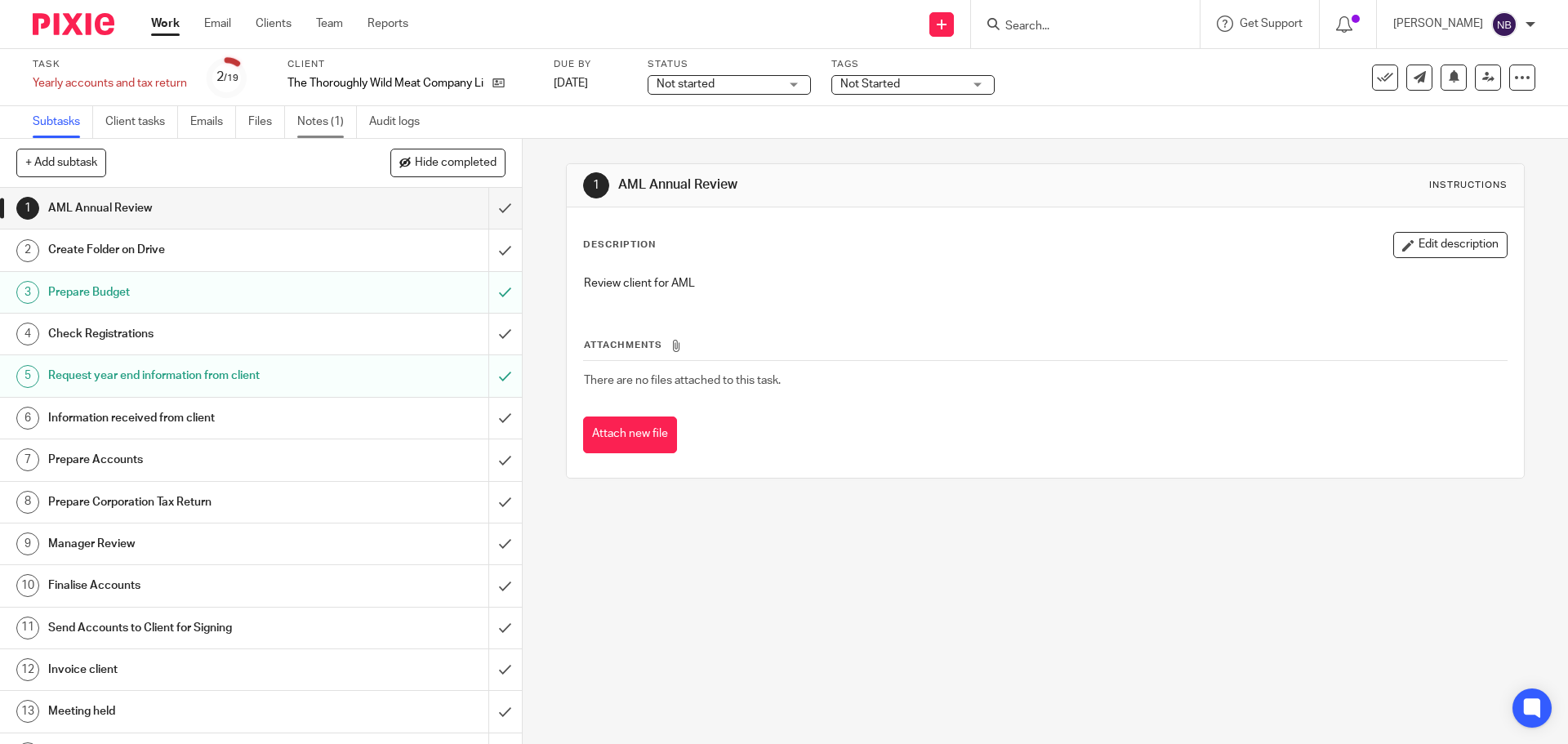
click at [308, 114] on link "Notes (1)" at bounding box center [327, 122] width 59 height 32
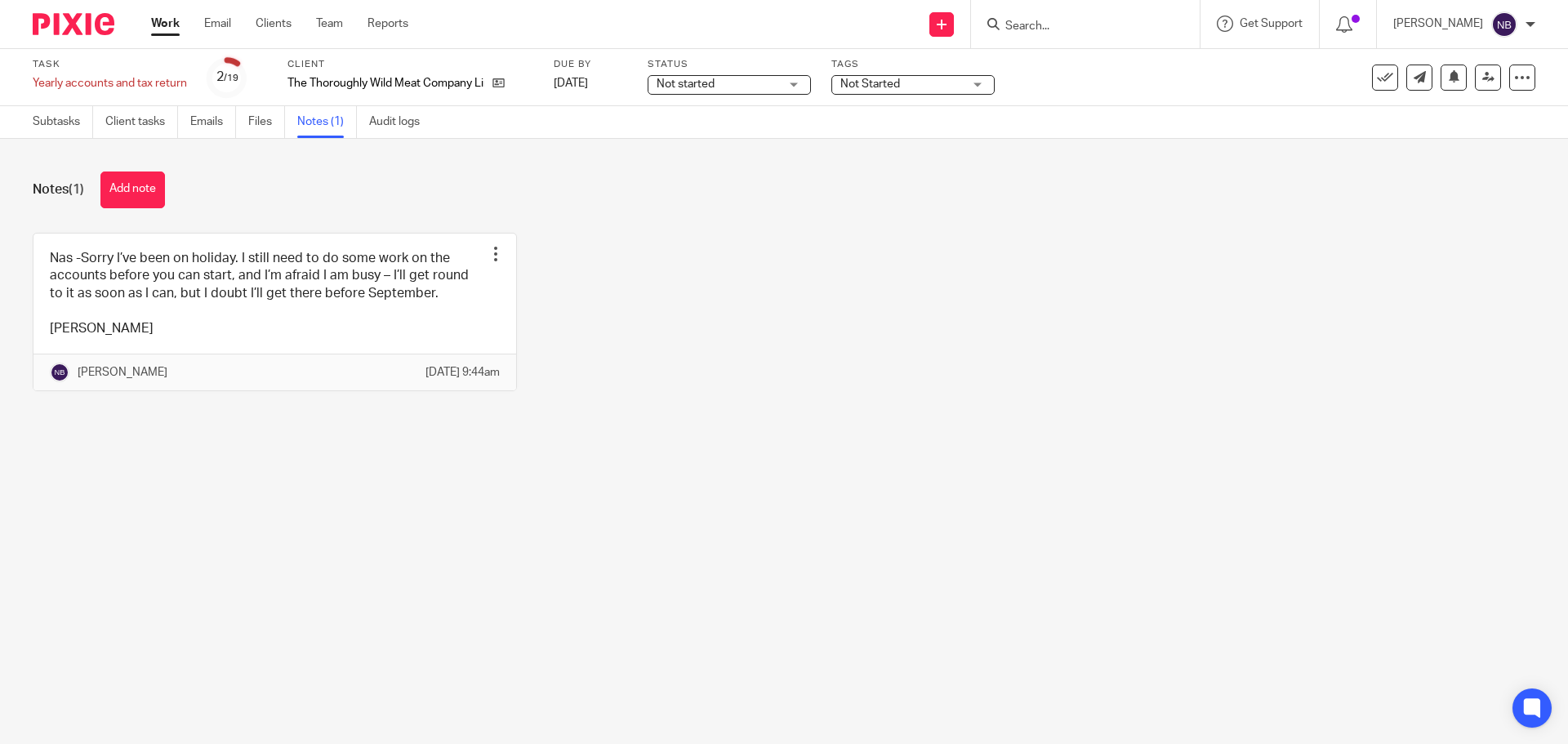
click at [180, 25] on ul "Work Email Clients Team Reports" at bounding box center [292, 24] width 282 height 16
click at [177, 24] on link "Work" at bounding box center [165, 24] width 28 height 16
